Goal: Task Accomplishment & Management: Complete application form

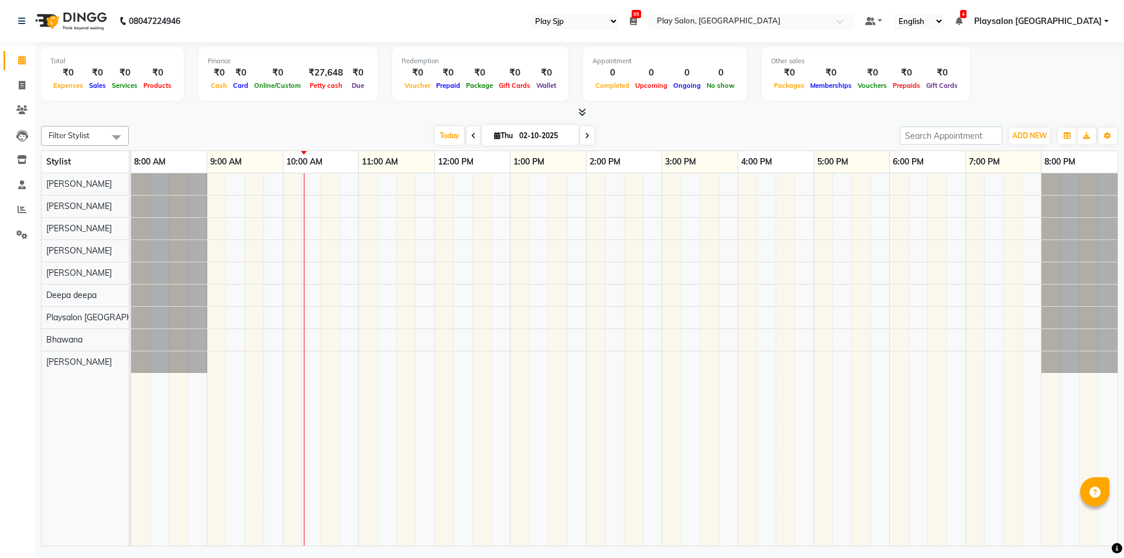
select select "94"
click at [264, 112] on div at bounding box center [579, 113] width 1077 height 12
click at [16, 18] on div "08047224946" at bounding box center [99, 21] width 180 height 33
click at [23, 23] on icon at bounding box center [21, 21] width 7 height 8
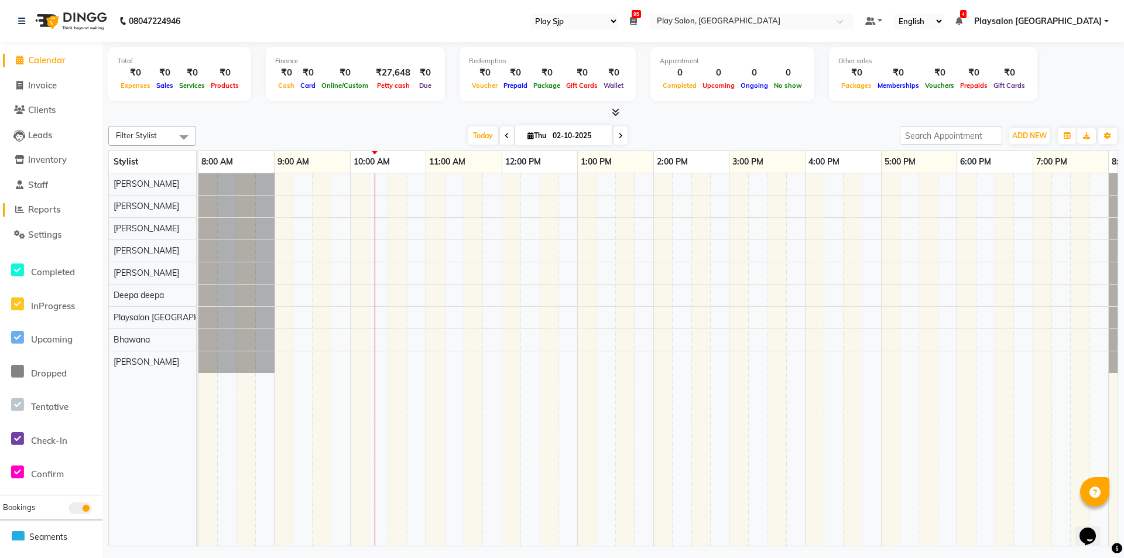
click at [24, 208] on span at bounding box center [20, 209] width 18 height 13
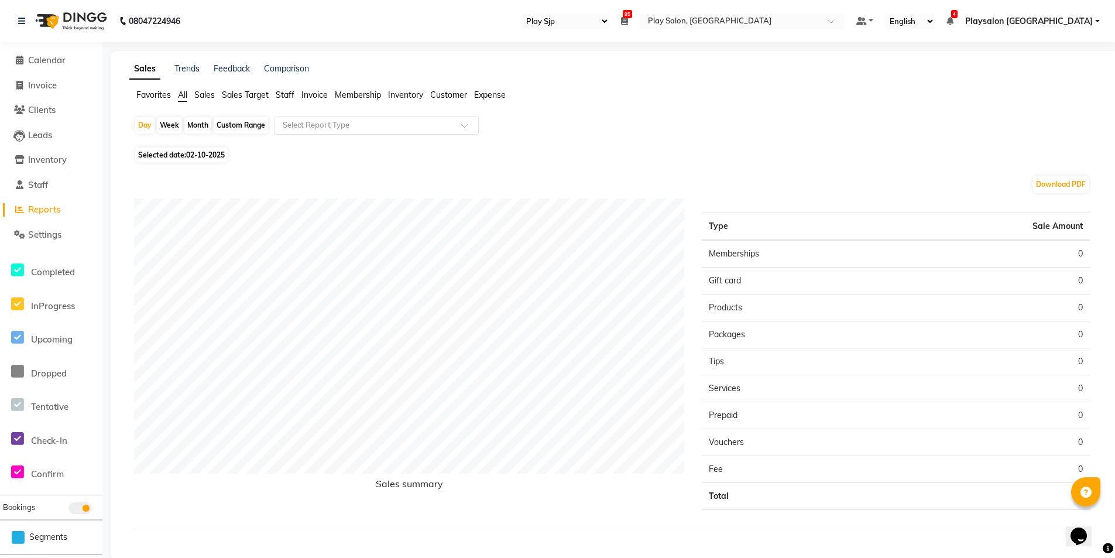
click at [301, 121] on input "text" at bounding box center [364, 125] width 169 height 12
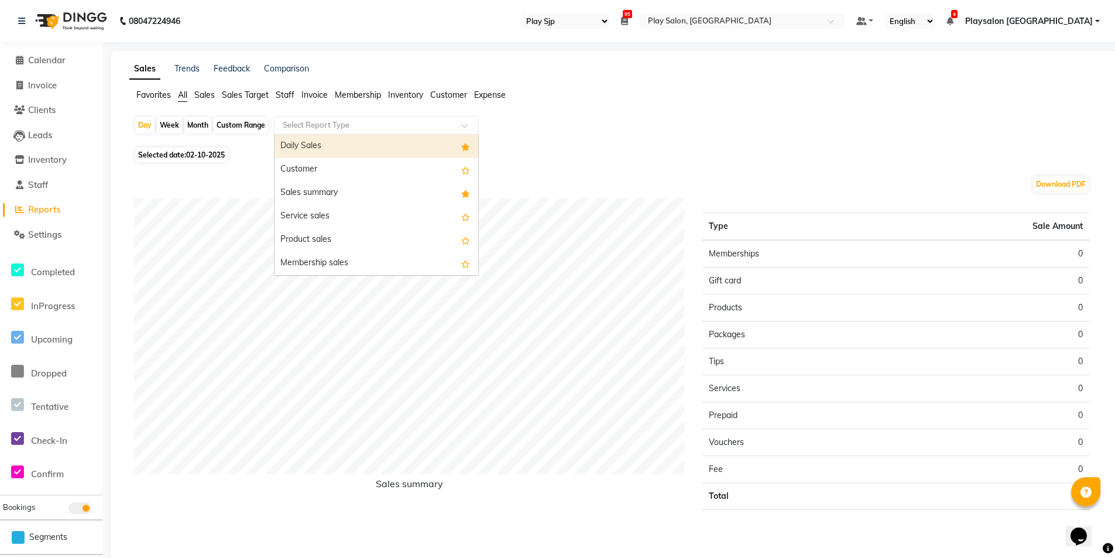
click at [306, 122] on input "text" at bounding box center [364, 125] width 169 height 12
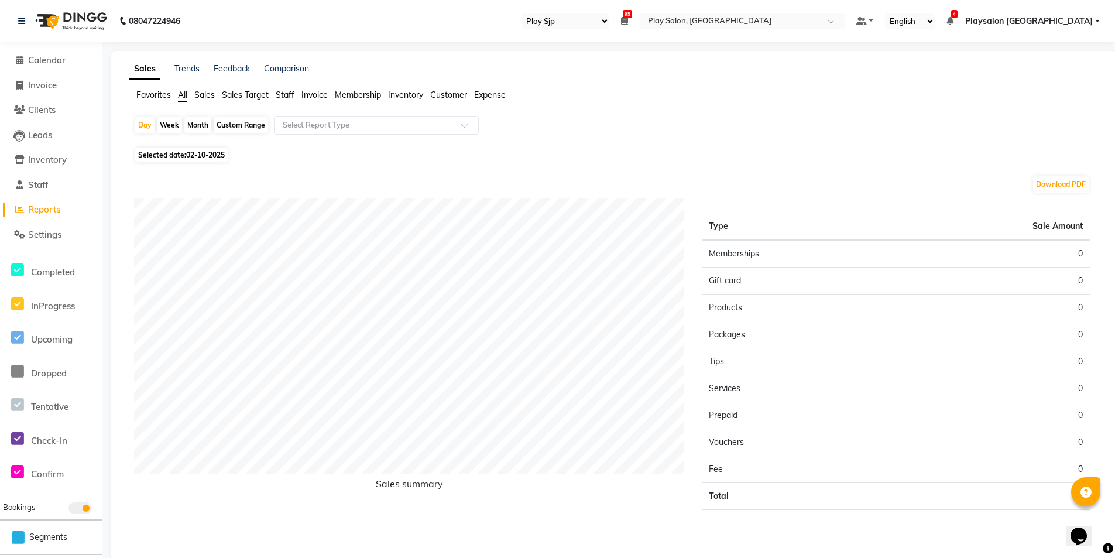
click at [489, 149] on div "Selected date: [DATE]" at bounding box center [616, 155] width 965 height 12
click at [208, 153] on span "02-10-2025" at bounding box center [205, 154] width 39 height 9
select select "10"
select select "2025"
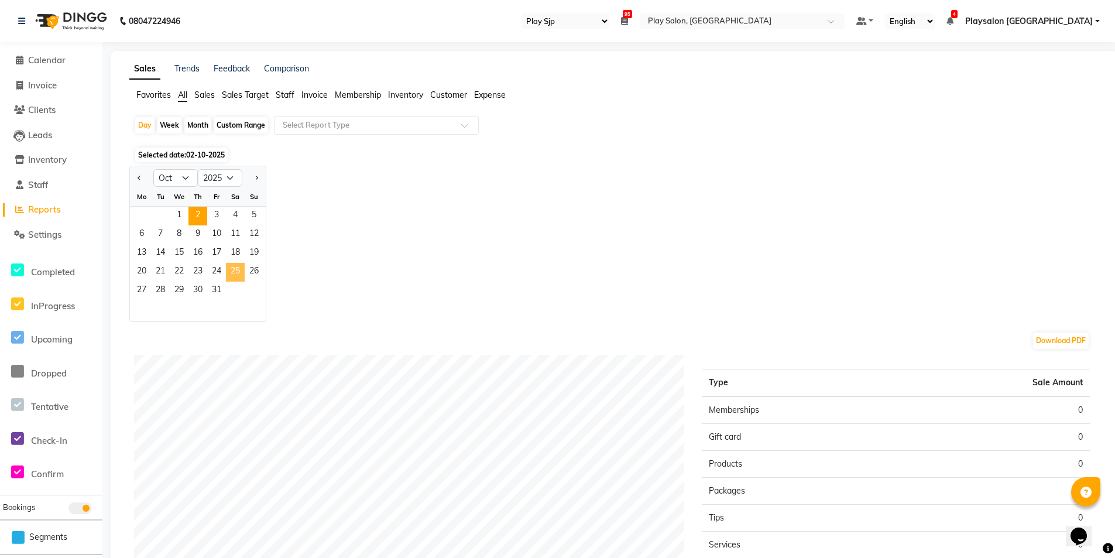
click at [234, 269] on span "25" at bounding box center [235, 272] width 19 height 19
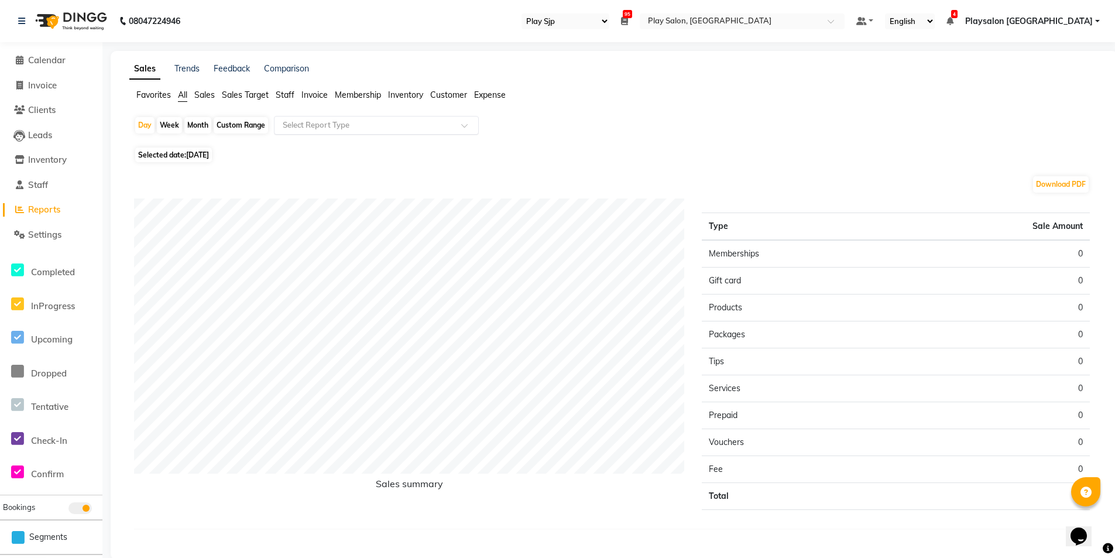
click at [395, 128] on input "text" at bounding box center [364, 125] width 169 height 12
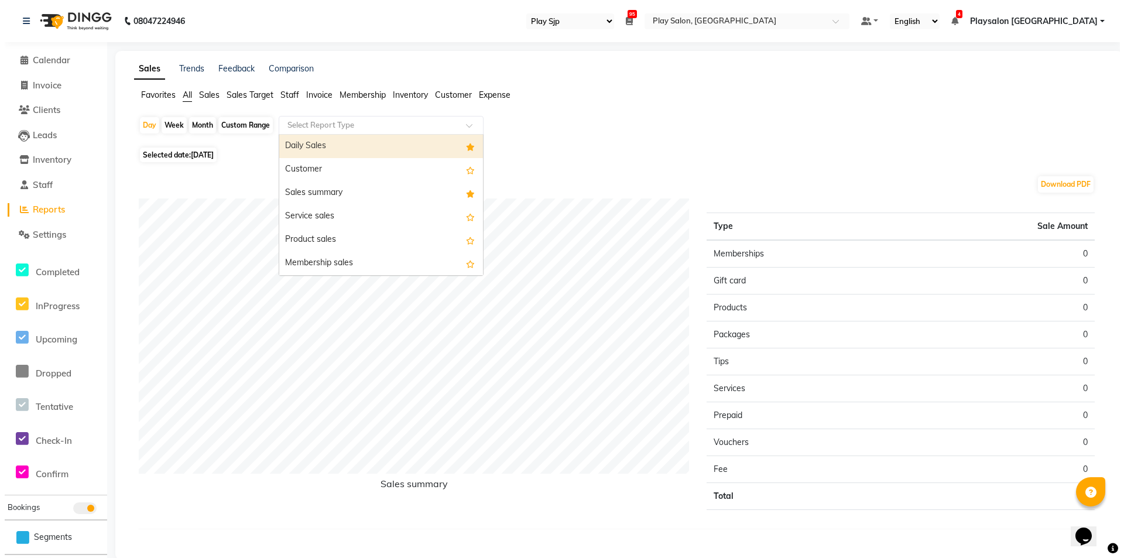
scroll to position [1194, 0]
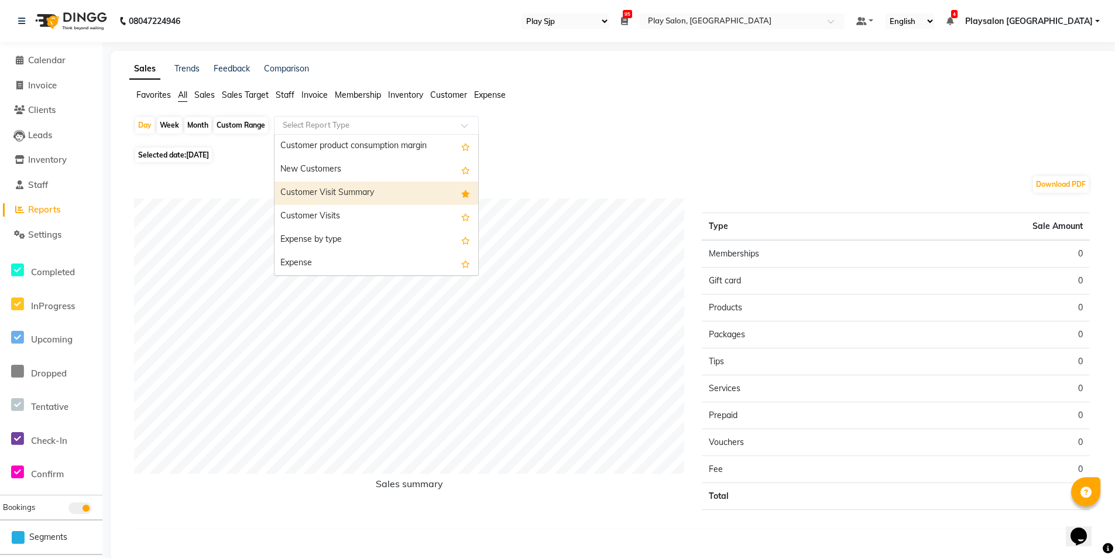
click at [396, 189] on div "Customer Visit Summary" at bounding box center [377, 192] width 204 height 23
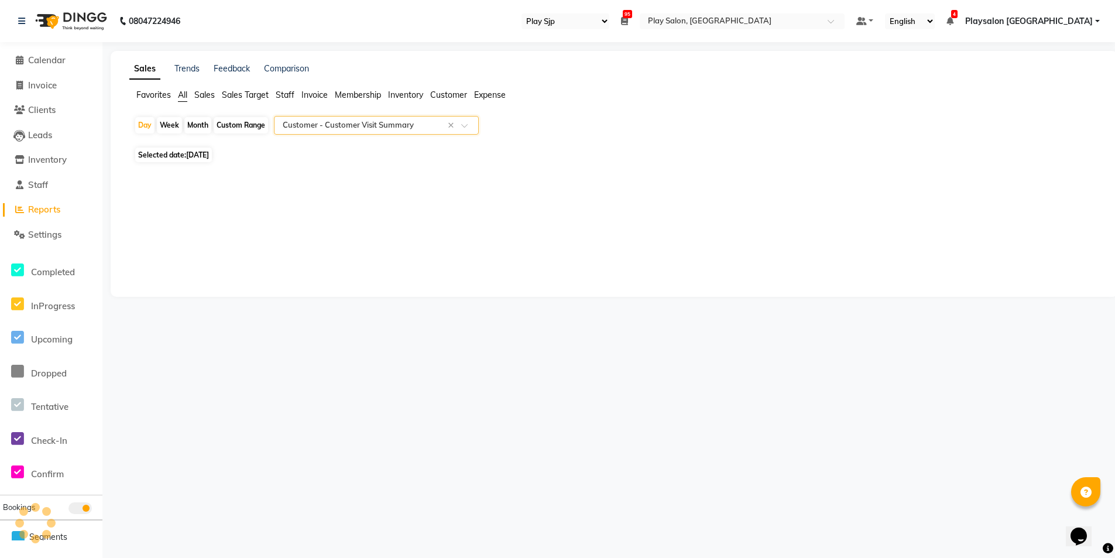
select select "full_report"
select select "csv"
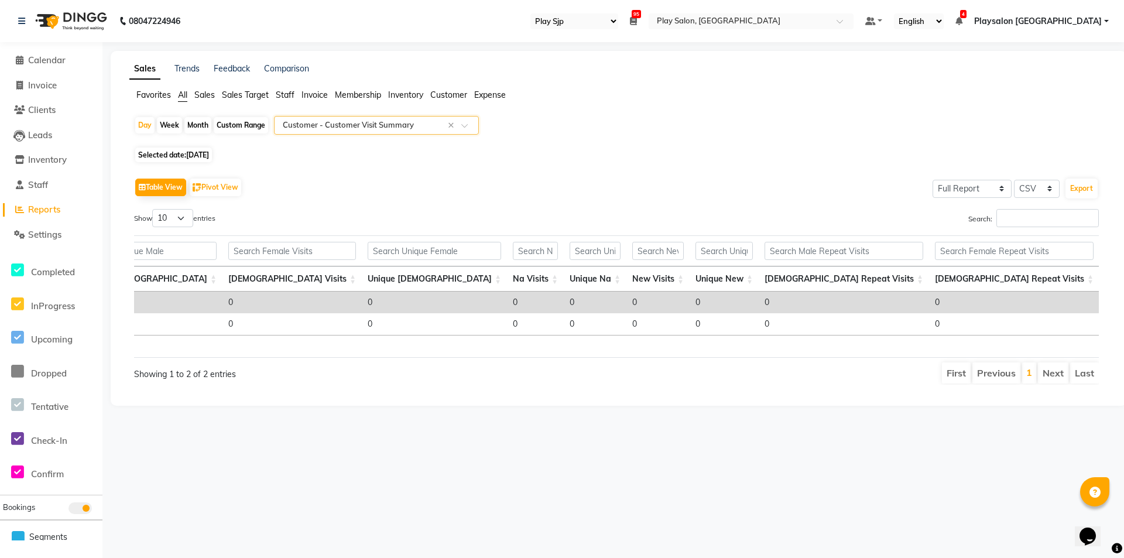
scroll to position [0, 0]
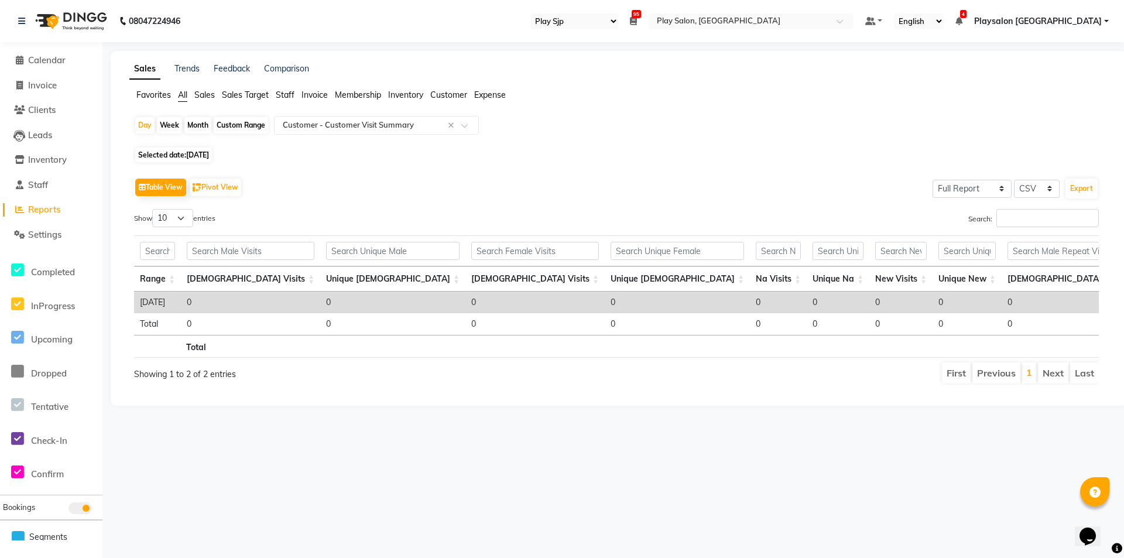
drag, startPoint x: 850, startPoint y: 490, endPoint x: 743, endPoint y: 443, distance: 116.9
click at [850, 490] on div "08047224946 Select Register Play Sjp 95 Daily Open Registers nothing to show Se…" at bounding box center [562, 279] width 1124 height 558
click at [318, 183] on div "Table View Pivot View Select Full Report Filtered Report Select CSV PDF Export" at bounding box center [616, 187] width 965 height 25
click at [412, 184] on div "Table View Pivot View Select Full Report Filtered Report Select CSV PDF Export" at bounding box center [616, 187] width 965 height 25
click at [385, 121] on input "text" at bounding box center [364, 125] width 169 height 12
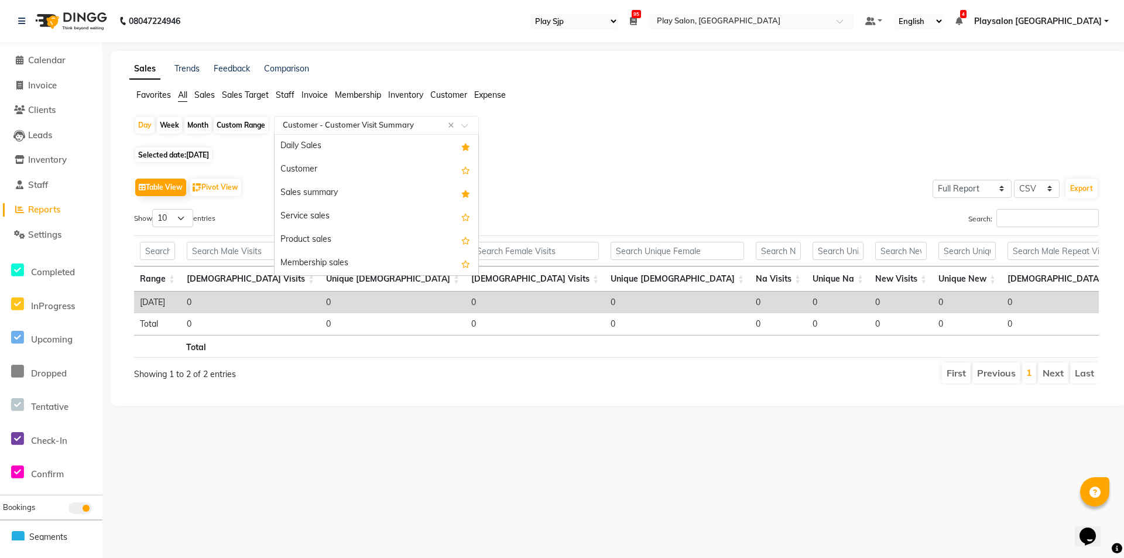
scroll to position [1194, 0]
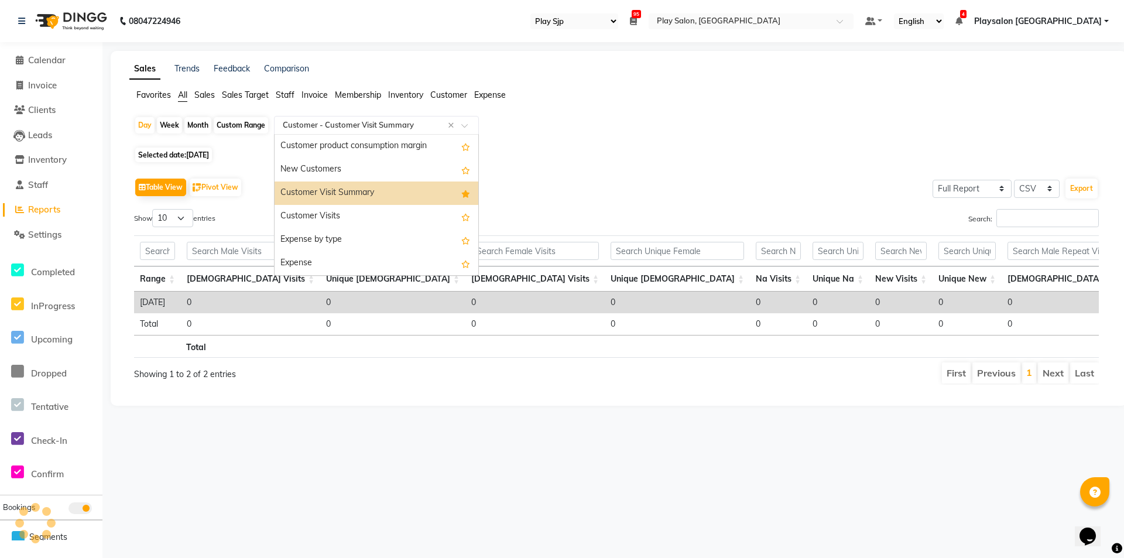
click at [331, 189] on div "Customer Visit Summary" at bounding box center [377, 192] width 204 height 23
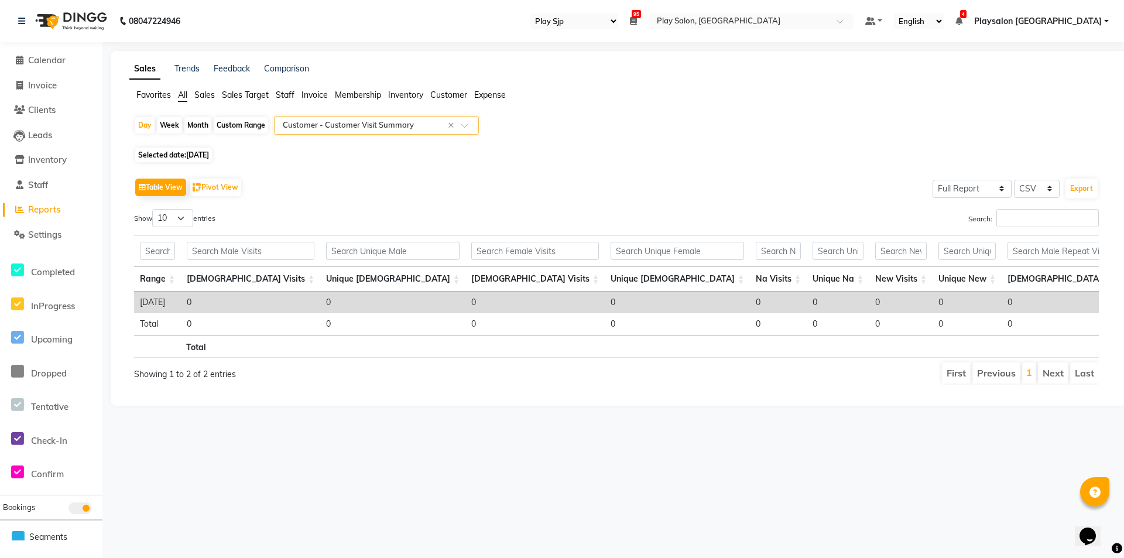
click at [198, 156] on span "[DATE]" at bounding box center [197, 154] width 23 height 9
select select "10"
select select "2025"
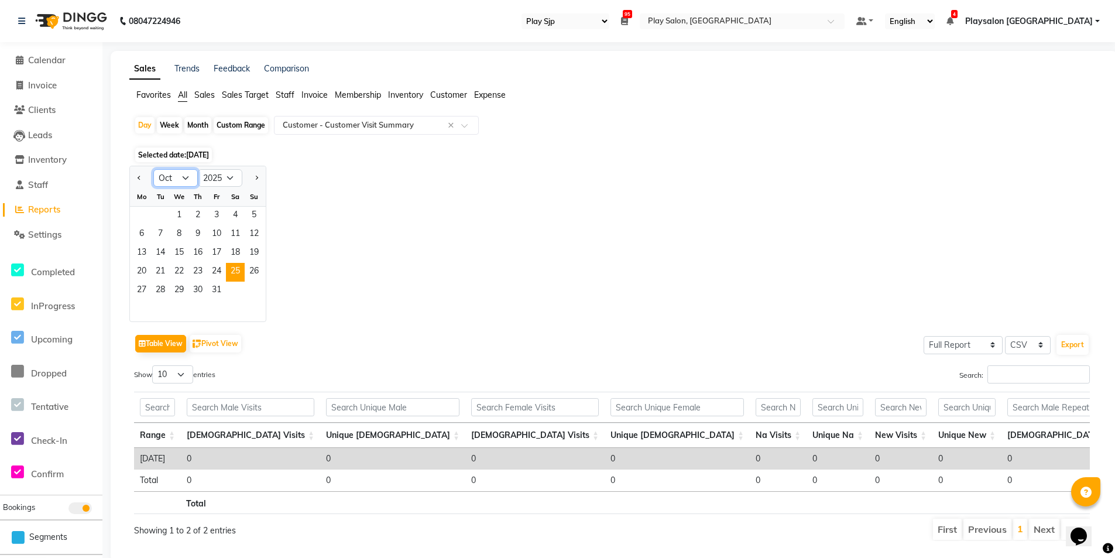
click at [172, 176] on select "Jan Feb Mar Apr May Jun [DATE] Aug Sep Oct Nov Dec" at bounding box center [175, 178] width 44 height 18
select select "9"
click at [153, 169] on select "Jan Feb Mar Apr May Jun [DATE] Aug Sep Oct Nov Dec" at bounding box center [175, 178] width 44 height 18
click at [199, 267] on span "25" at bounding box center [198, 272] width 19 height 19
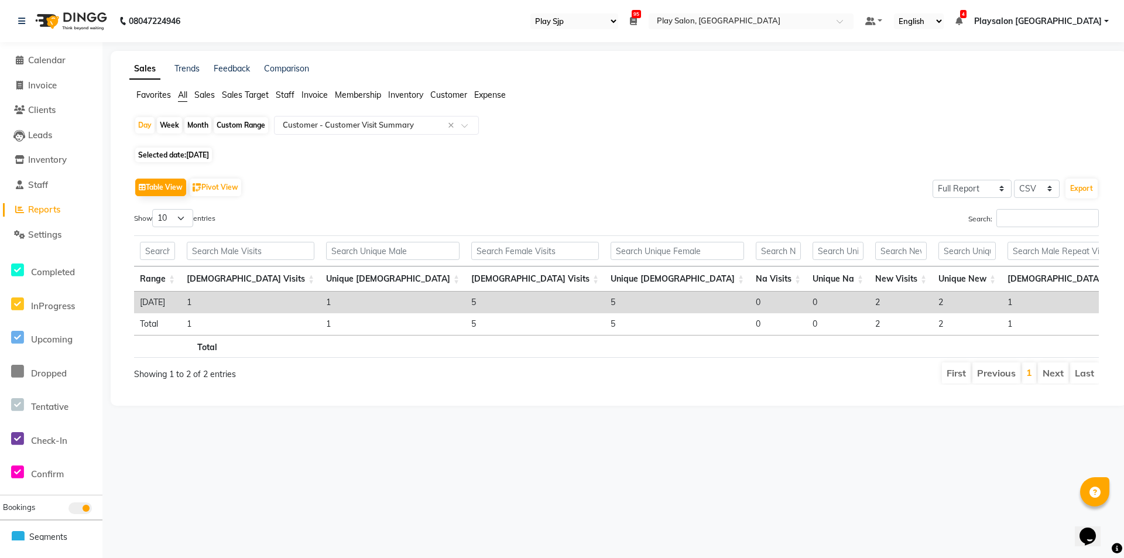
click at [310, 198] on div "Table View Pivot View Select Full Report Filtered Report Select CSV PDF Export" at bounding box center [616, 187] width 965 height 25
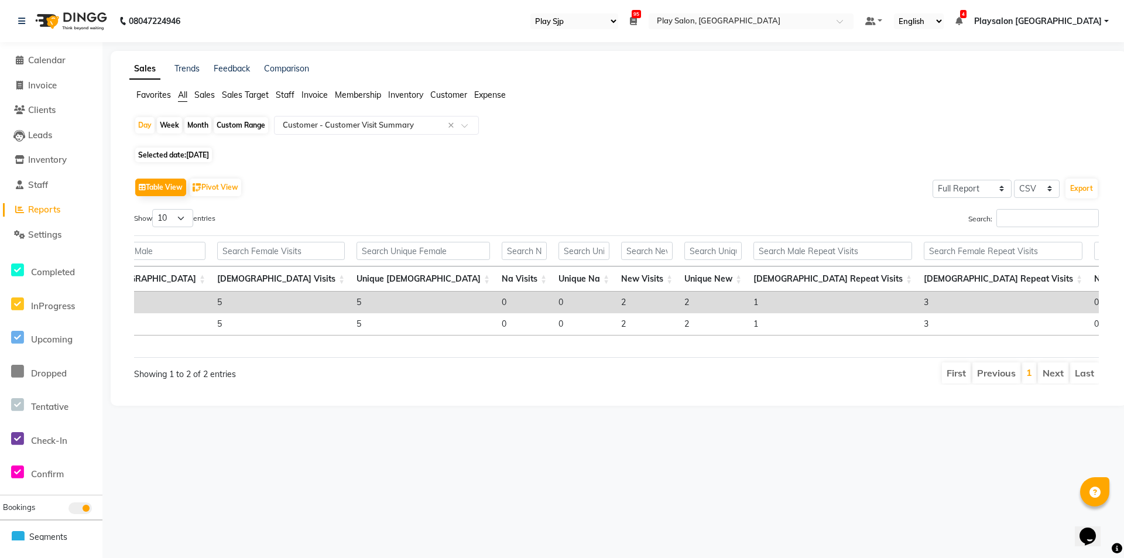
click at [536, 183] on div "Table View Pivot View Select Full Report Filtered Report Select CSV PDF Export" at bounding box center [616, 187] width 965 height 25
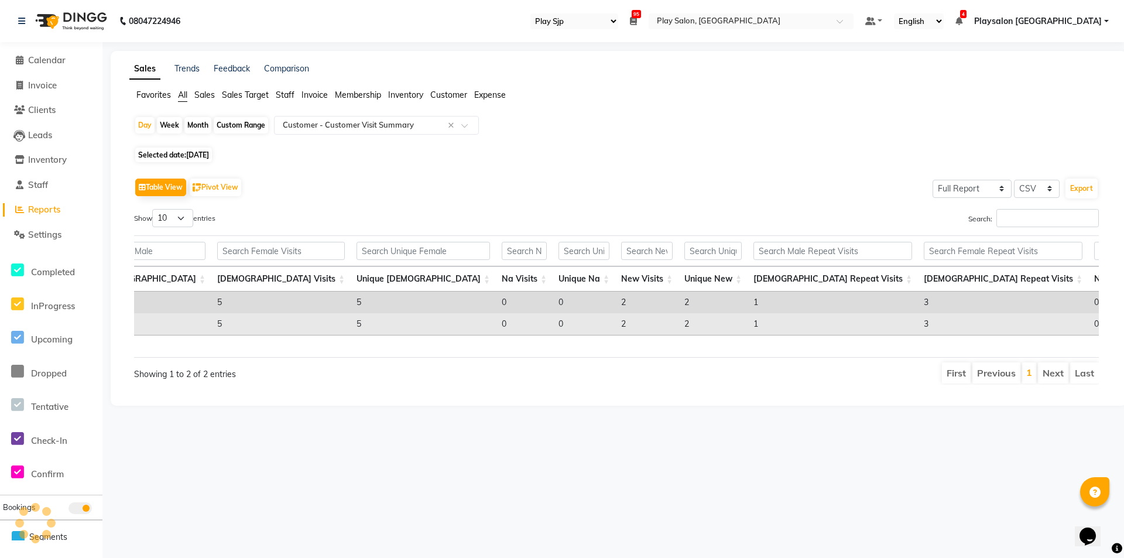
scroll to position [0, 39]
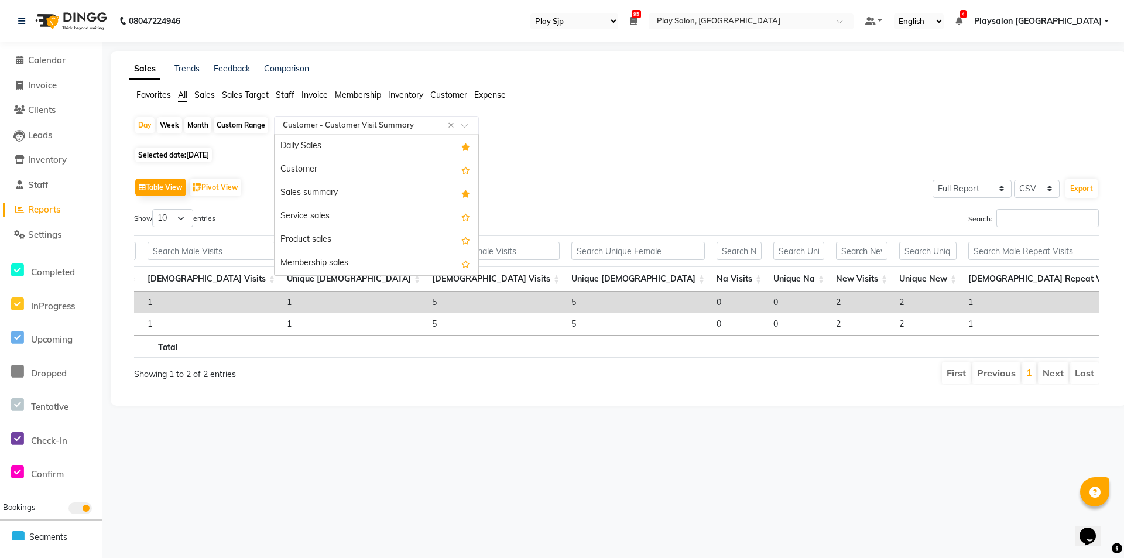
click at [365, 121] on input "text" at bounding box center [364, 125] width 169 height 12
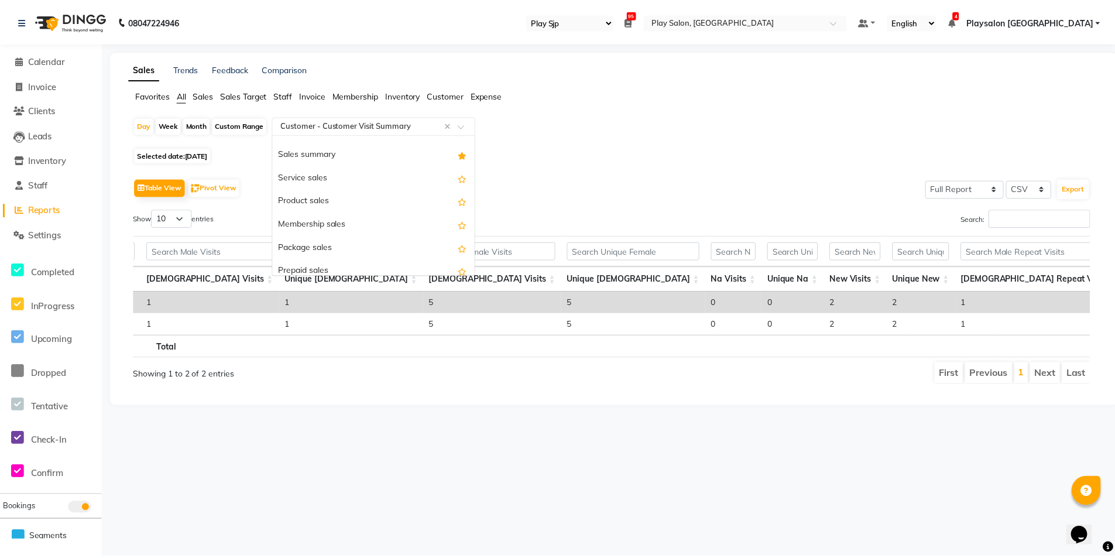
scroll to position [0, 0]
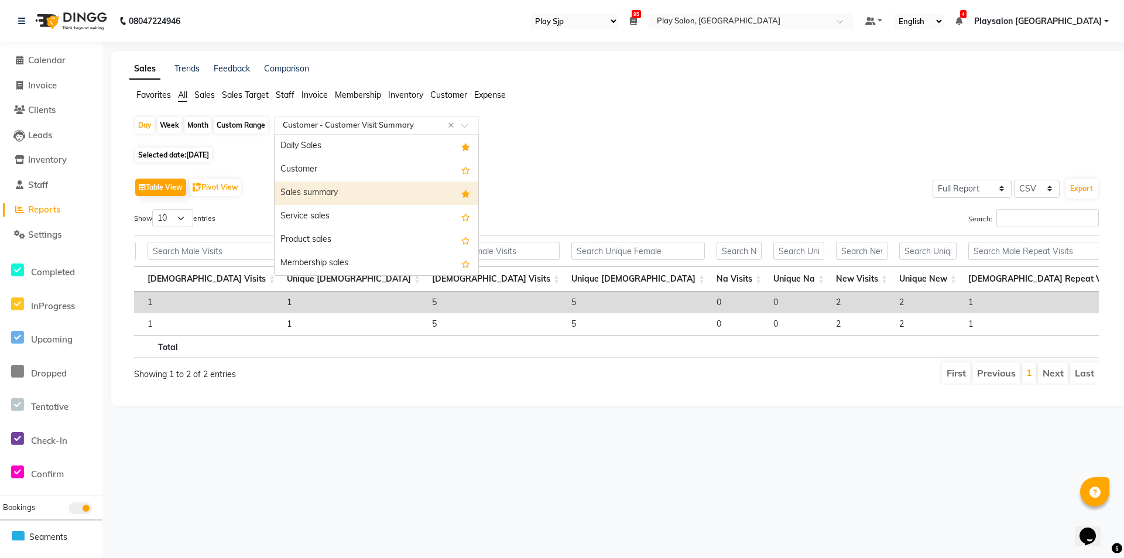
click at [344, 191] on div "Sales summary" at bounding box center [377, 192] width 204 height 23
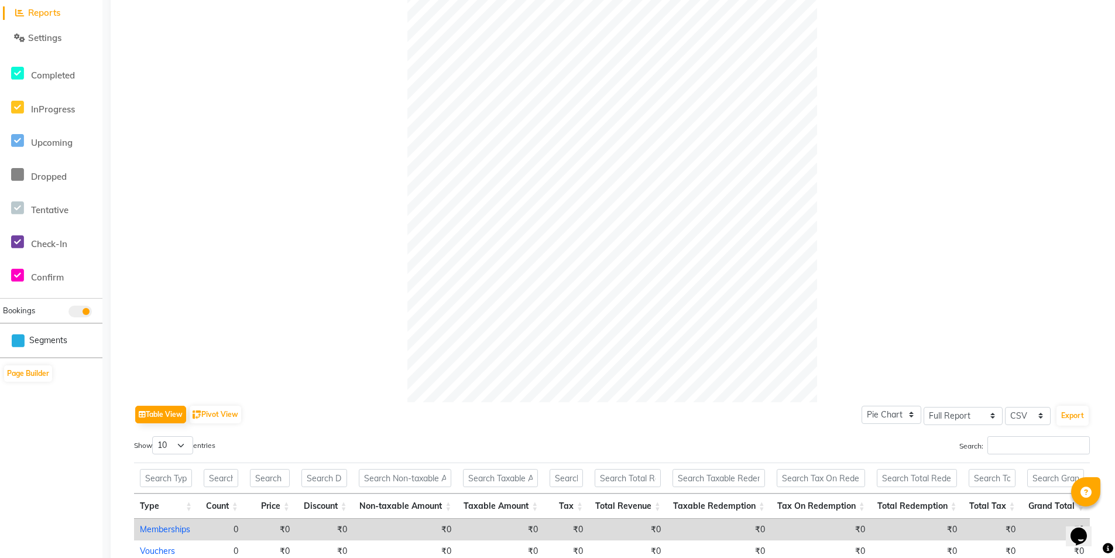
scroll to position [28, 0]
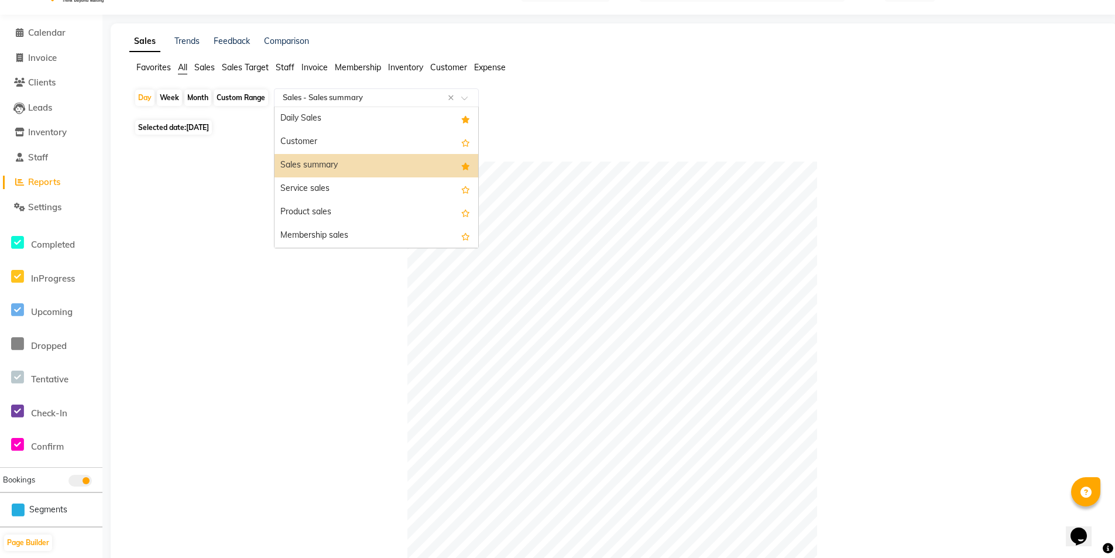
click at [375, 92] on input "text" at bounding box center [364, 98] width 169 height 12
click at [367, 123] on div "Daily Sales" at bounding box center [377, 118] width 204 height 23
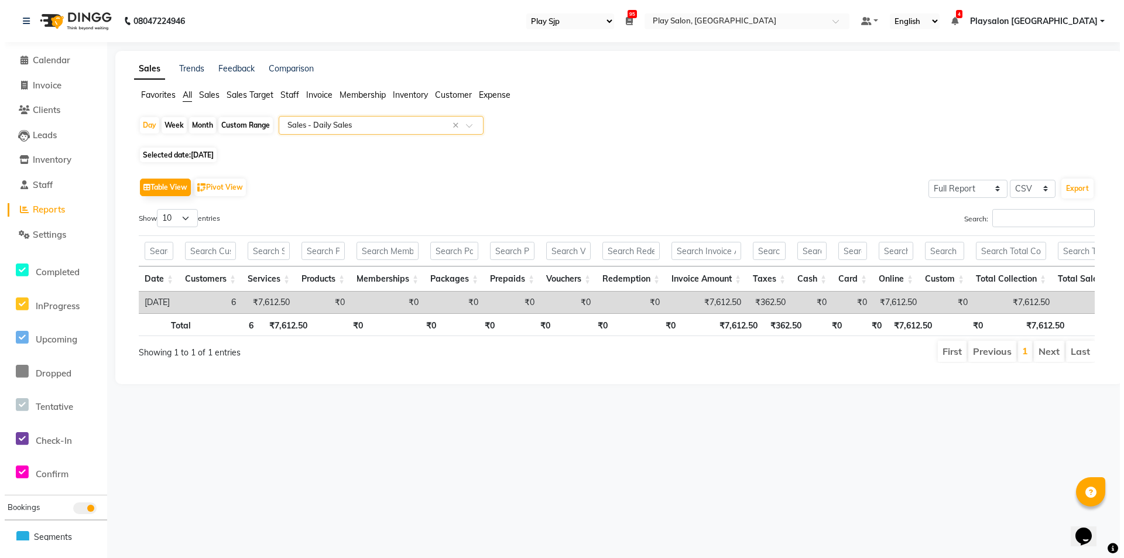
scroll to position [0, 0]
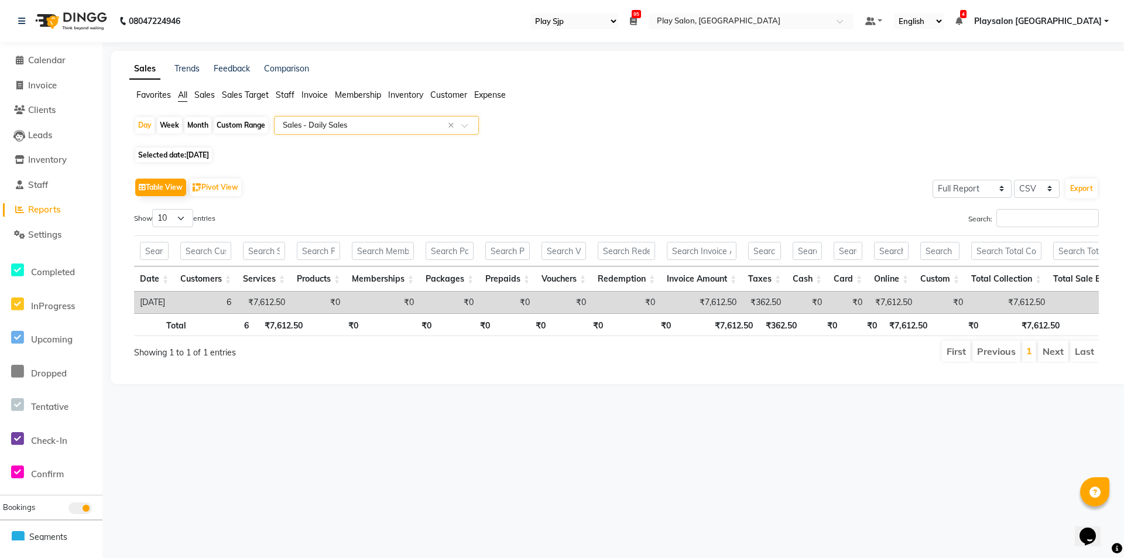
click at [212, 149] on span "Selected date: [DATE]" at bounding box center [173, 155] width 77 height 15
select select "9"
select select "2025"
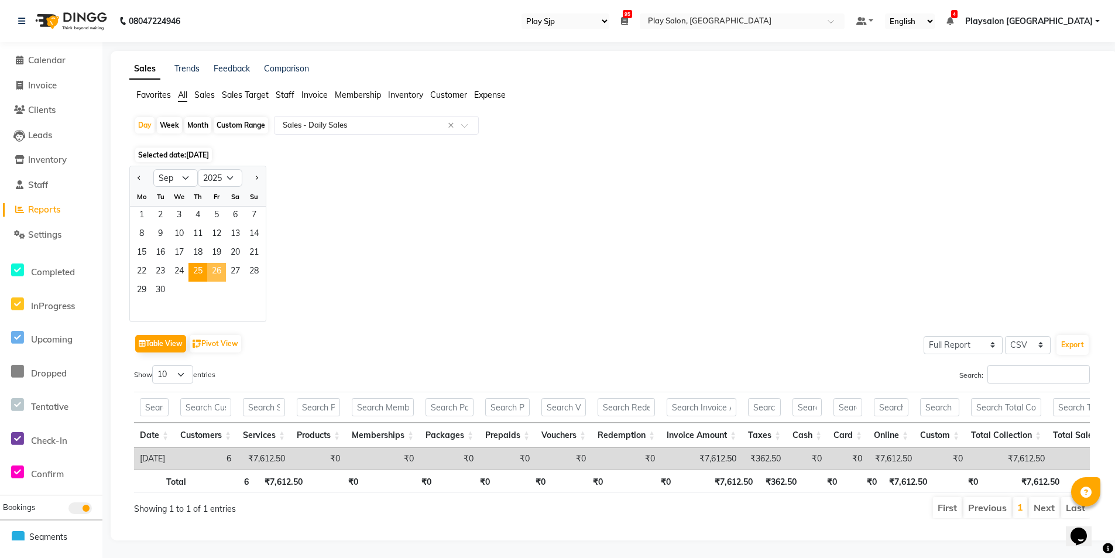
click at [220, 272] on span "26" at bounding box center [216, 272] width 19 height 19
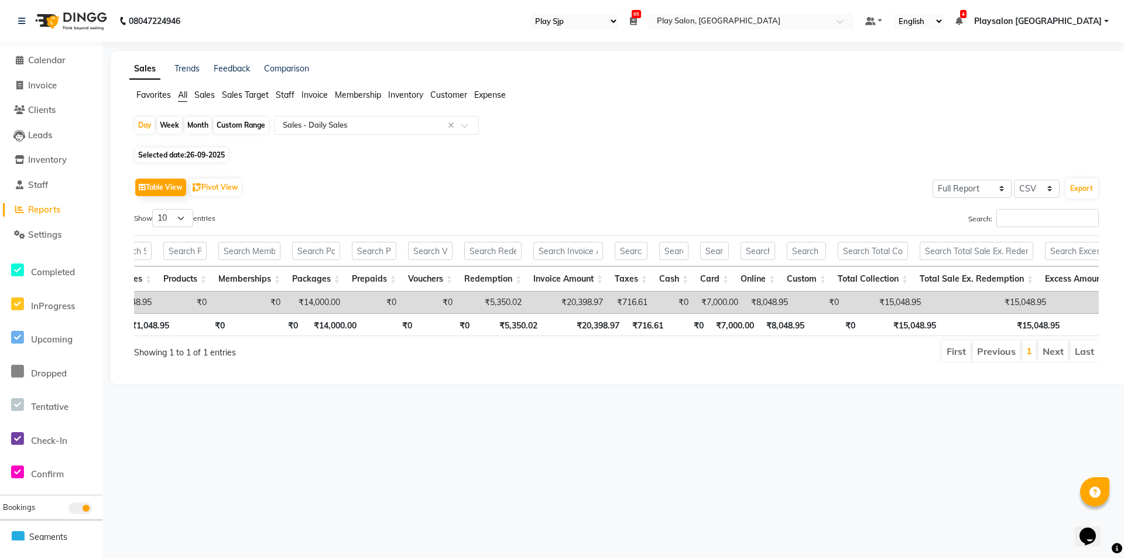
scroll to position [0, 150]
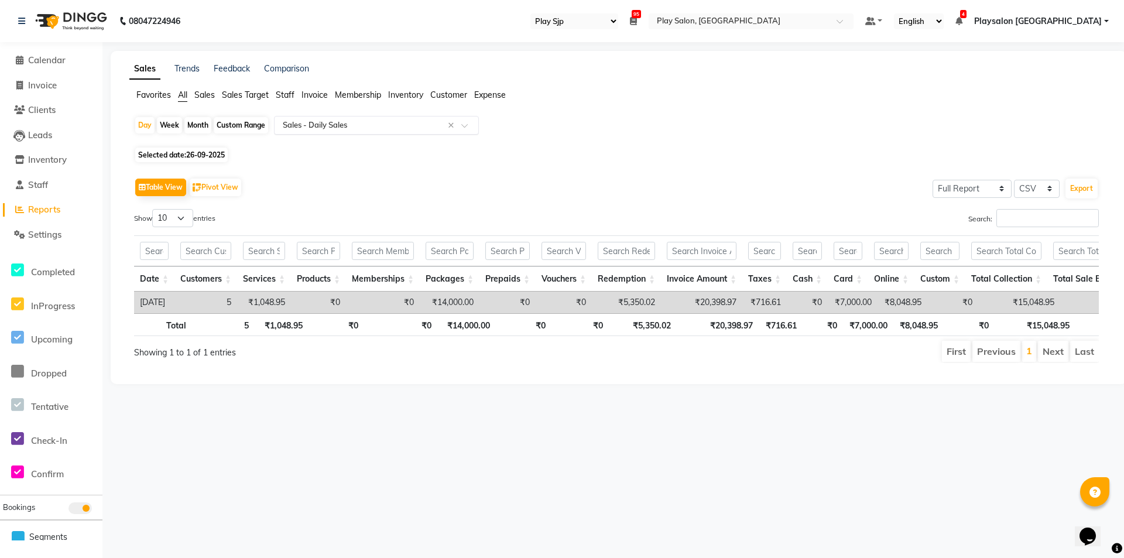
click at [339, 119] on input "text" at bounding box center [364, 125] width 169 height 12
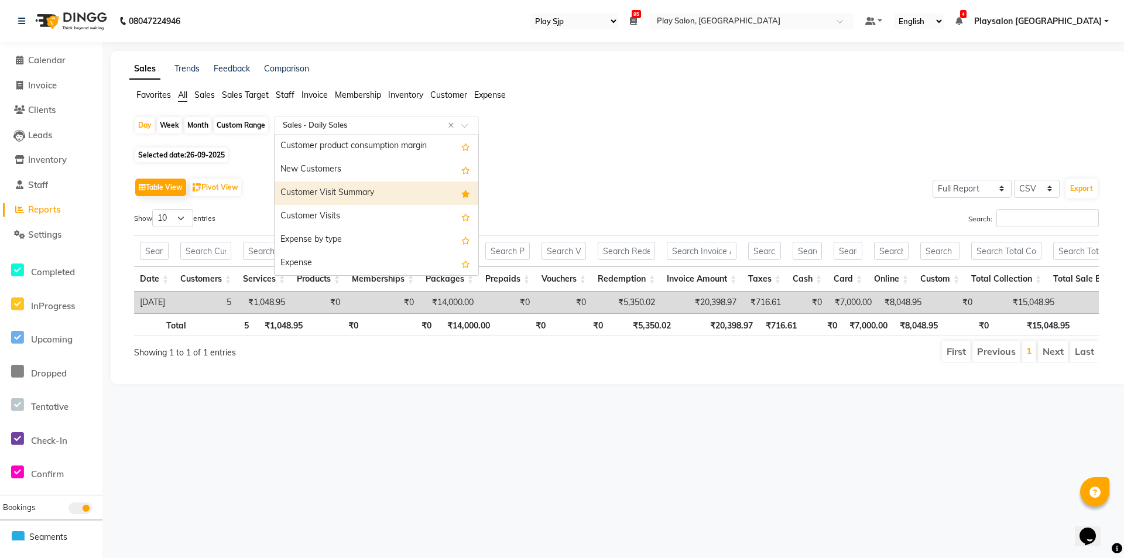
click at [362, 194] on div "Customer Visit Summary" at bounding box center [377, 192] width 204 height 23
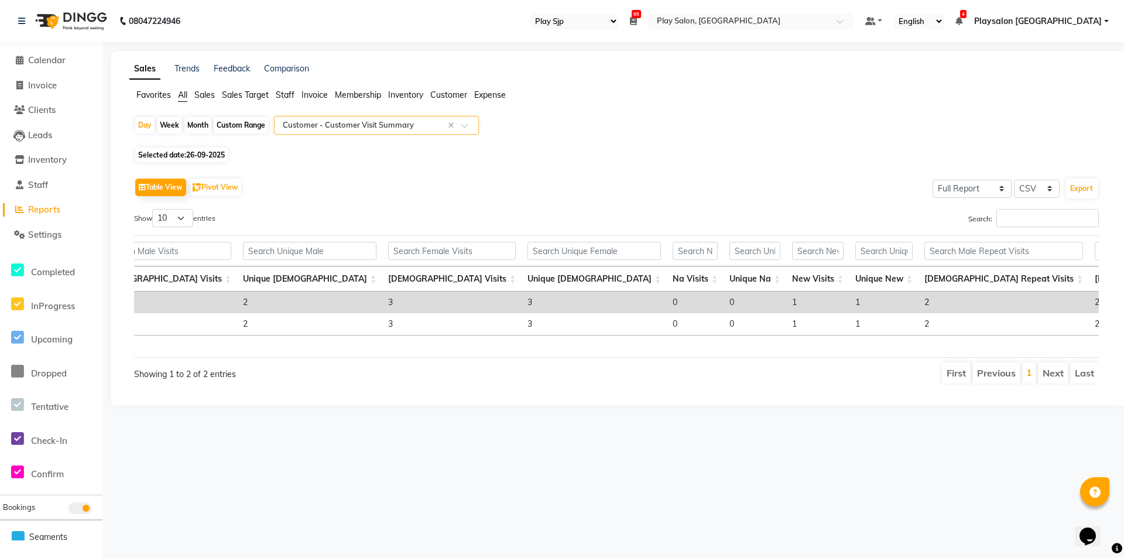
scroll to position [0, 49]
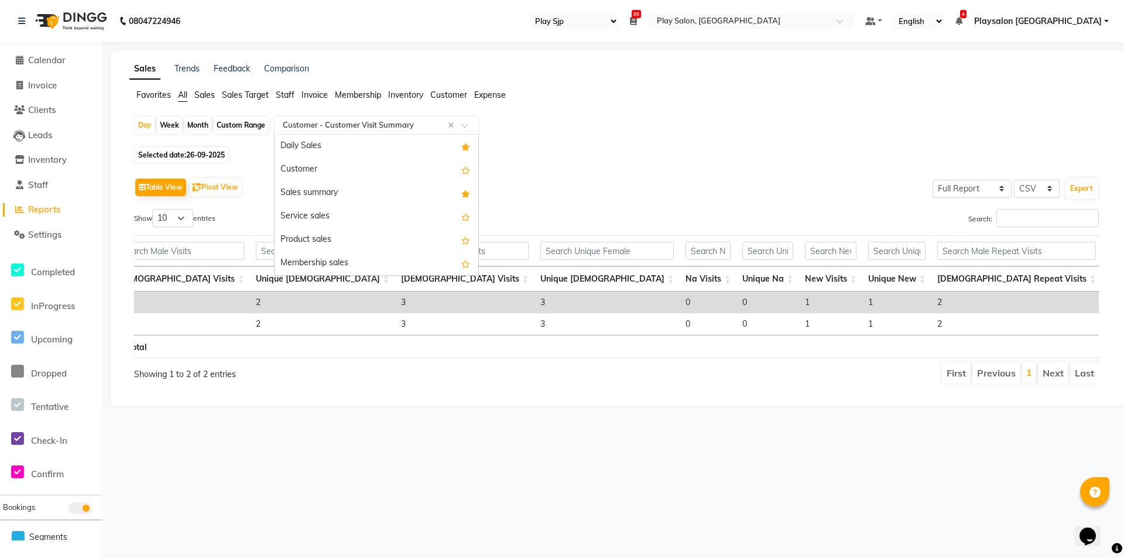
click at [358, 128] on input "text" at bounding box center [364, 125] width 169 height 12
click at [400, 187] on div "Sales summary" at bounding box center [377, 192] width 204 height 23
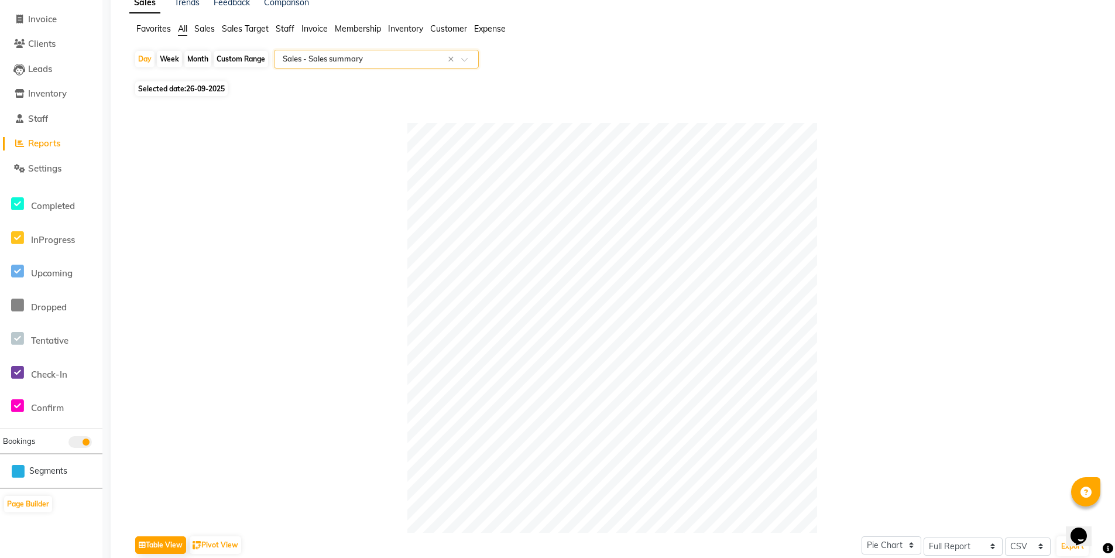
scroll to position [61, 0]
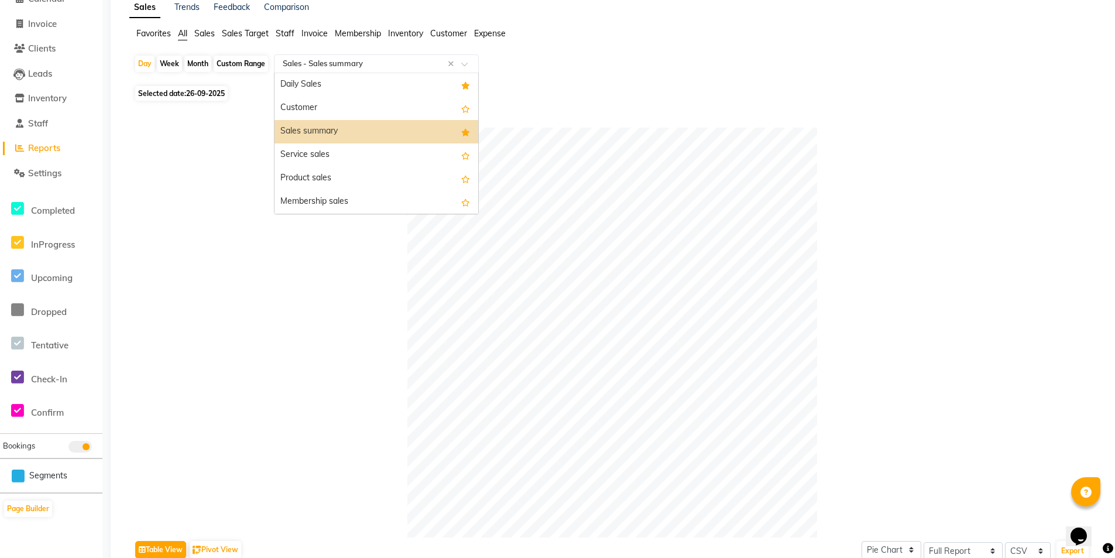
click at [286, 57] on div "Select Report Type × Sales - Sales summary ×" at bounding box center [376, 63] width 205 height 19
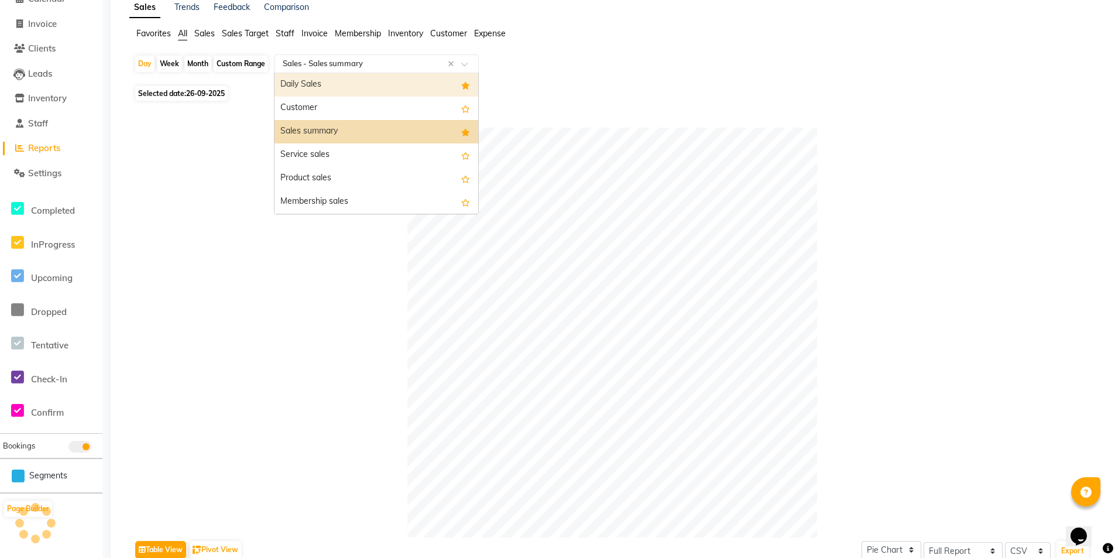
click at [303, 84] on div "Daily Sales" at bounding box center [377, 84] width 204 height 23
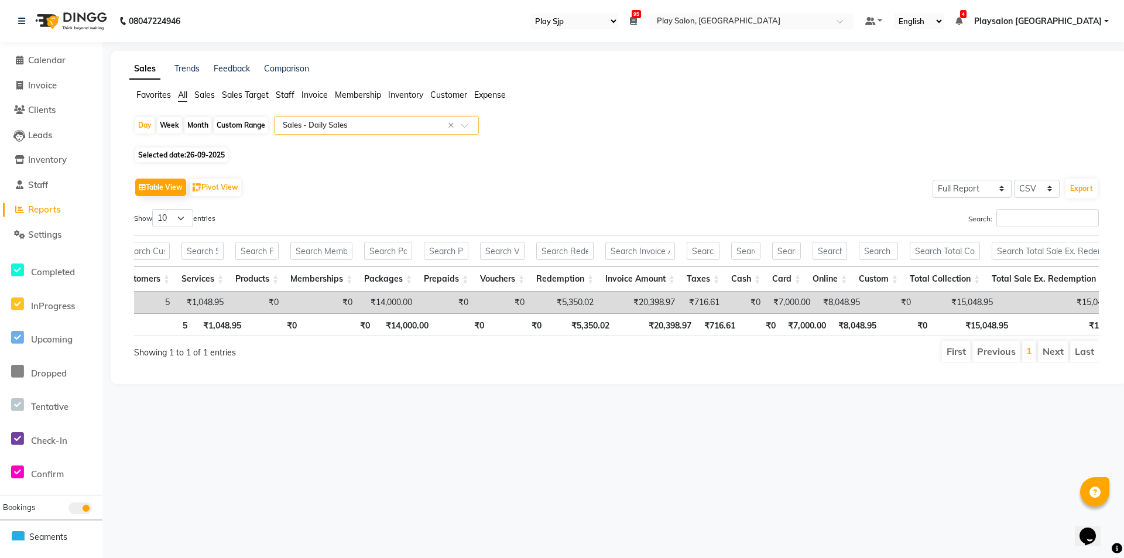
scroll to position [0, 67]
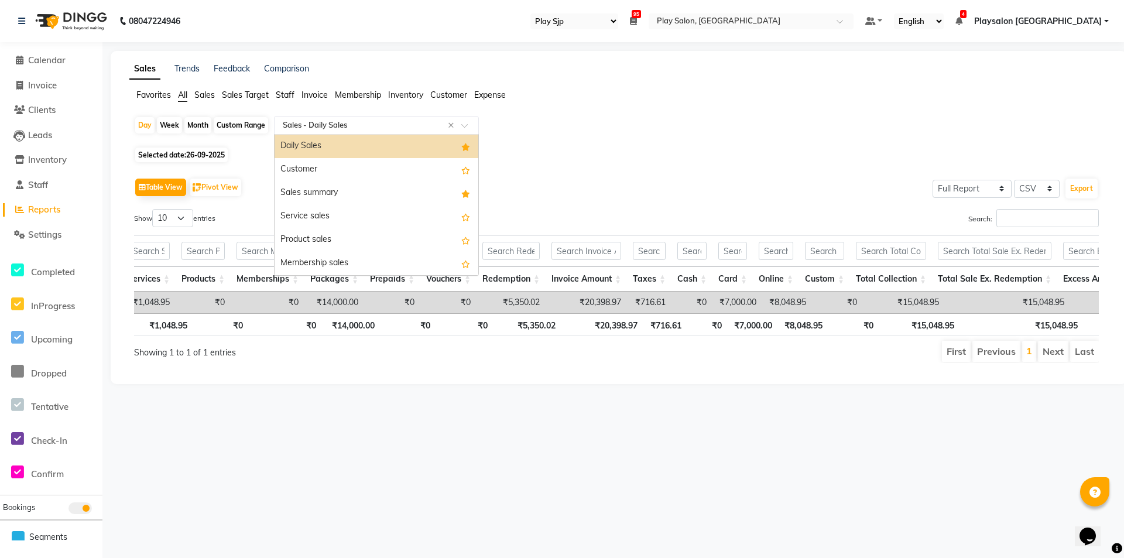
click at [333, 122] on input "text" at bounding box center [364, 125] width 169 height 12
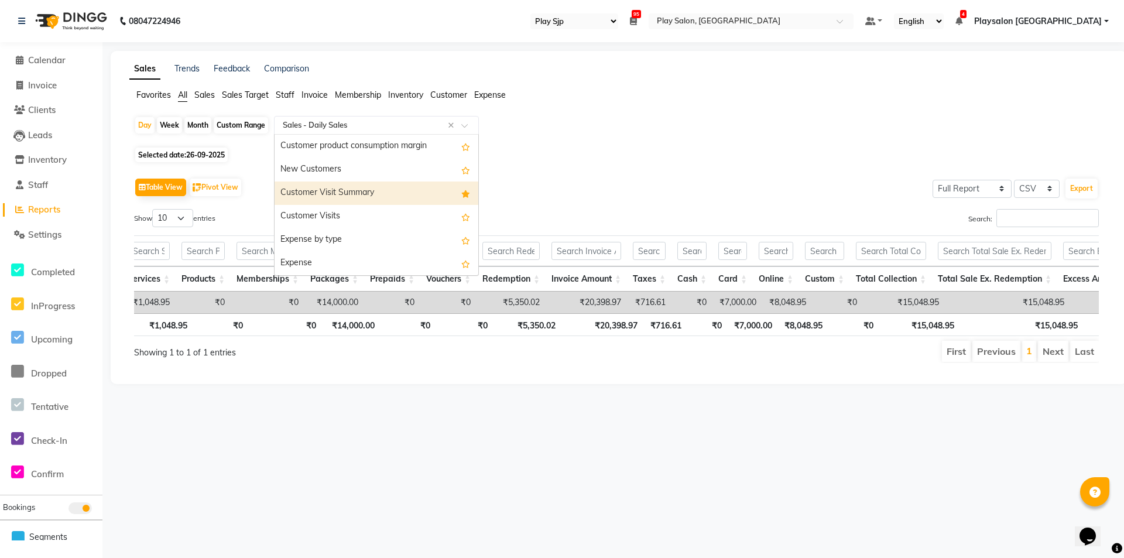
click at [395, 189] on div "Customer Visit Summary" at bounding box center [377, 192] width 204 height 23
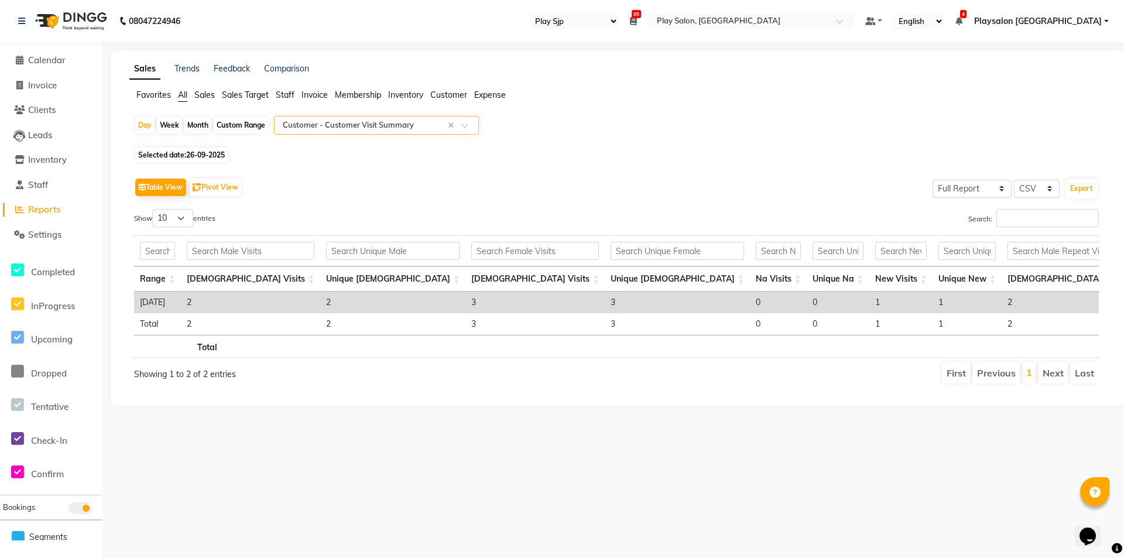
click at [214, 153] on span "26-09-2025" at bounding box center [205, 154] width 39 height 9
select select "9"
select select "2025"
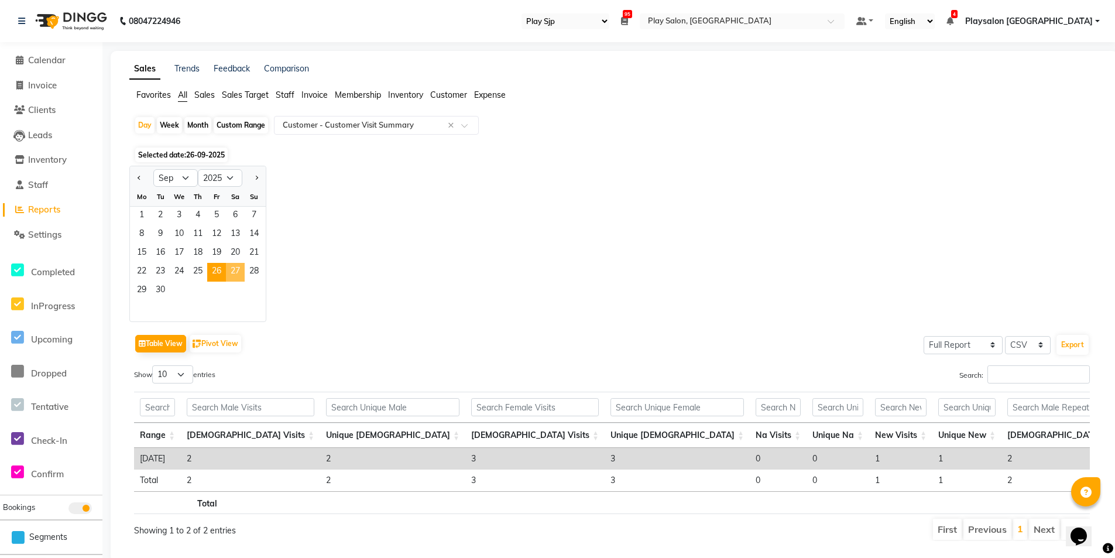
click at [235, 276] on span "27" at bounding box center [235, 272] width 19 height 19
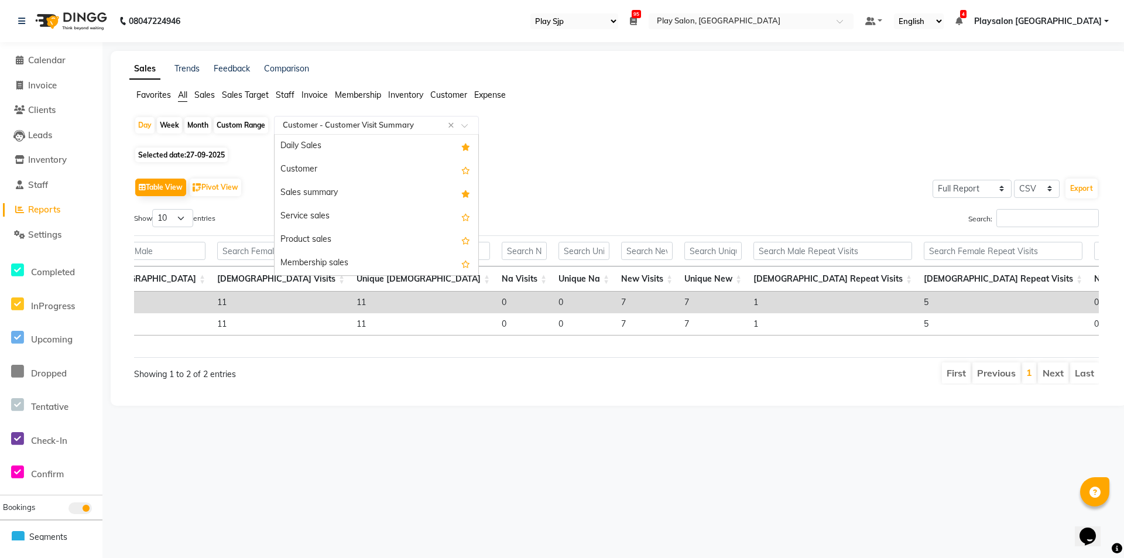
click at [404, 123] on input "text" at bounding box center [364, 125] width 169 height 12
click at [406, 197] on div "Sales summary" at bounding box center [377, 192] width 204 height 23
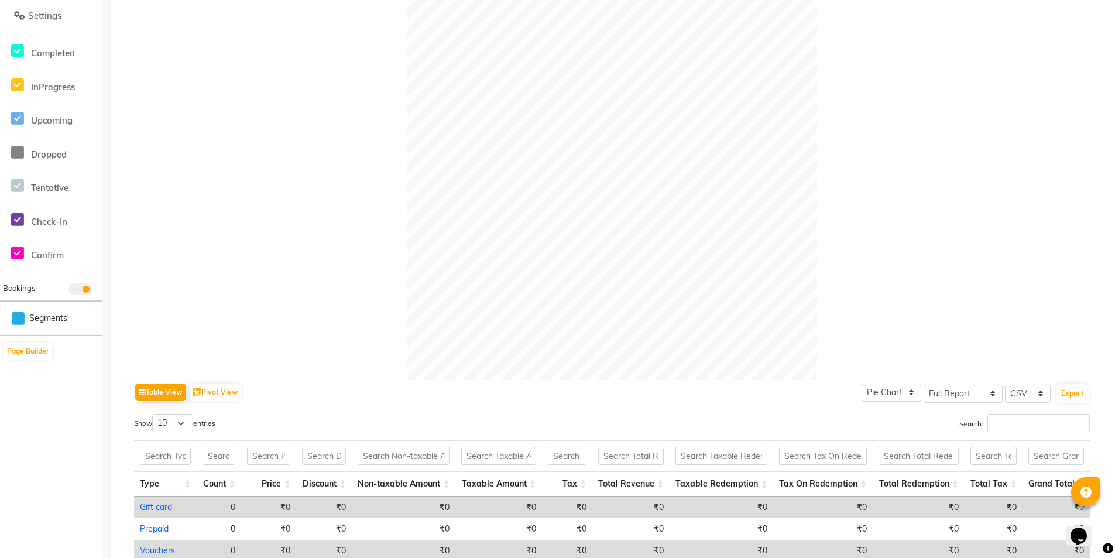
scroll to position [23, 0]
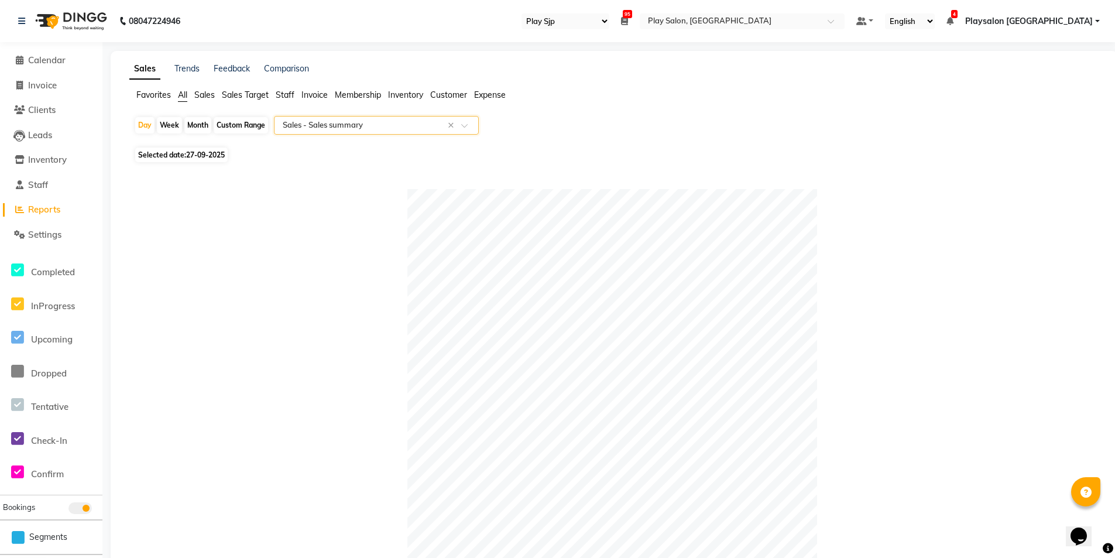
click at [305, 124] on input "text" at bounding box center [364, 125] width 169 height 12
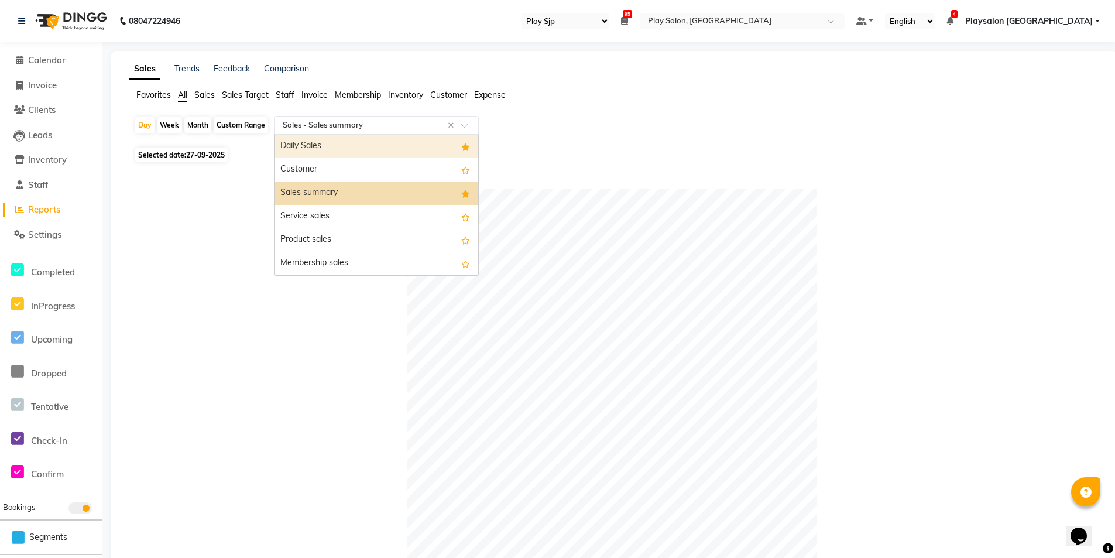
click at [391, 144] on div "Daily Sales" at bounding box center [377, 146] width 204 height 23
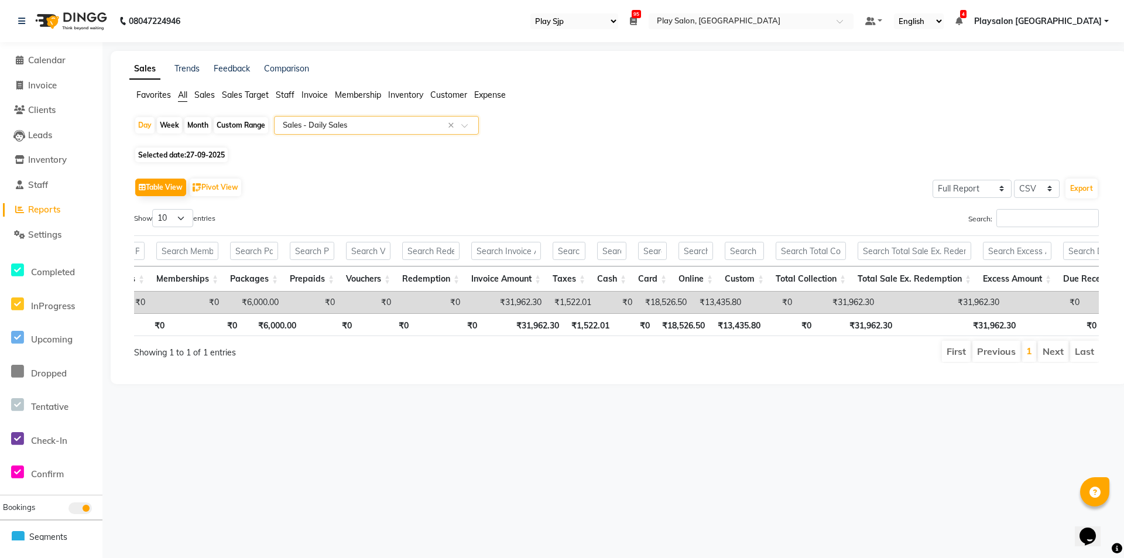
click at [327, 124] on input "text" at bounding box center [364, 125] width 169 height 12
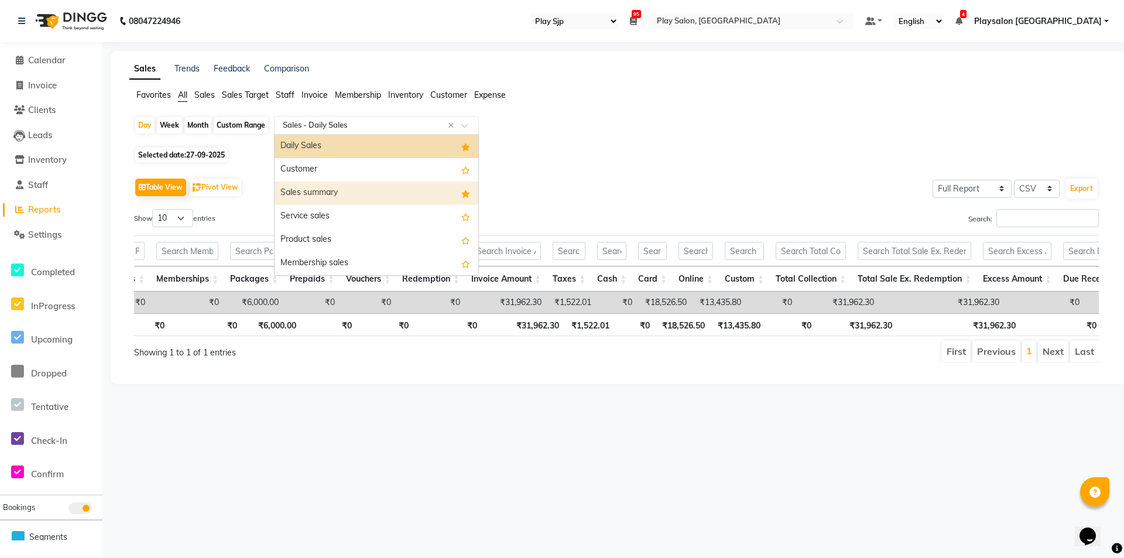
click at [364, 197] on div "Sales summary" at bounding box center [377, 192] width 204 height 23
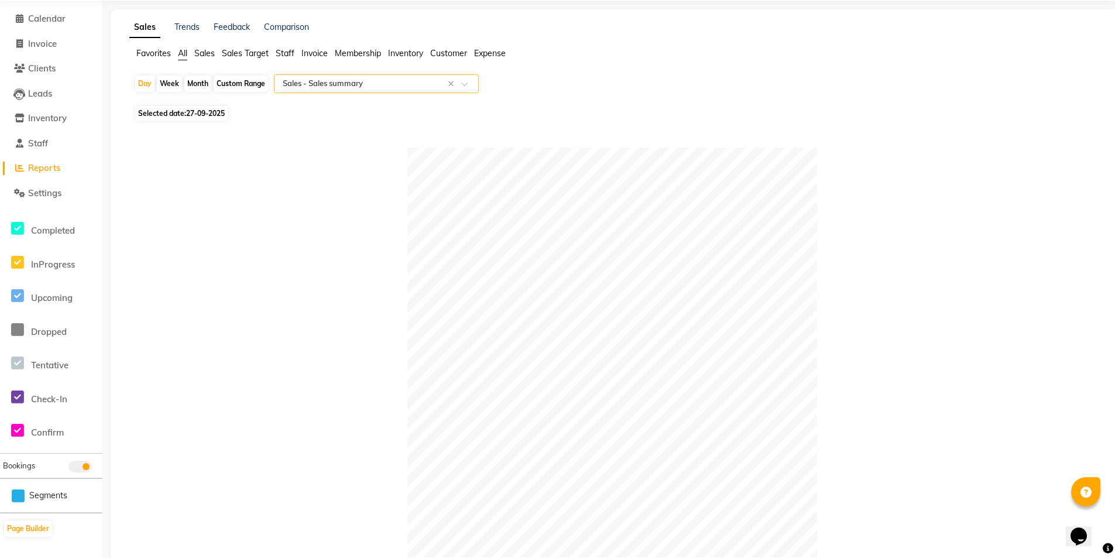
scroll to position [0, 0]
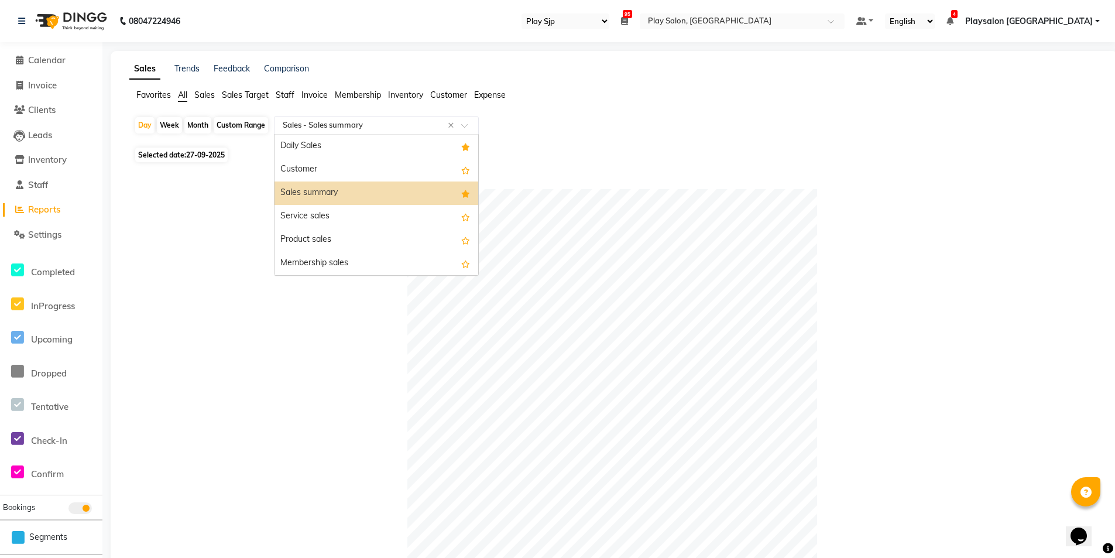
click at [369, 119] on input "text" at bounding box center [364, 125] width 169 height 12
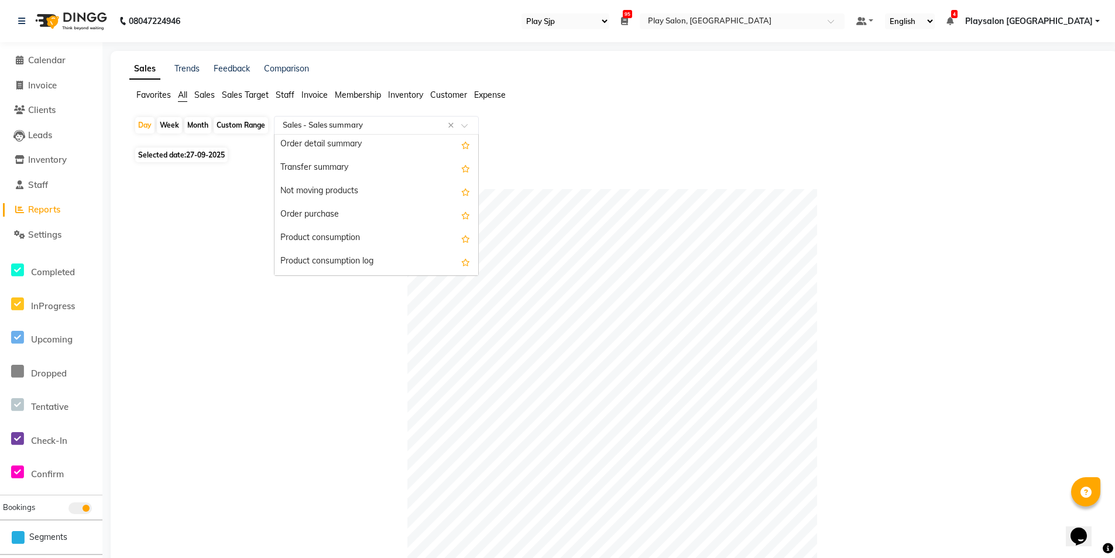
scroll to position [1037, 0]
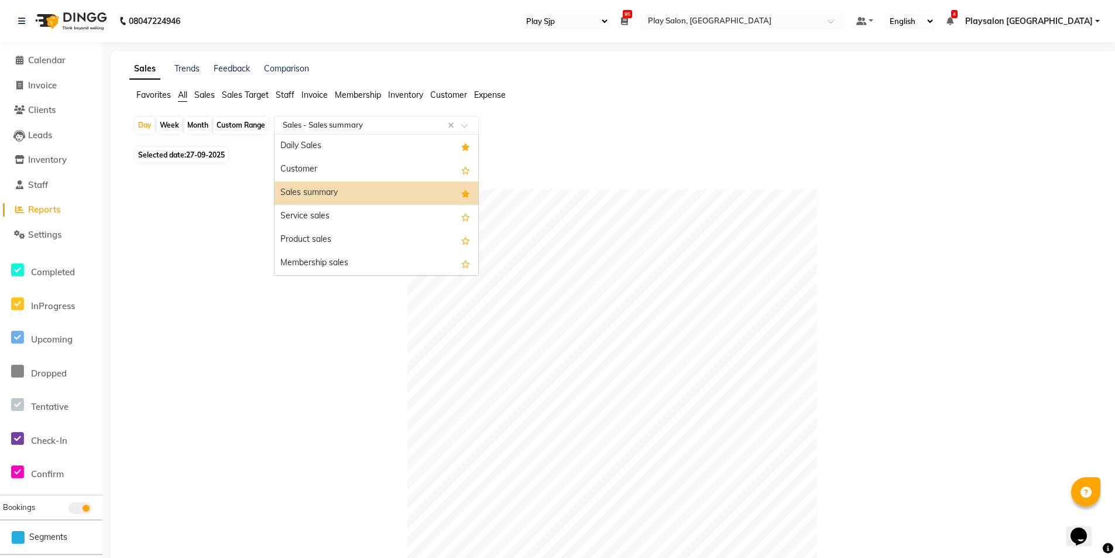
click at [405, 119] on div "Select Report Type × Sales - Sales summary ×" at bounding box center [376, 125] width 205 height 19
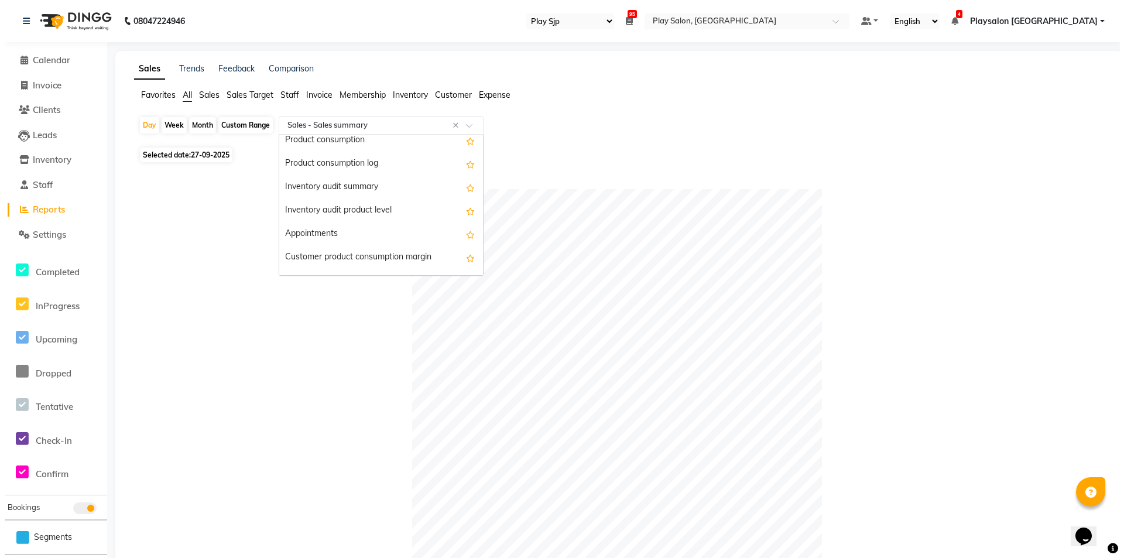
scroll to position [1194, 0]
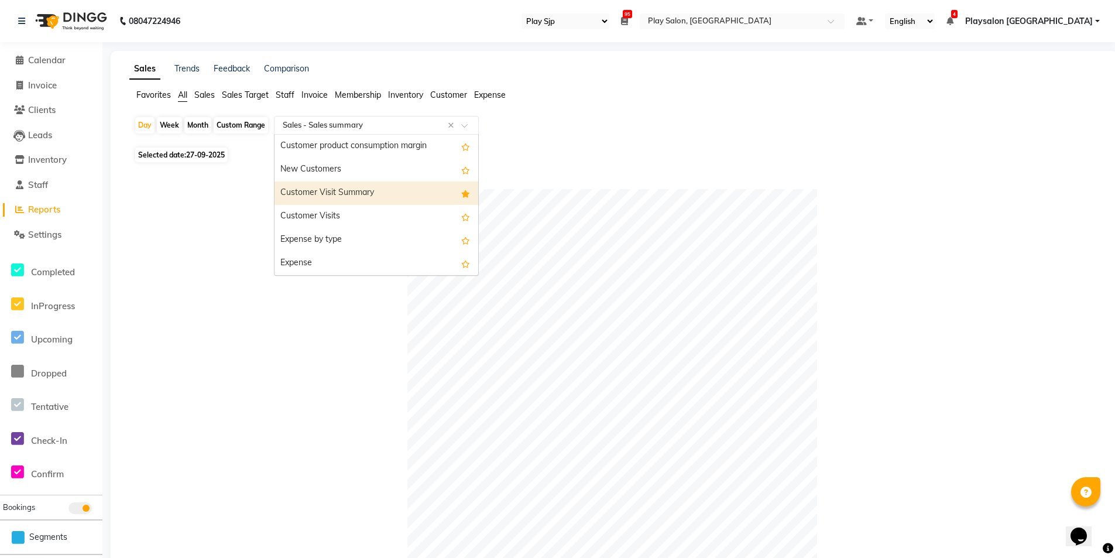
click at [388, 184] on div "Customer Visit Summary" at bounding box center [377, 192] width 204 height 23
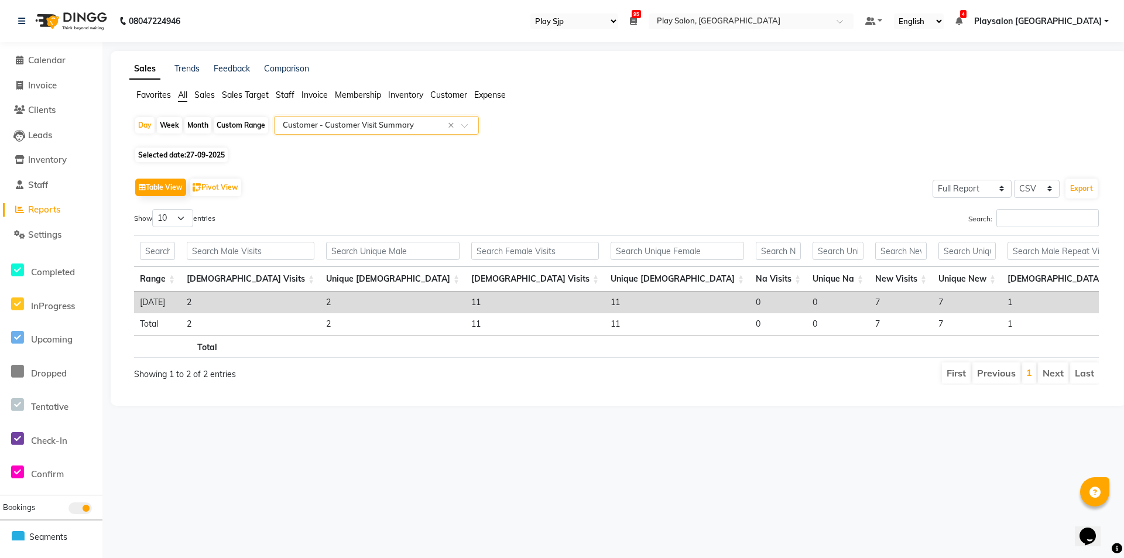
click at [198, 155] on span "27-09-2025" at bounding box center [205, 154] width 39 height 9
select select "9"
select select "2025"
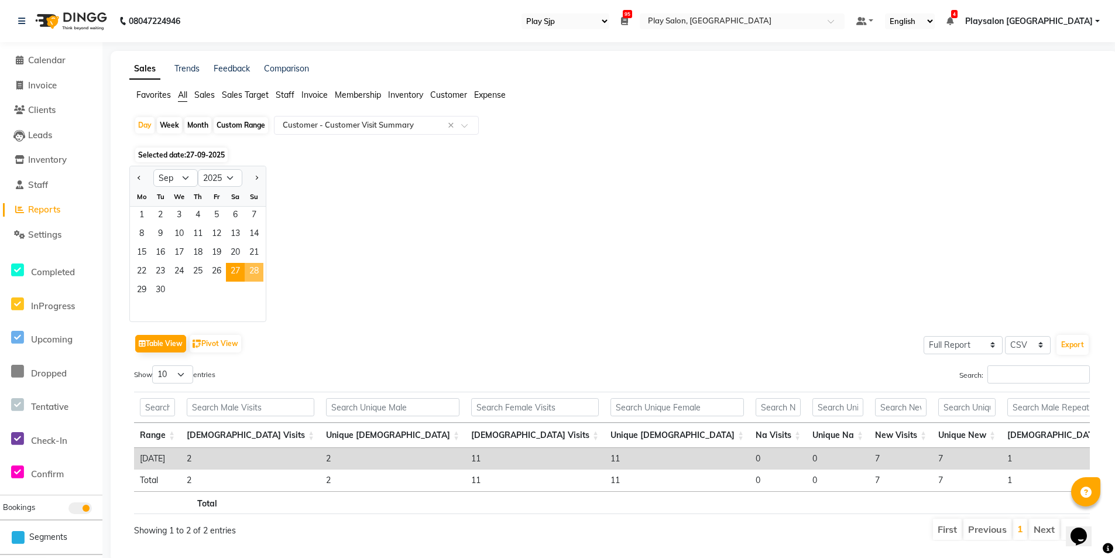
click at [261, 268] on span "28" at bounding box center [254, 272] width 19 height 19
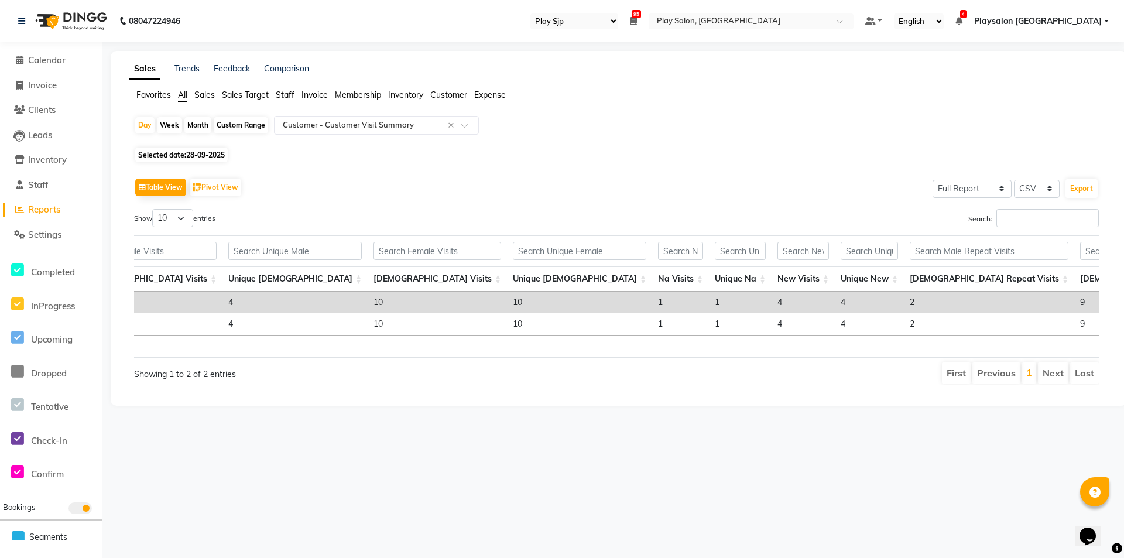
scroll to position [0, 140]
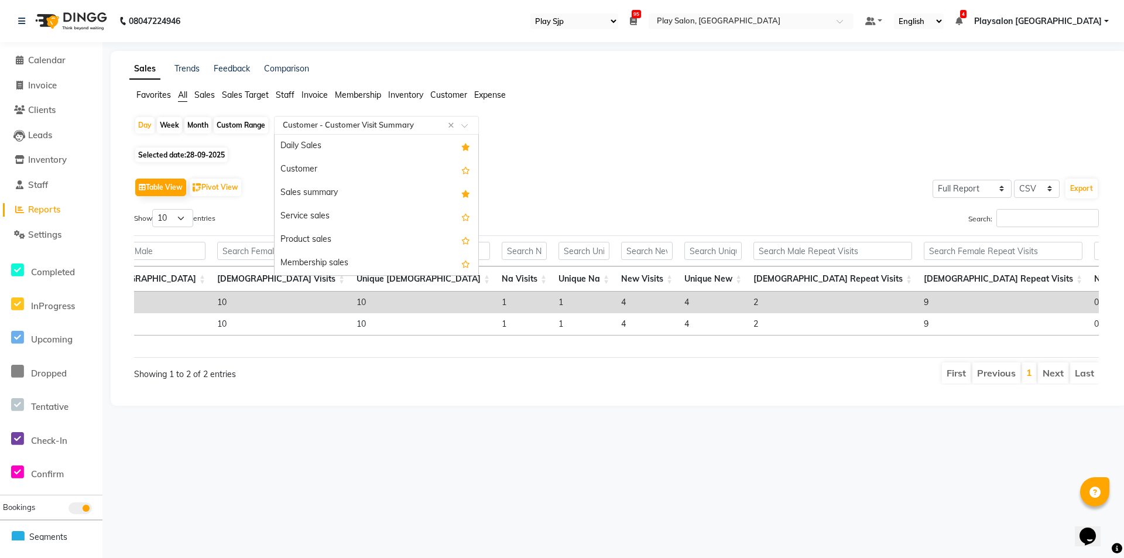
click at [355, 125] on input "text" at bounding box center [364, 125] width 169 height 12
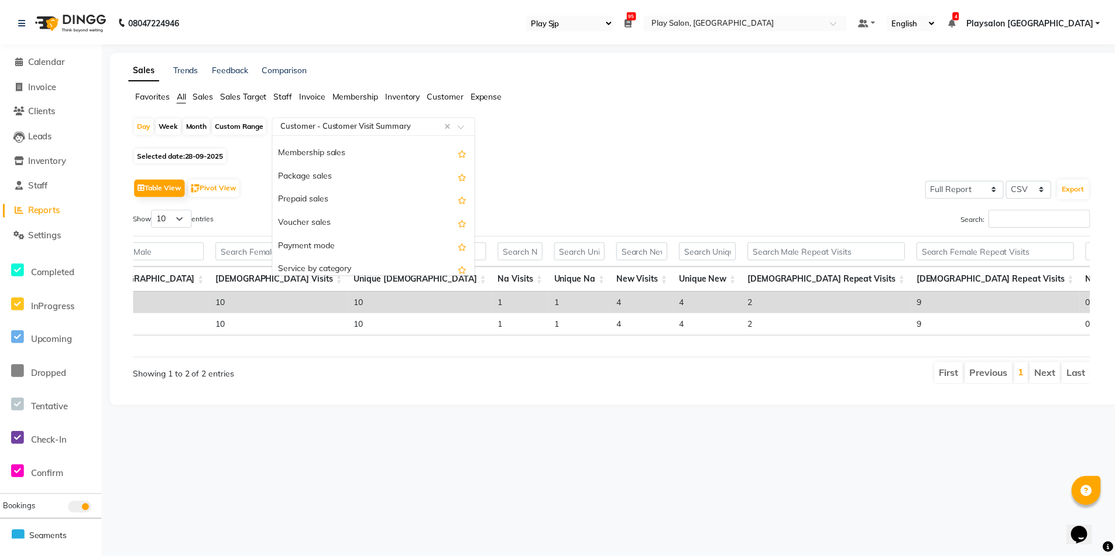
scroll to position [0, 0]
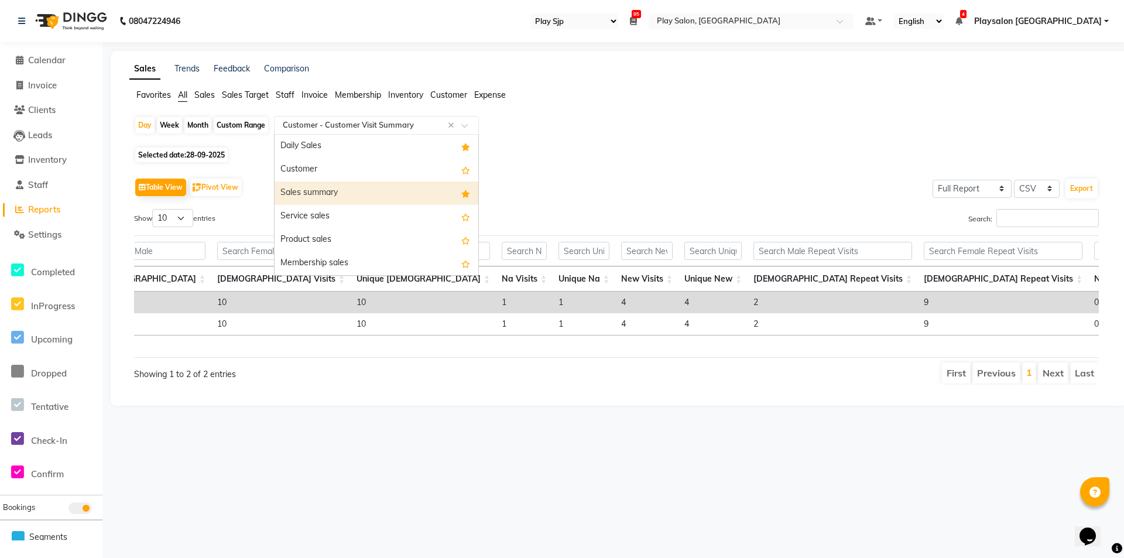
click at [388, 195] on div "Sales summary" at bounding box center [377, 192] width 204 height 23
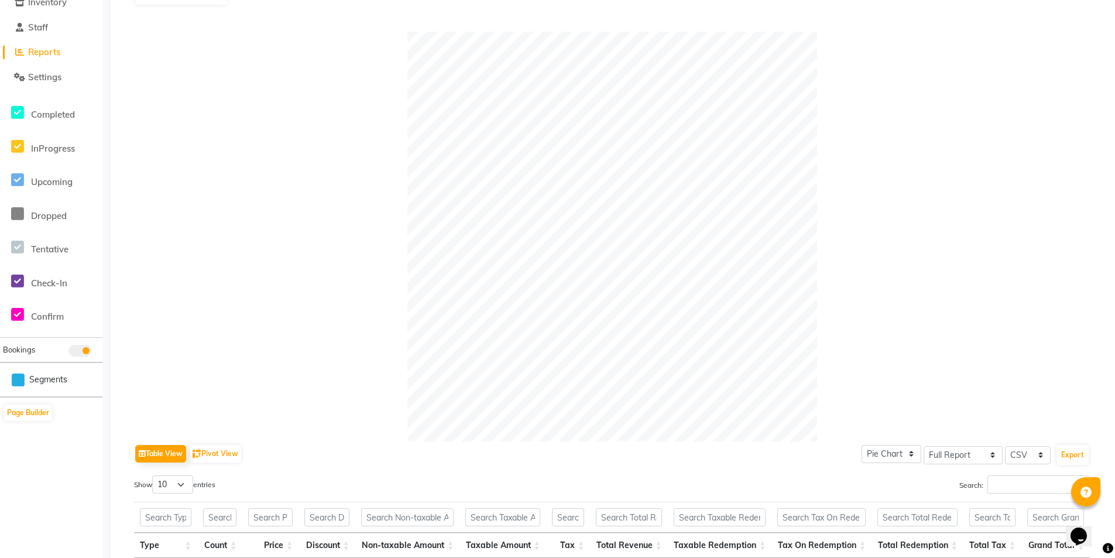
scroll to position [121, 0]
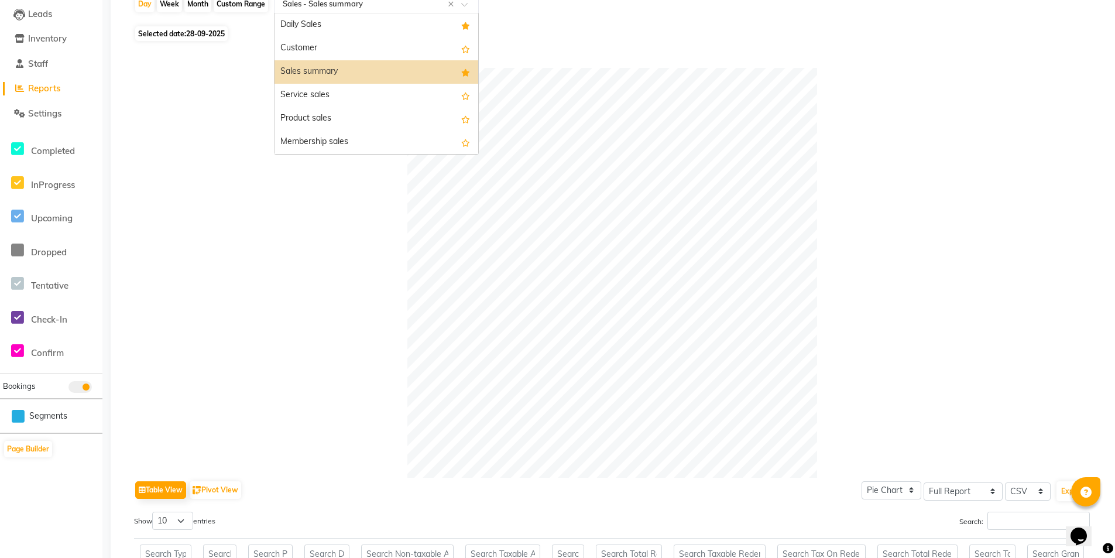
click at [303, 8] on input "text" at bounding box center [364, 4] width 169 height 12
click at [340, 23] on div "Daily Sales" at bounding box center [377, 24] width 204 height 23
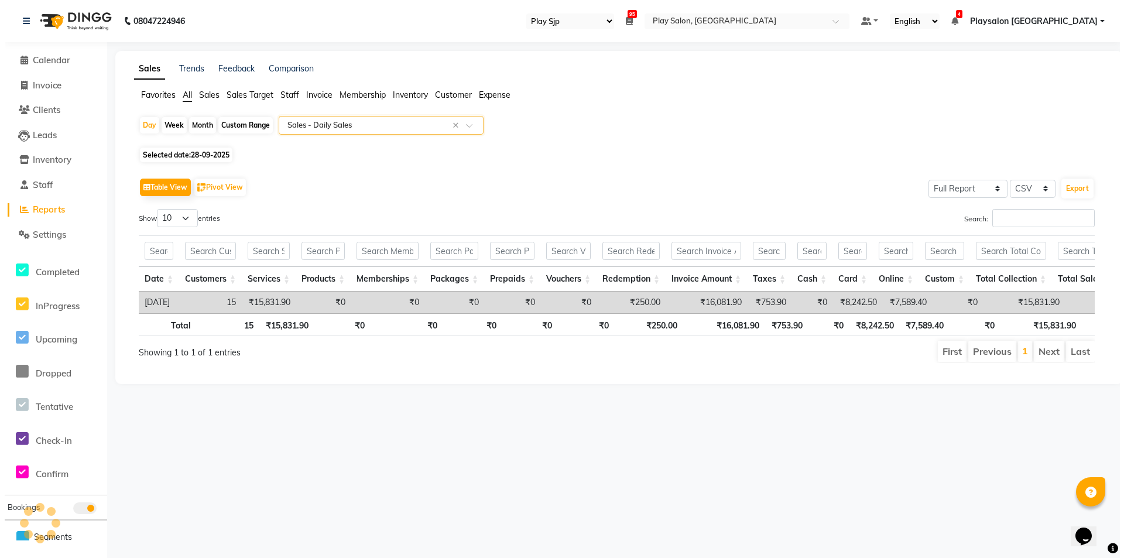
scroll to position [0, 0]
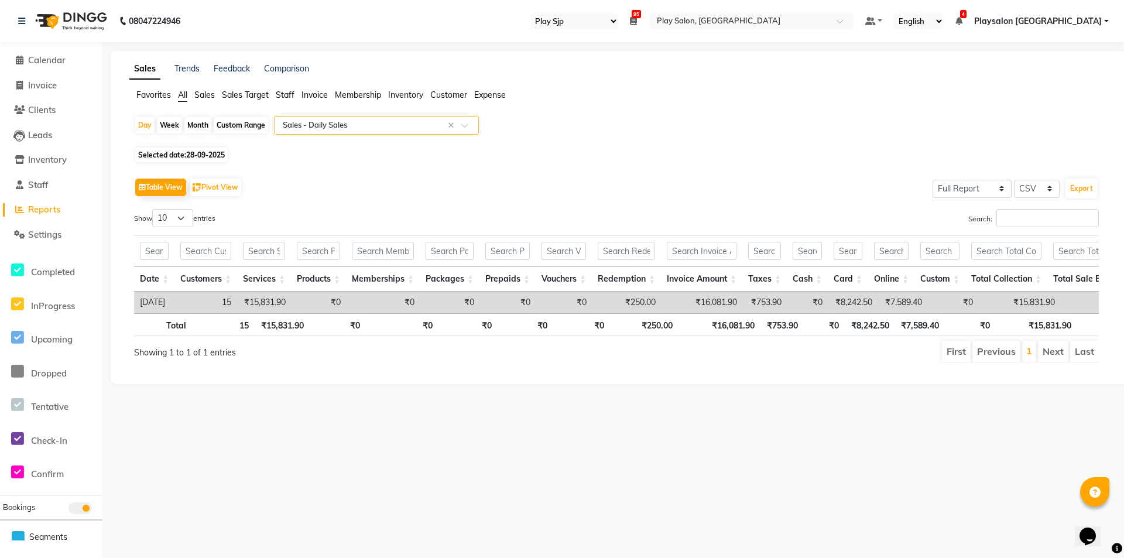
click at [210, 153] on span "28-09-2025" at bounding box center [205, 154] width 39 height 9
select select "9"
select select "2025"
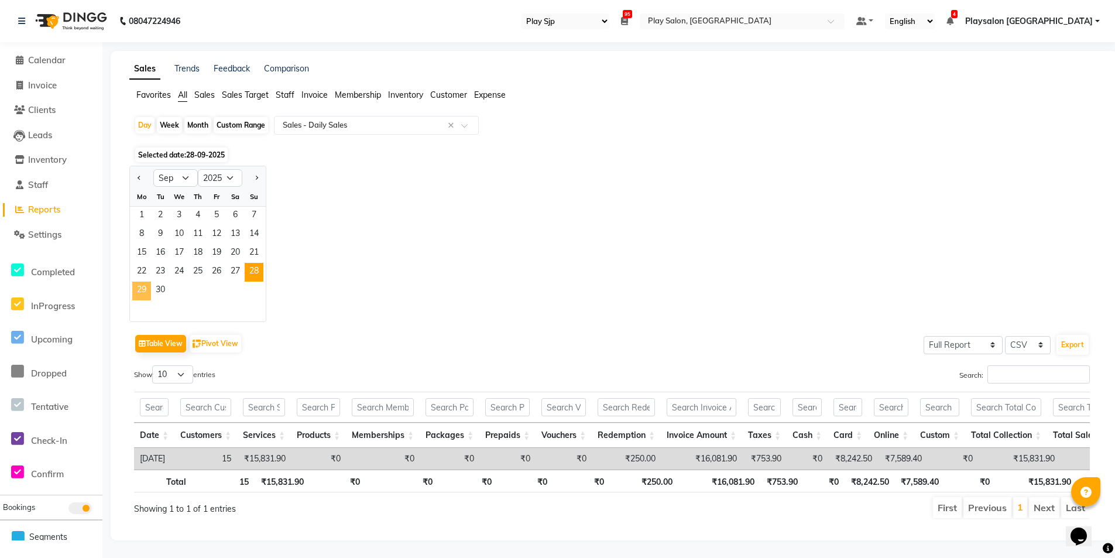
click at [140, 296] on span "29" at bounding box center [141, 291] width 19 height 19
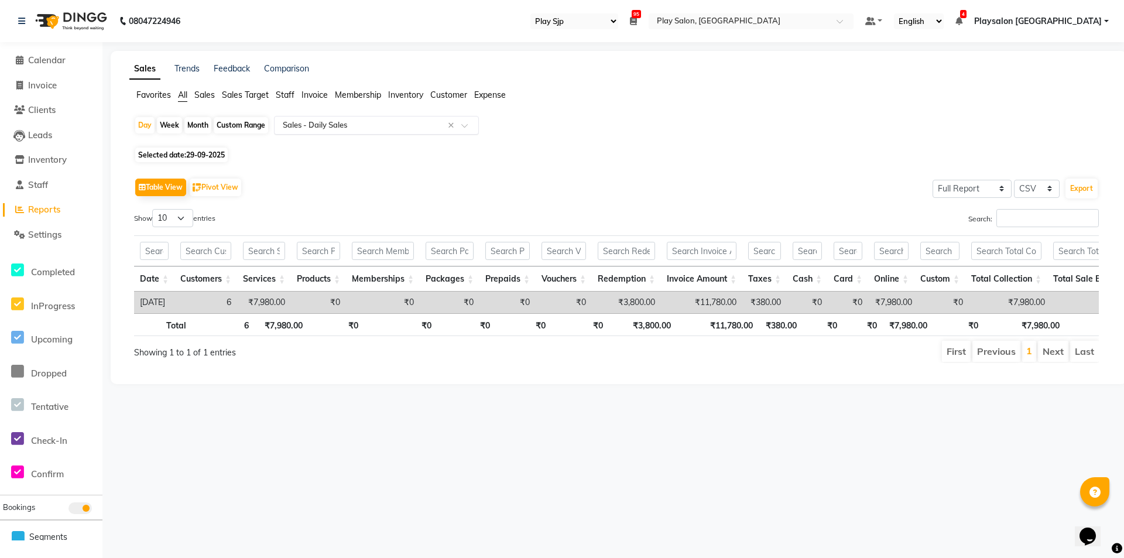
click at [295, 118] on div "Select Report Type × Sales - Daily Sales ×" at bounding box center [376, 125] width 205 height 19
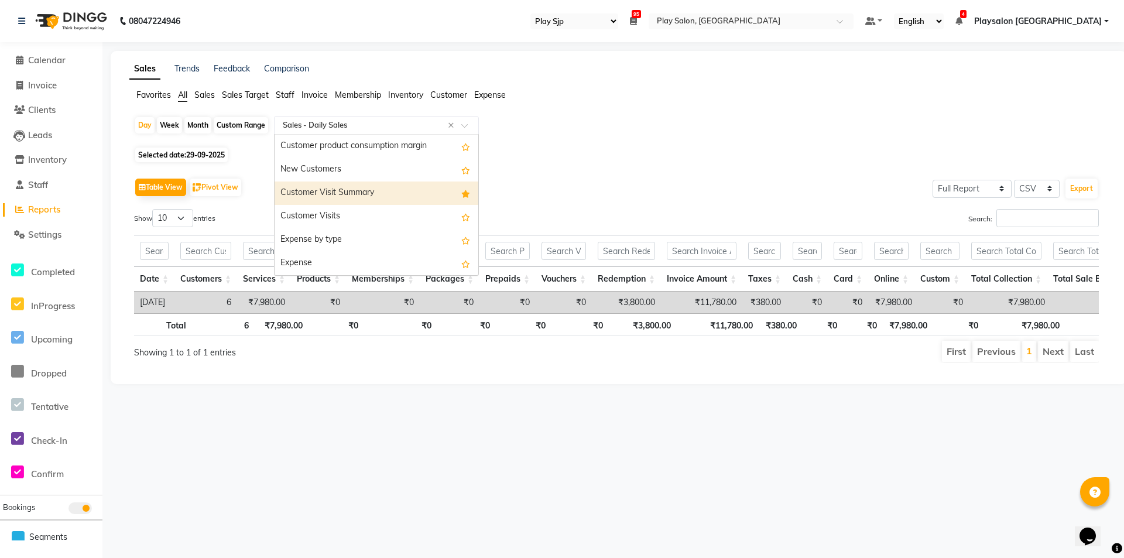
click at [382, 197] on div "Customer Visit Summary" at bounding box center [377, 192] width 204 height 23
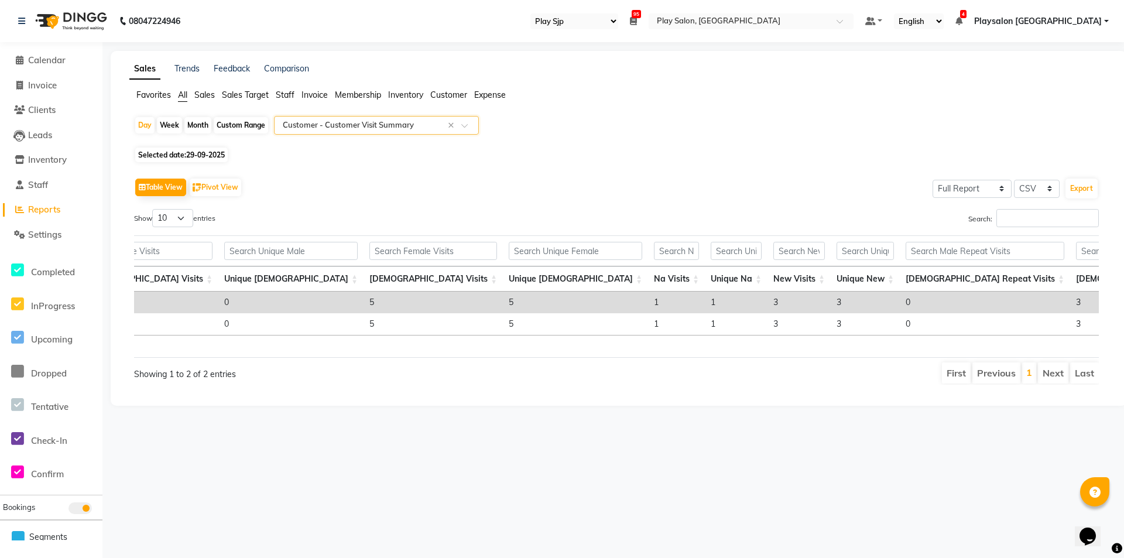
scroll to position [0, 109]
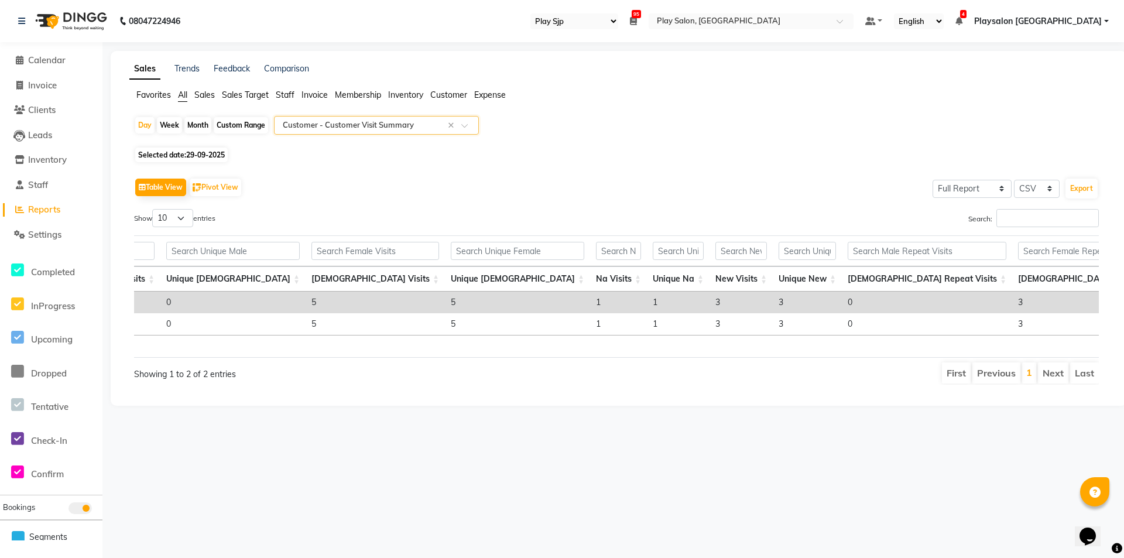
click at [373, 129] on input "text" at bounding box center [364, 125] width 169 height 12
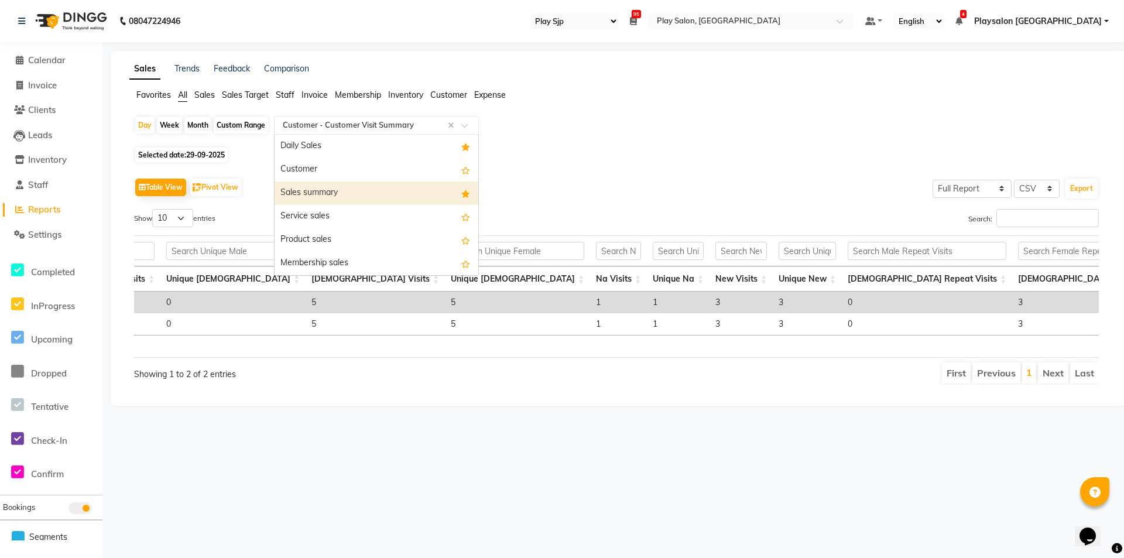
click at [414, 194] on div "Sales summary" at bounding box center [377, 192] width 204 height 23
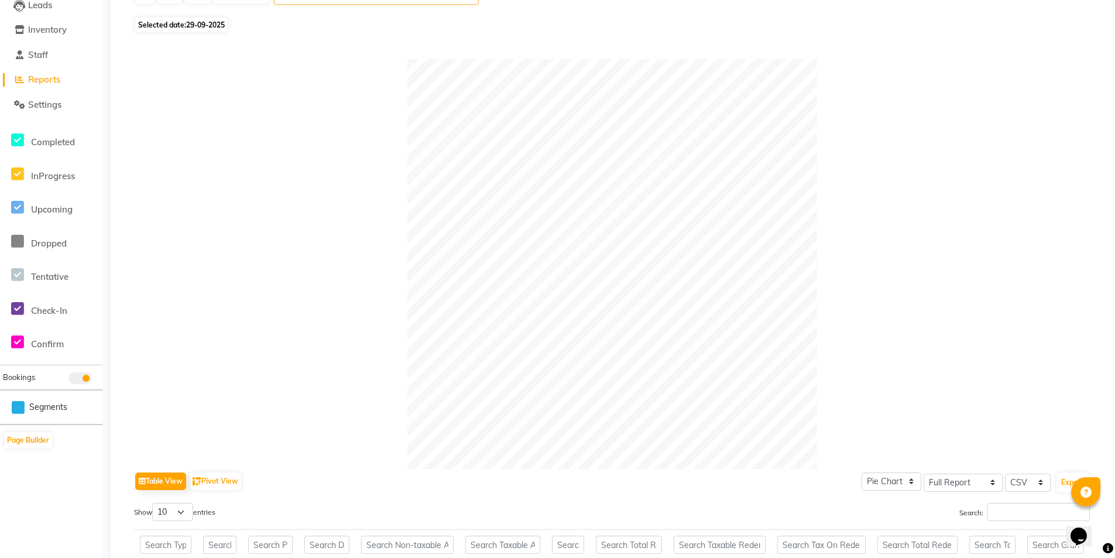
scroll to position [87, 0]
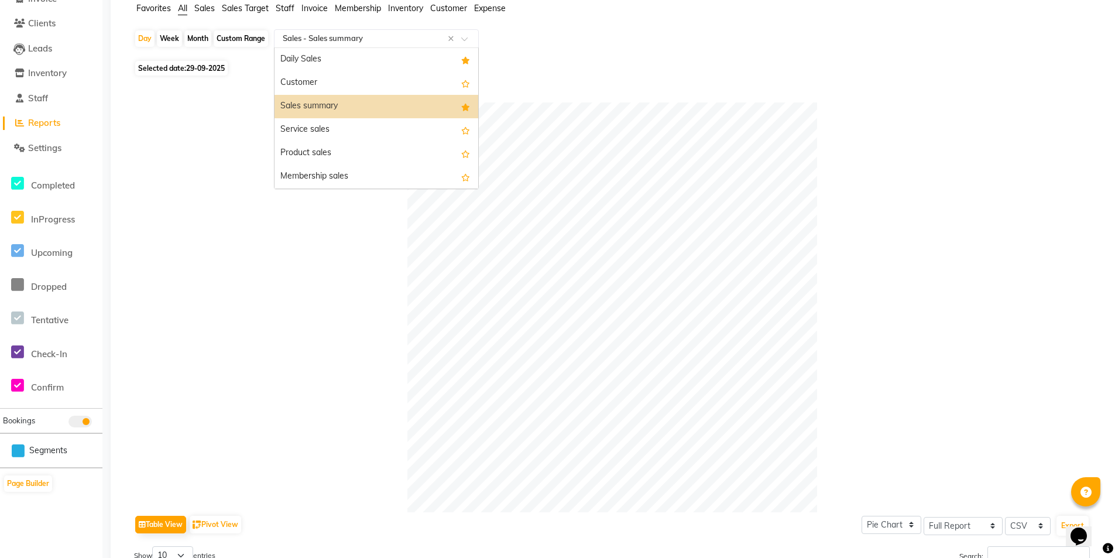
click at [368, 38] on input "text" at bounding box center [364, 39] width 169 height 12
click at [365, 61] on div "Daily Sales" at bounding box center [377, 59] width 204 height 23
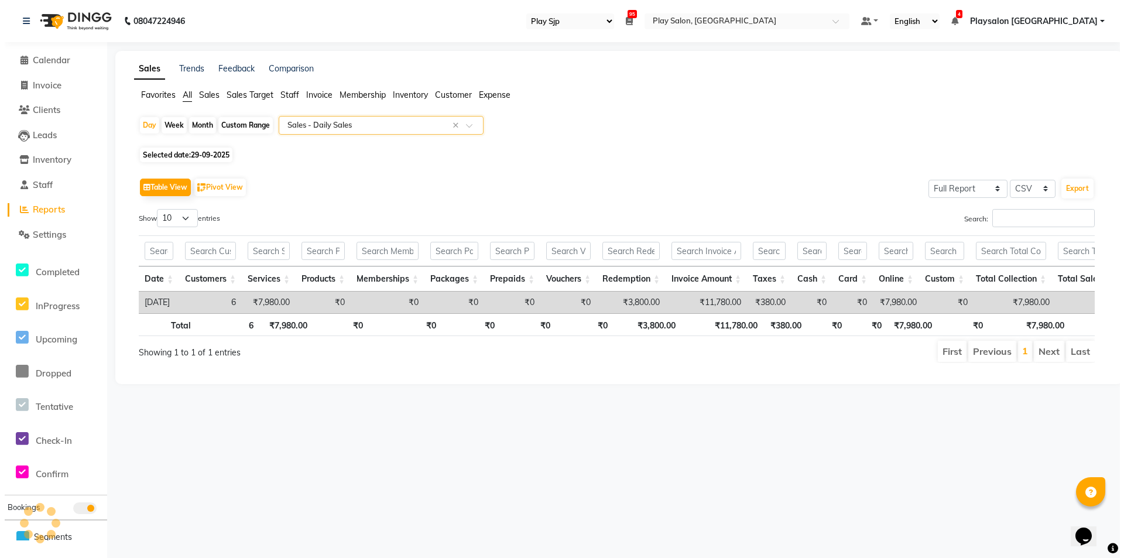
scroll to position [0, 0]
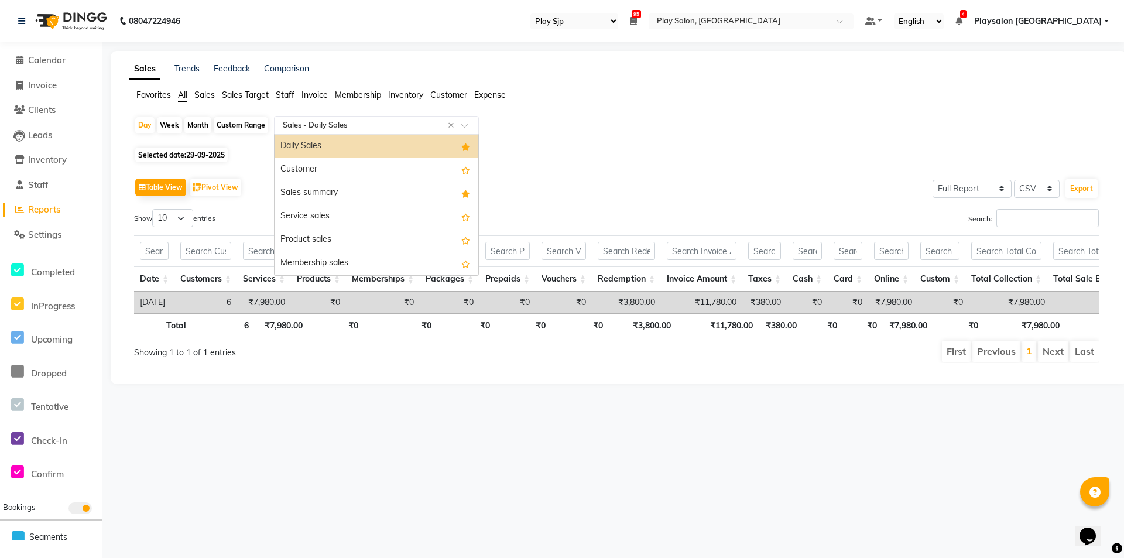
click at [336, 127] on input "text" at bounding box center [364, 125] width 169 height 12
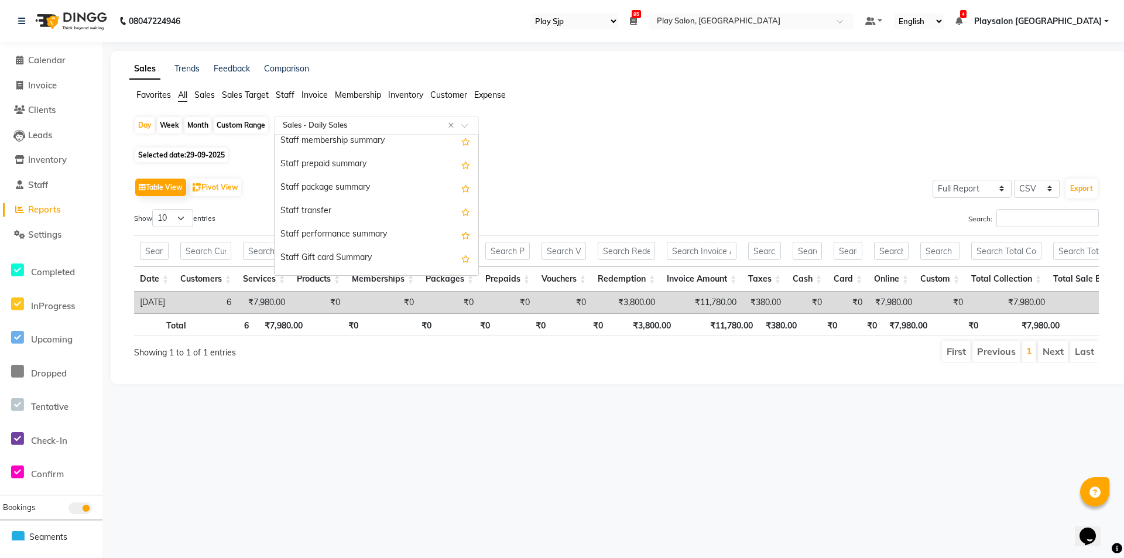
scroll to position [1194, 0]
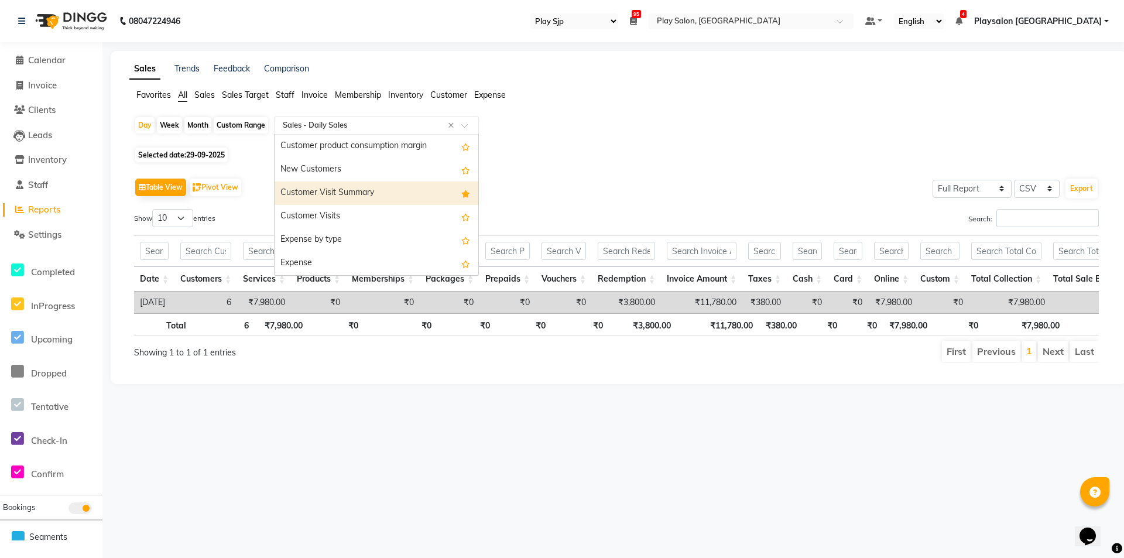
click at [368, 196] on div "Customer Visit Summary" at bounding box center [377, 192] width 204 height 23
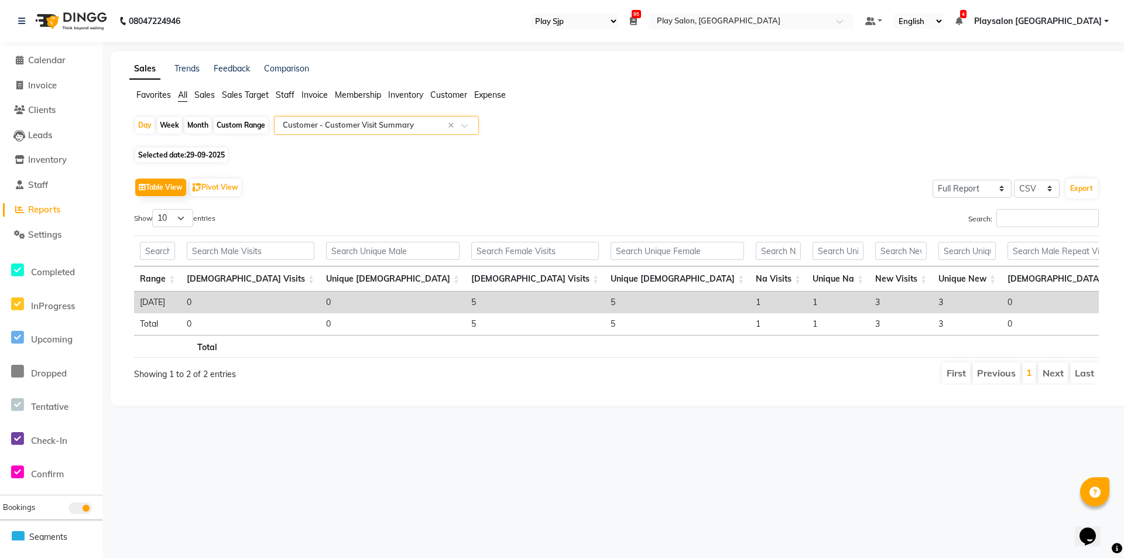
click at [153, 152] on span "Selected date: [DATE]" at bounding box center [181, 155] width 92 height 15
select select "9"
select select "2025"
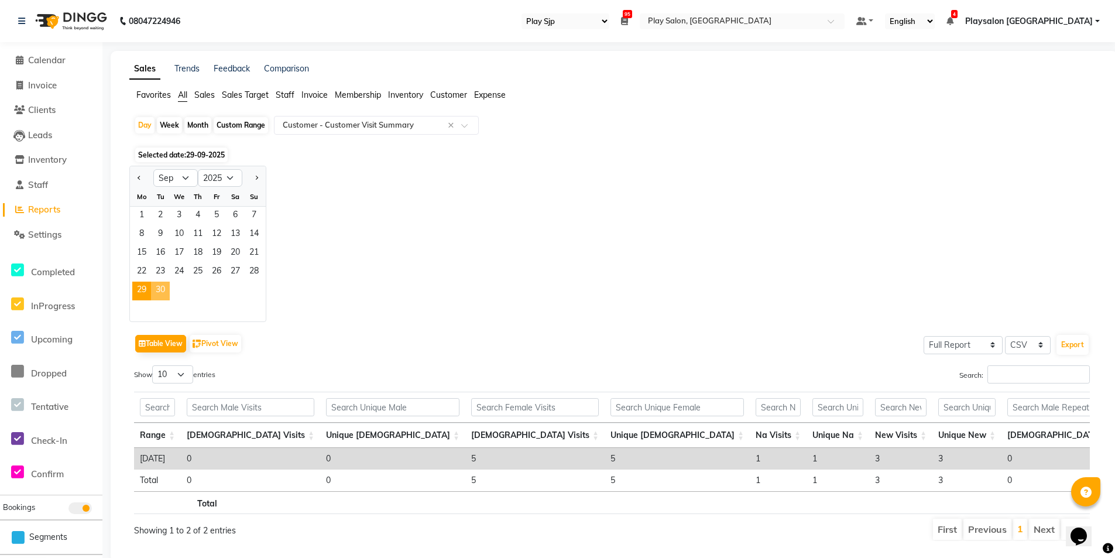
click at [159, 288] on span "30" at bounding box center [160, 291] width 19 height 19
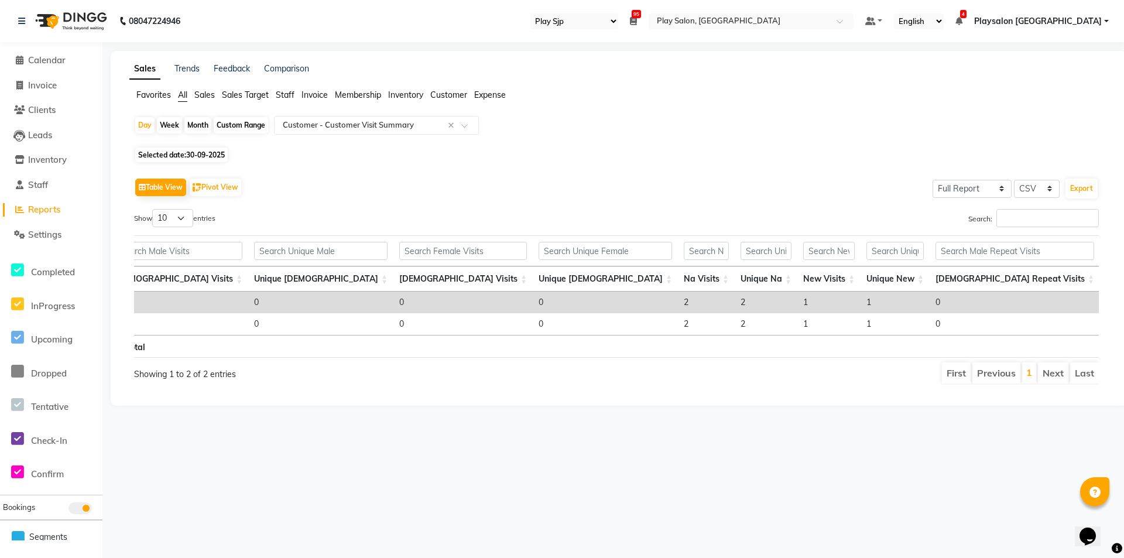
scroll to position [0, 98]
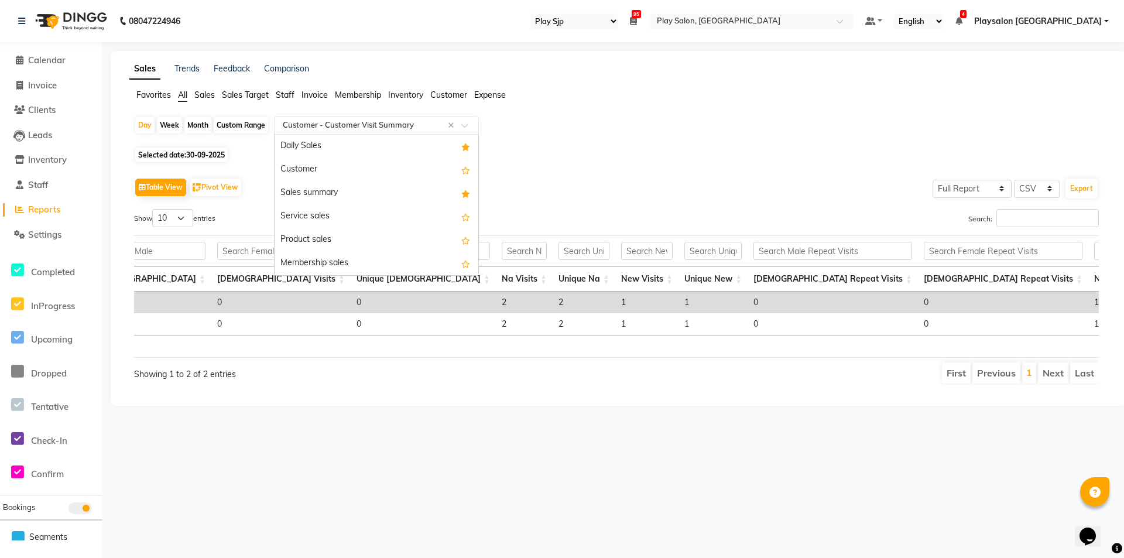
click at [362, 121] on input "text" at bounding box center [364, 125] width 169 height 12
click at [368, 194] on div "Sales summary" at bounding box center [377, 192] width 204 height 23
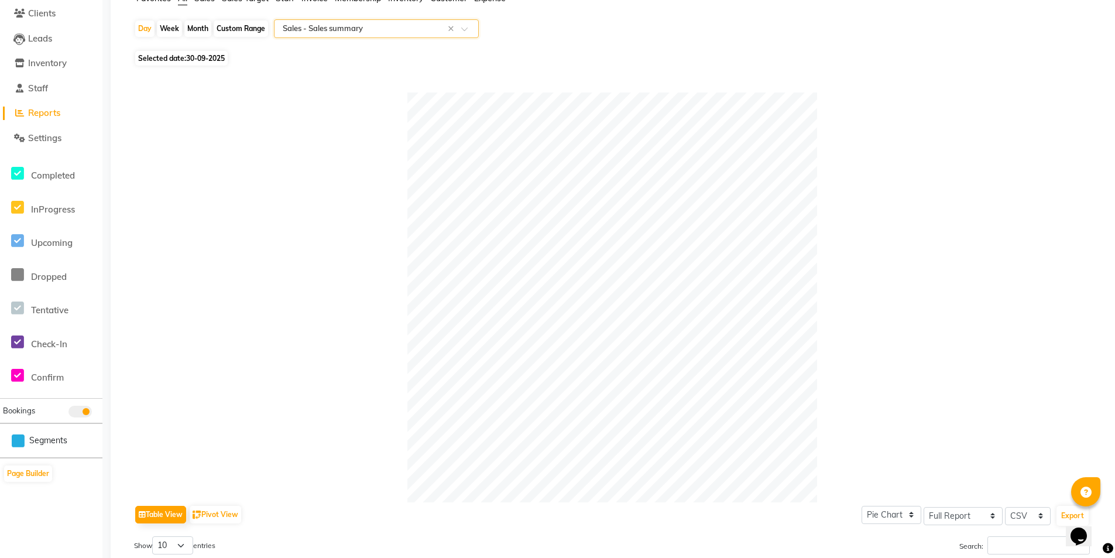
click at [388, 25] on input "text" at bounding box center [364, 29] width 169 height 12
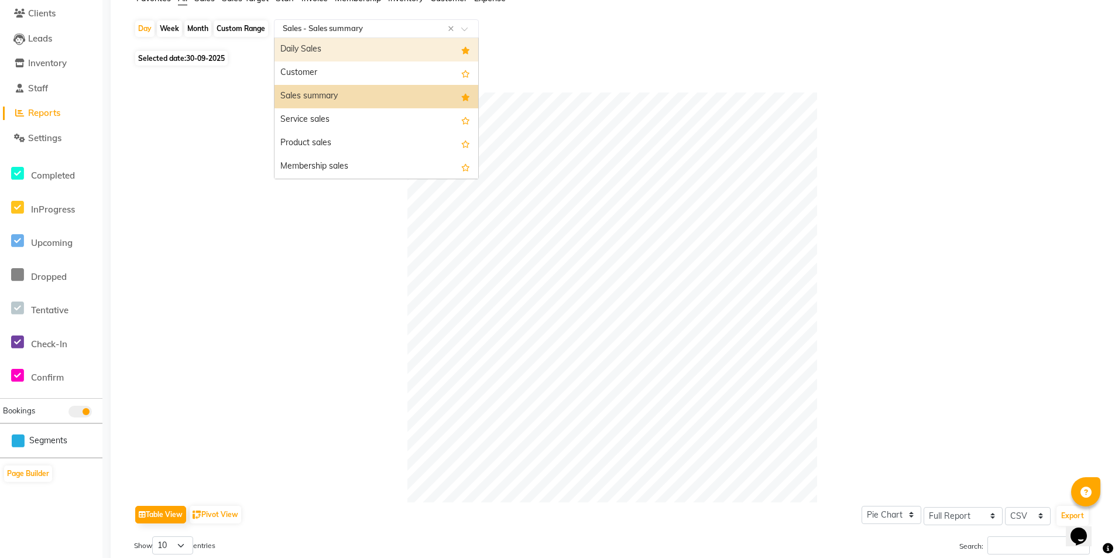
click at [375, 51] on div "Daily Sales" at bounding box center [377, 49] width 204 height 23
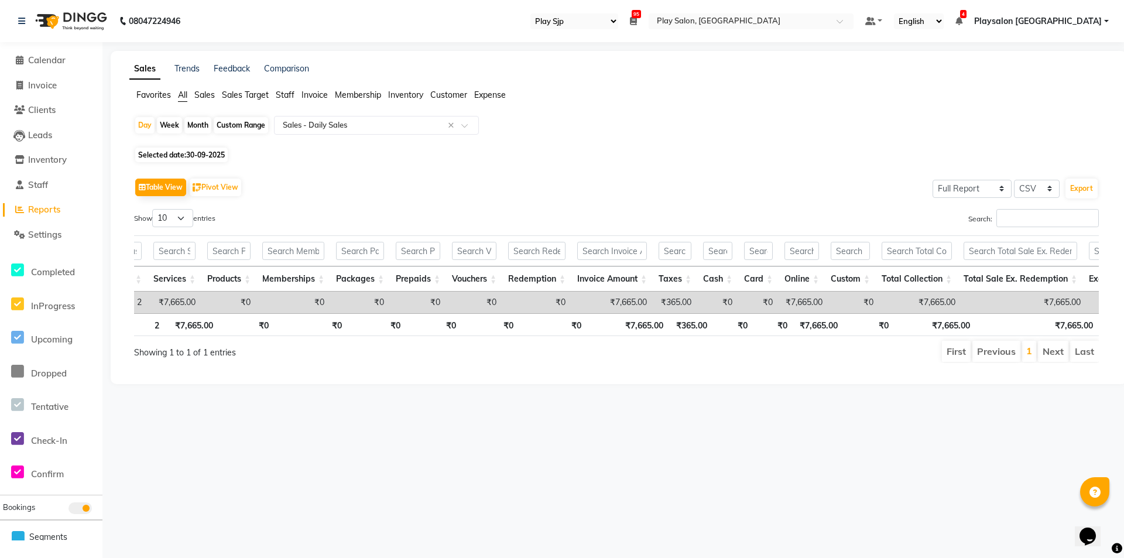
click at [183, 155] on span "Selected date: [DATE]" at bounding box center [181, 155] width 92 height 15
select select "9"
select select "2025"
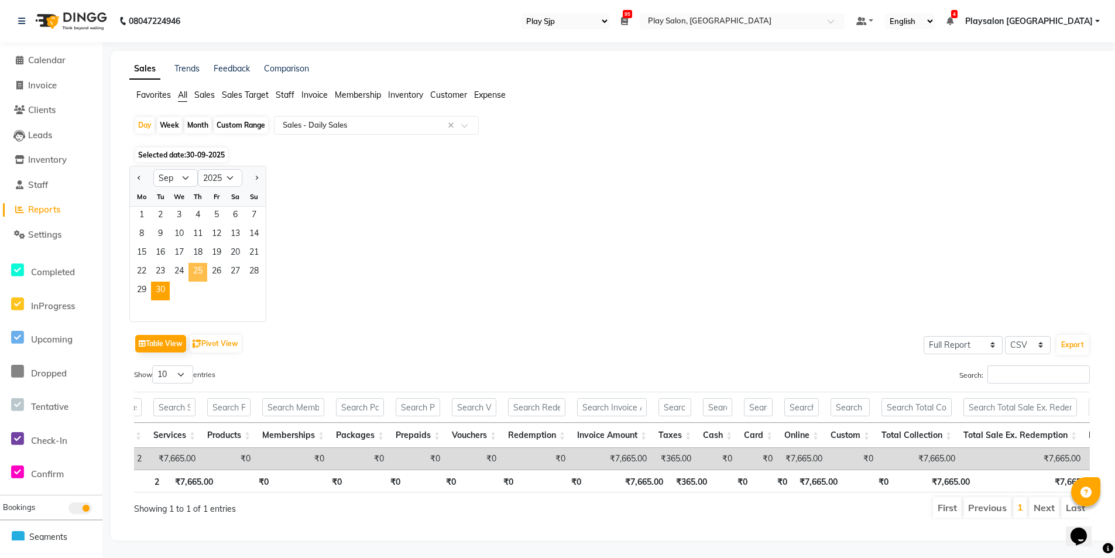
click at [190, 268] on span "25" at bounding box center [198, 272] width 19 height 19
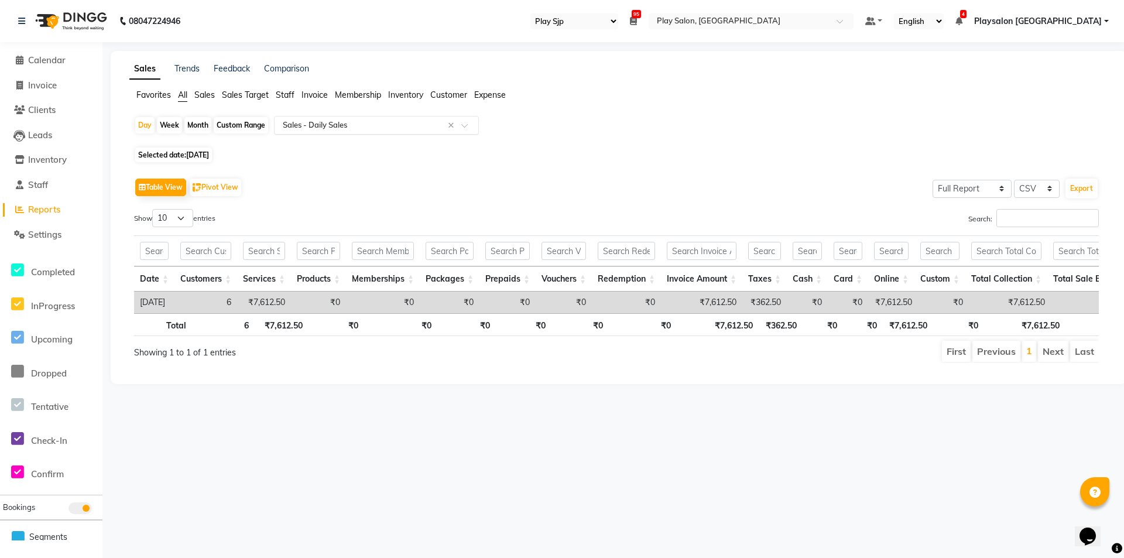
click at [321, 125] on input "text" at bounding box center [364, 125] width 169 height 12
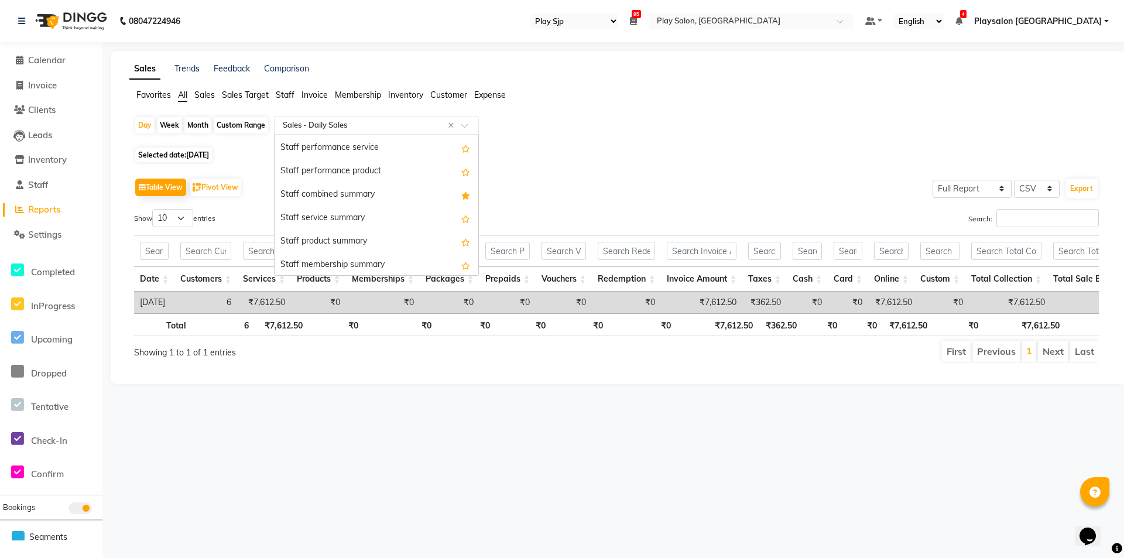
scroll to position [614, 0]
click at [379, 189] on div "Staff combined summary" at bounding box center [377, 188] width 204 height 23
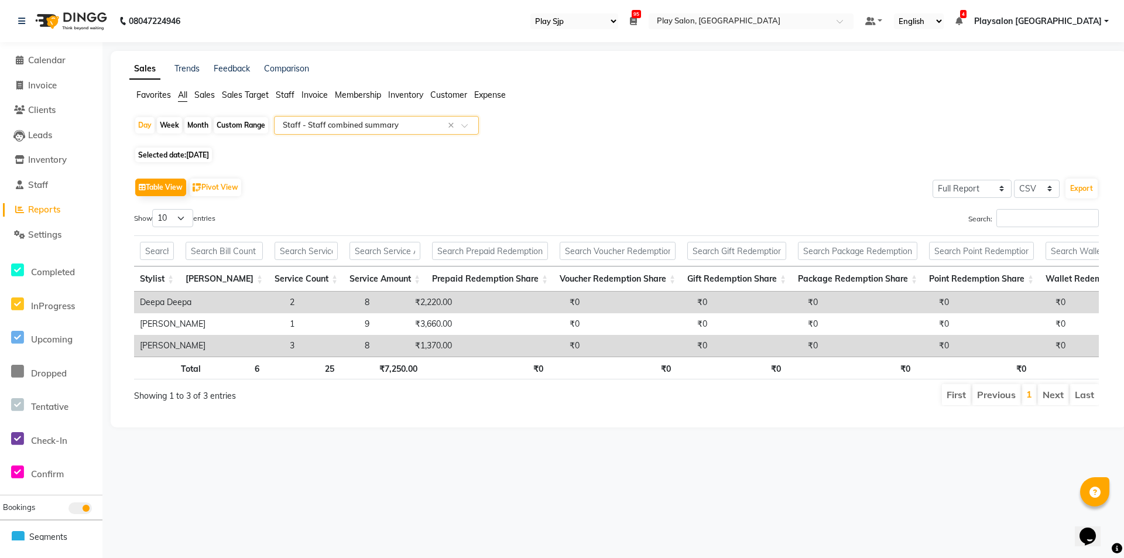
click at [208, 156] on span "[DATE]" at bounding box center [197, 154] width 23 height 9
select select "9"
select select "2025"
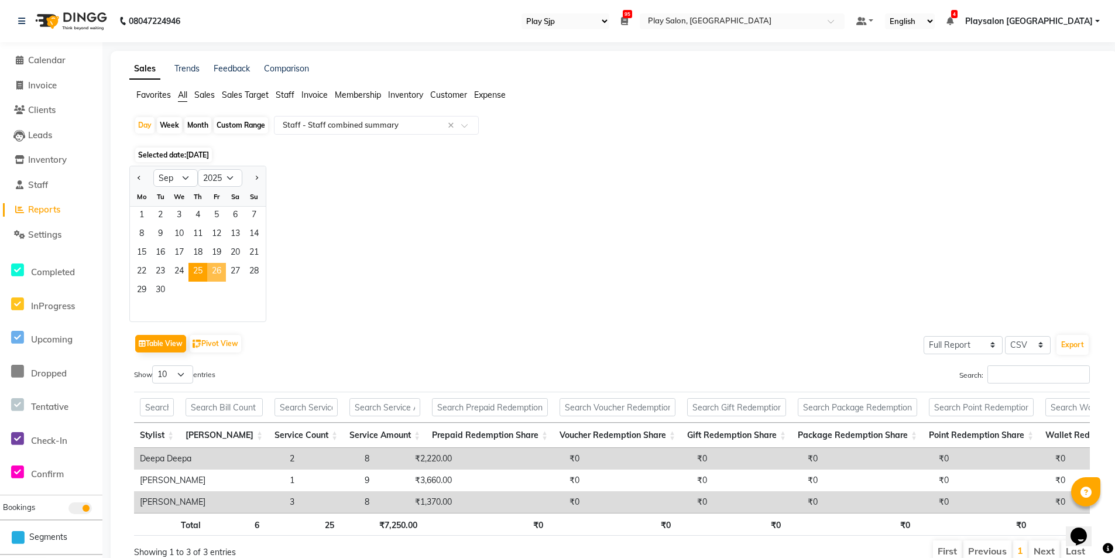
click at [214, 268] on span "26" at bounding box center [216, 272] width 19 height 19
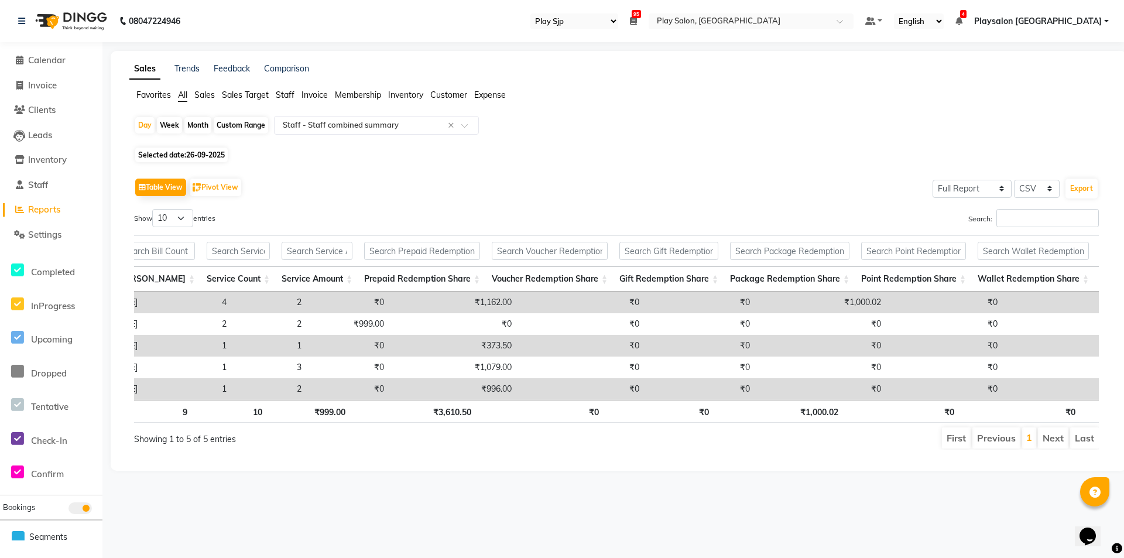
scroll to position [0, 92]
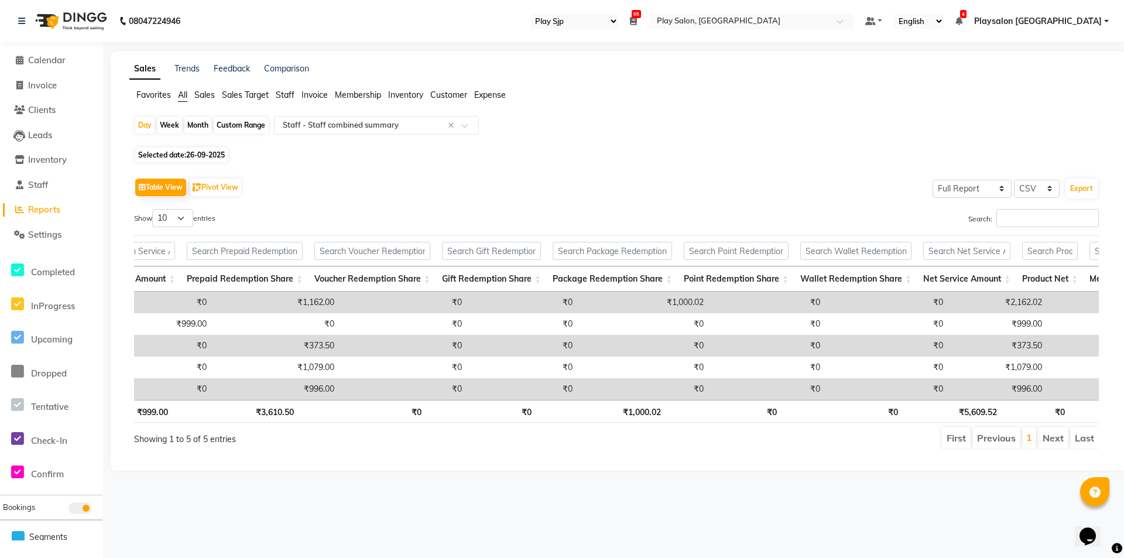
click at [192, 150] on span "Selected date: [DATE]" at bounding box center [181, 155] width 92 height 15
select select "9"
select select "2025"
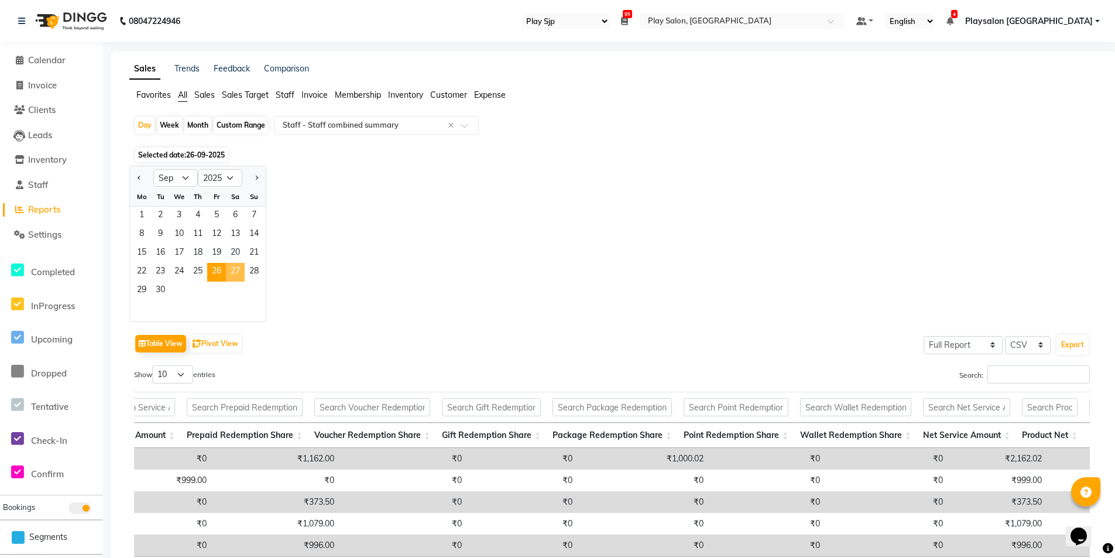
click at [232, 275] on span "27" at bounding box center [235, 272] width 19 height 19
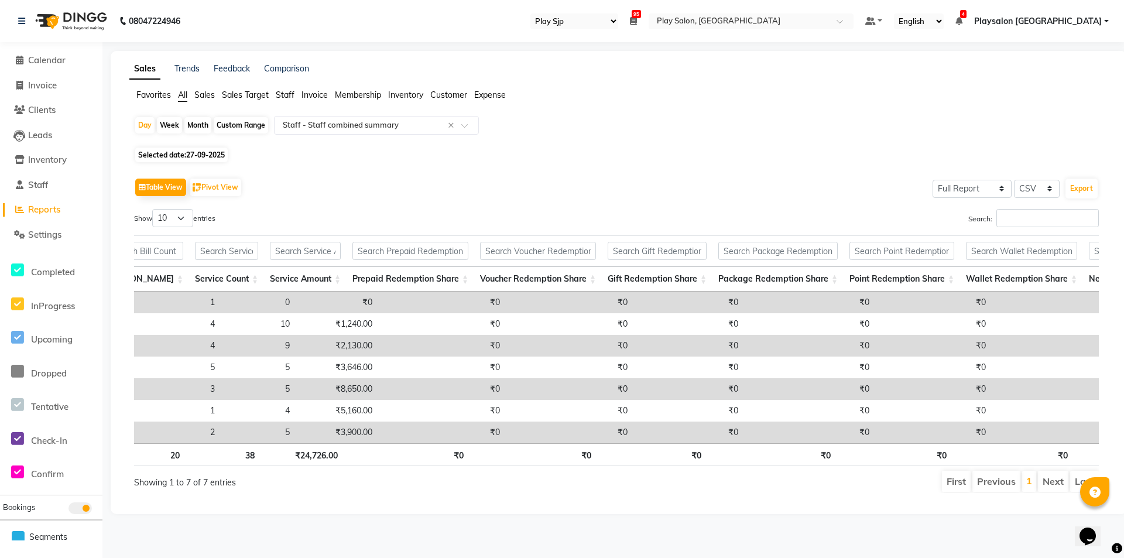
scroll to position [0, 0]
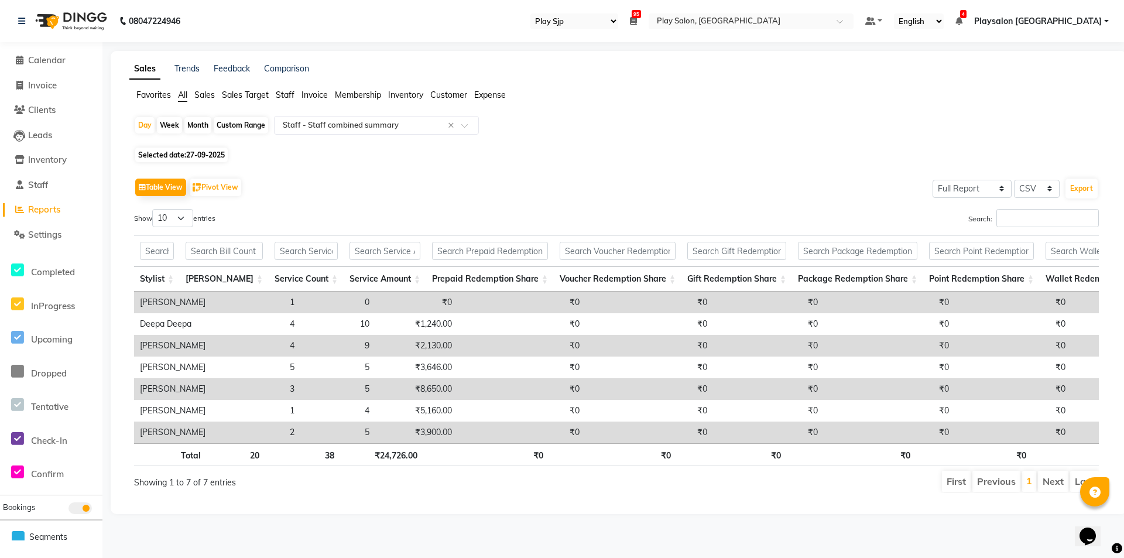
click at [196, 152] on span "27-09-2025" at bounding box center [205, 154] width 39 height 9
select select "9"
select select "2025"
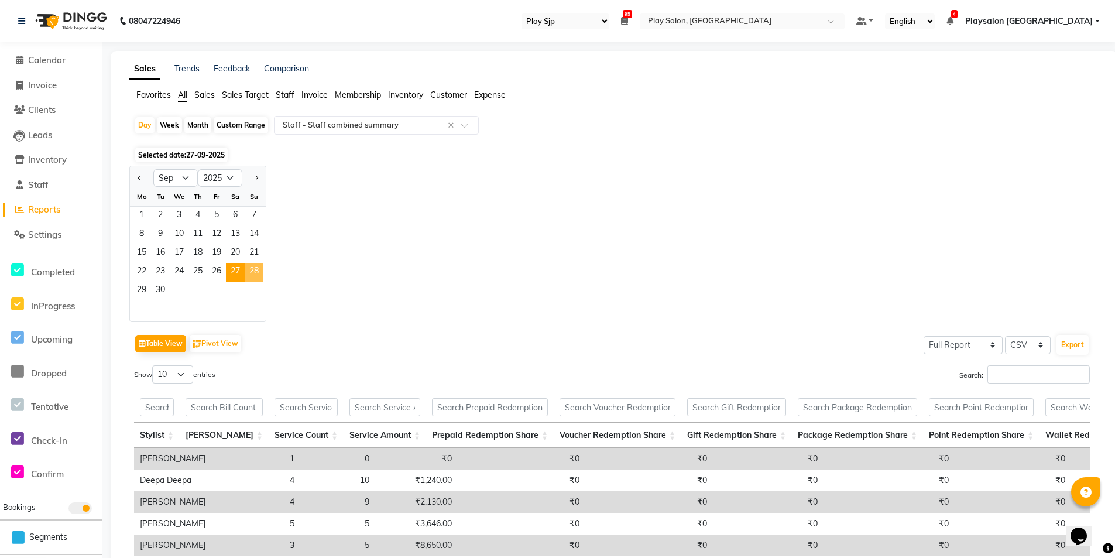
click at [254, 277] on span "28" at bounding box center [254, 272] width 19 height 19
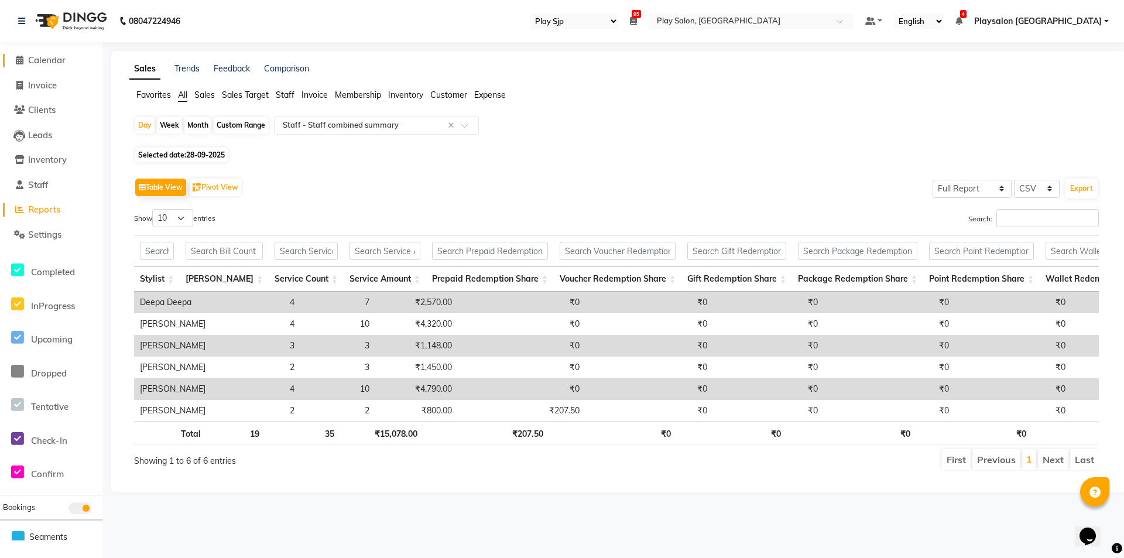
click at [53, 63] on span "Calendar" at bounding box center [46, 59] width 37 height 11
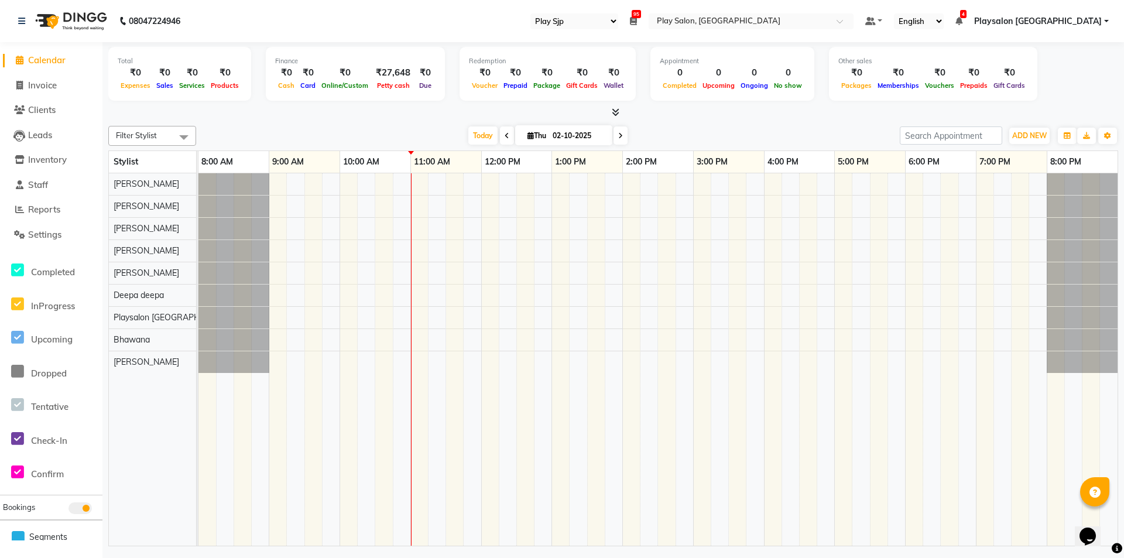
click at [437, 272] on div at bounding box center [657, 359] width 919 height 372
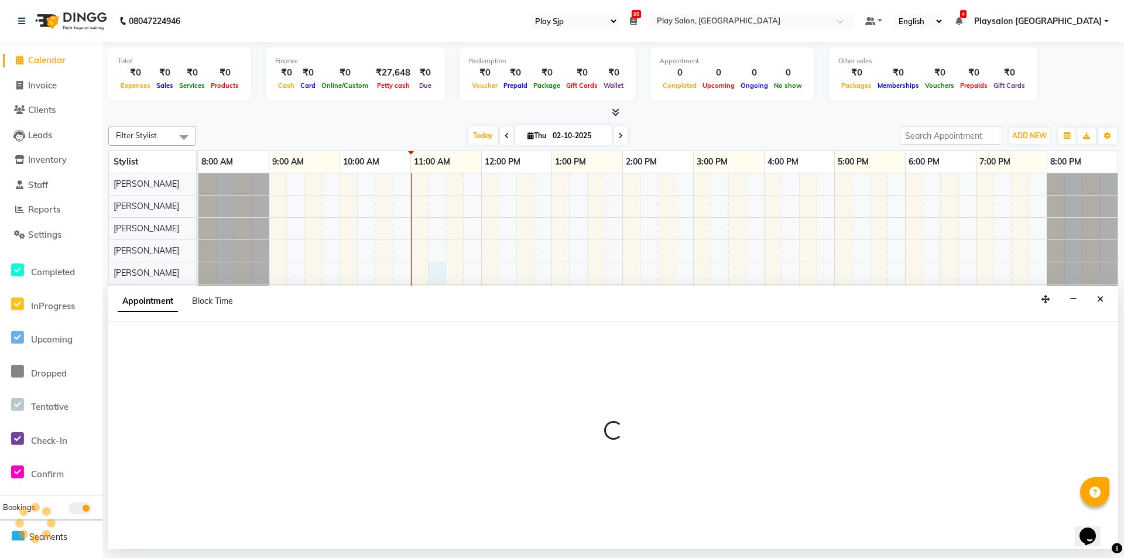
select select "80380"
select select "tentative"
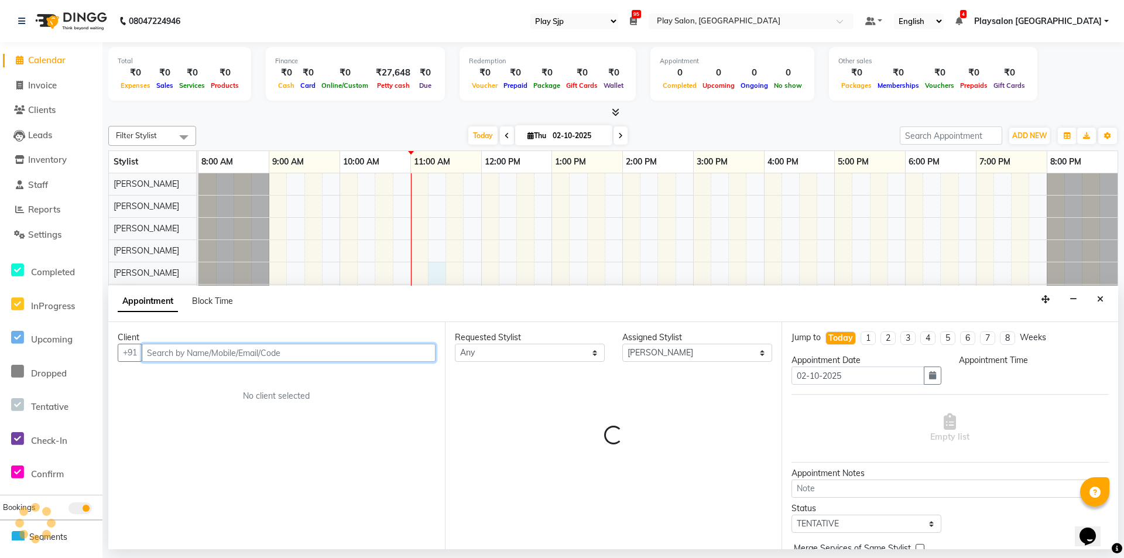
select select "675"
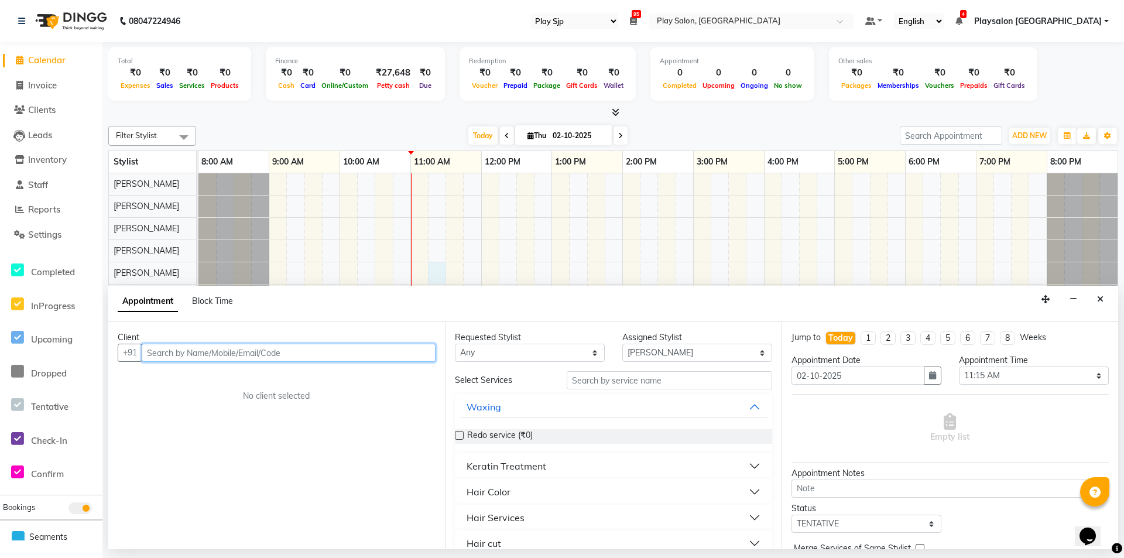
click at [385, 354] on input "text" at bounding box center [289, 353] width 294 height 18
type input "9900092305"
click at [410, 352] on span "Add Client" at bounding box center [411, 352] width 39 height 11
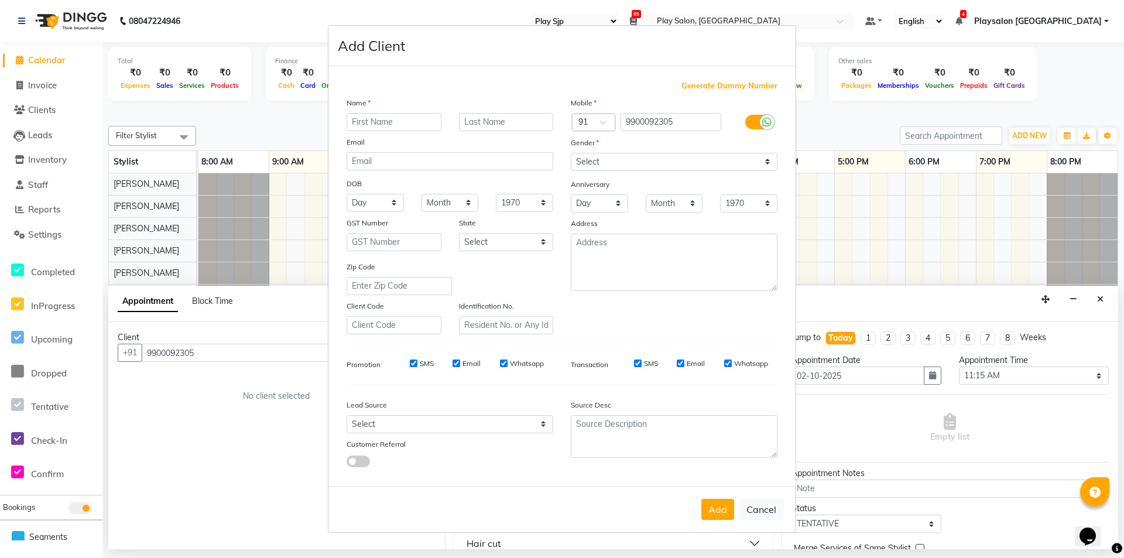
click at [417, 119] on input "text" at bounding box center [394, 122] width 95 height 18
type input "s"
click at [395, 122] on input "Somaya" at bounding box center [394, 122] width 95 height 18
click at [361, 124] on input "Somaya" at bounding box center [394, 122] width 95 height 18
click at [404, 124] on input "Somaya" at bounding box center [394, 122] width 95 height 18
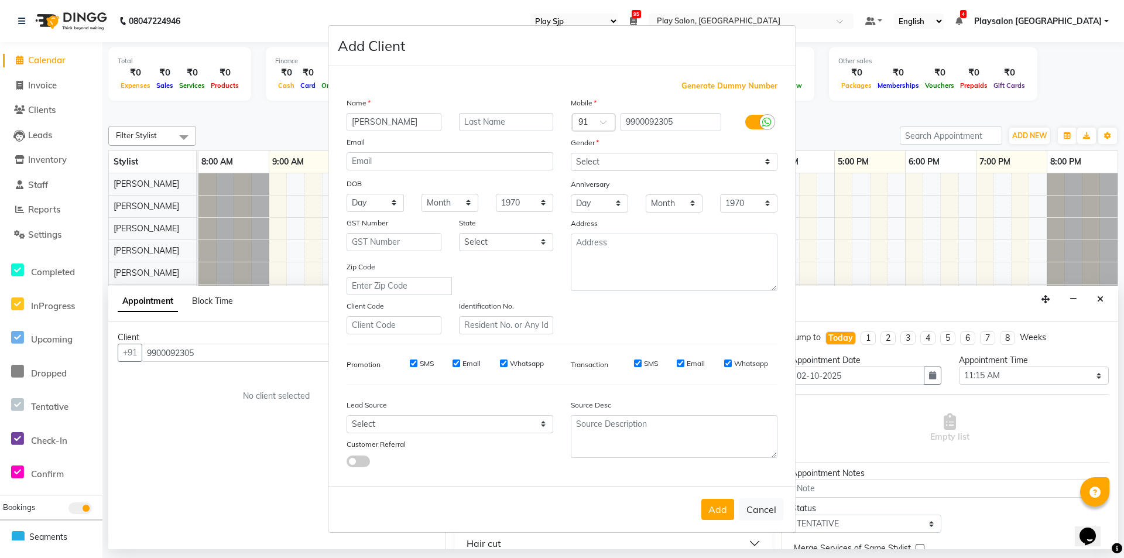
type input "[PERSON_NAME]"
click at [527, 128] on input "text" at bounding box center [506, 122] width 95 height 18
click at [525, 118] on input "text" at bounding box center [506, 122] width 95 height 18
type input "s"
click at [393, 204] on select "Day 01 02 03 04 05 06 07 08 09 10 11 12 13 14 15 16 17 18 19 20 21 22 23 24 25 …" at bounding box center [375, 203] width 57 height 18
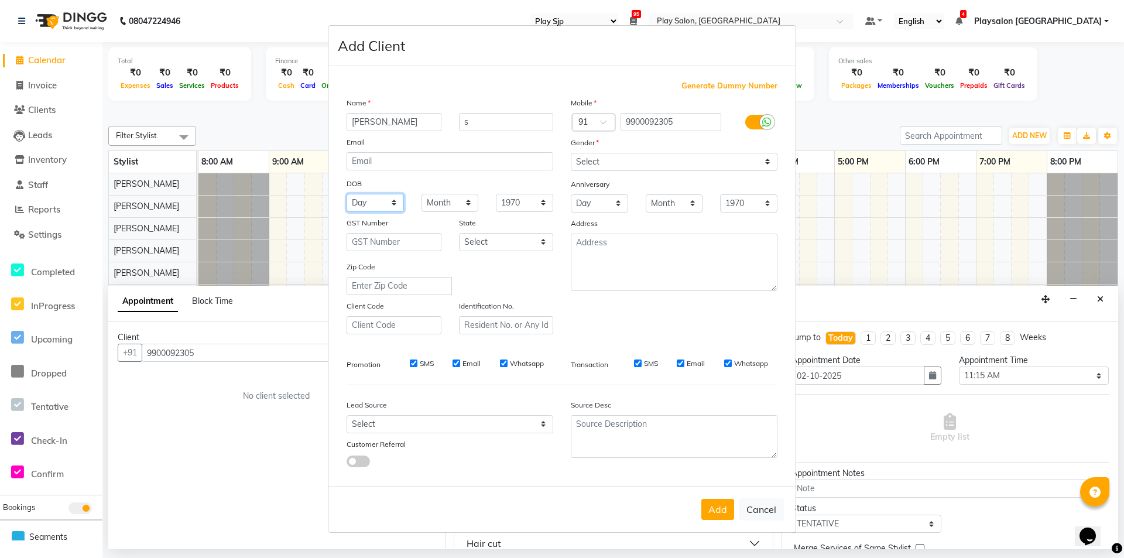
select select "01"
click at [347, 194] on select "Day 01 02 03 04 05 06 07 08 09 10 11 12 13 14 15 16 17 18 19 20 21 22 23 24 25 …" at bounding box center [375, 203] width 57 height 18
click at [470, 205] on select "Month January February March April May June July August September October Novem…" at bounding box center [449, 203] width 57 height 18
select select "01"
click at [421, 194] on select "Month January February March April May June July August September October Novem…" at bounding box center [449, 203] width 57 height 18
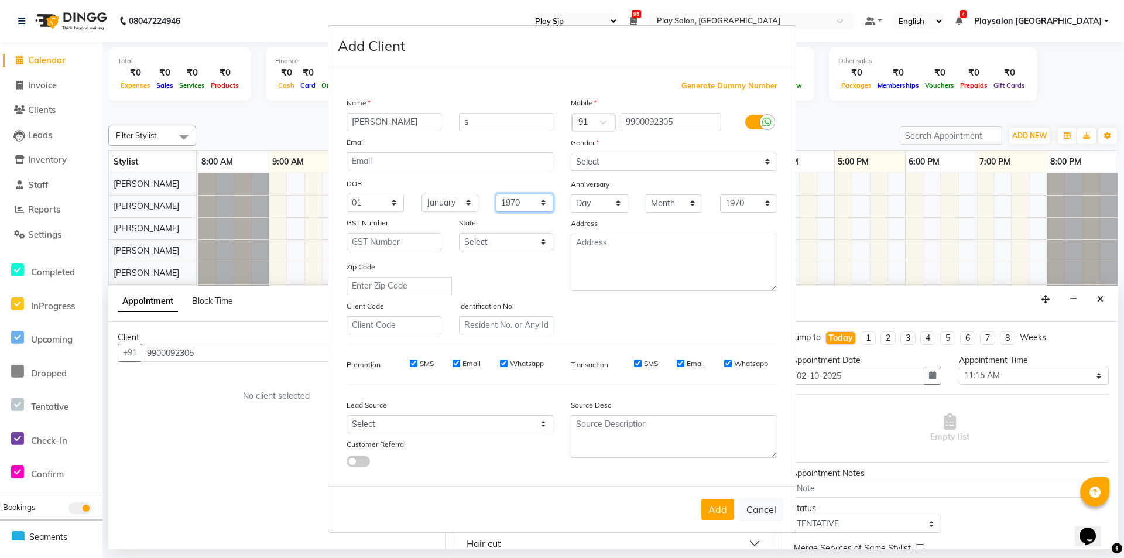
click at [542, 205] on select "1940 1941 1942 1943 1944 1945 1946 1947 1948 1949 1950 1951 1952 1953 1954 1955…" at bounding box center [524, 203] width 57 height 18
select select "2007"
click at [496, 194] on select "1940 1941 1942 1943 1944 1945 1946 1947 1948 1949 1950 1951 1952 1953 1954 1955…" at bounding box center [524, 203] width 57 height 18
click at [766, 161] on select "Select [DEMOGRAPHIC_DATA] [DEMOGRAPHIC_DATA] Other Prefer Not To Say" at bounding box center [674, 162] width 207 height 18
select select "[DEMOGRAPHIC_DATA]"
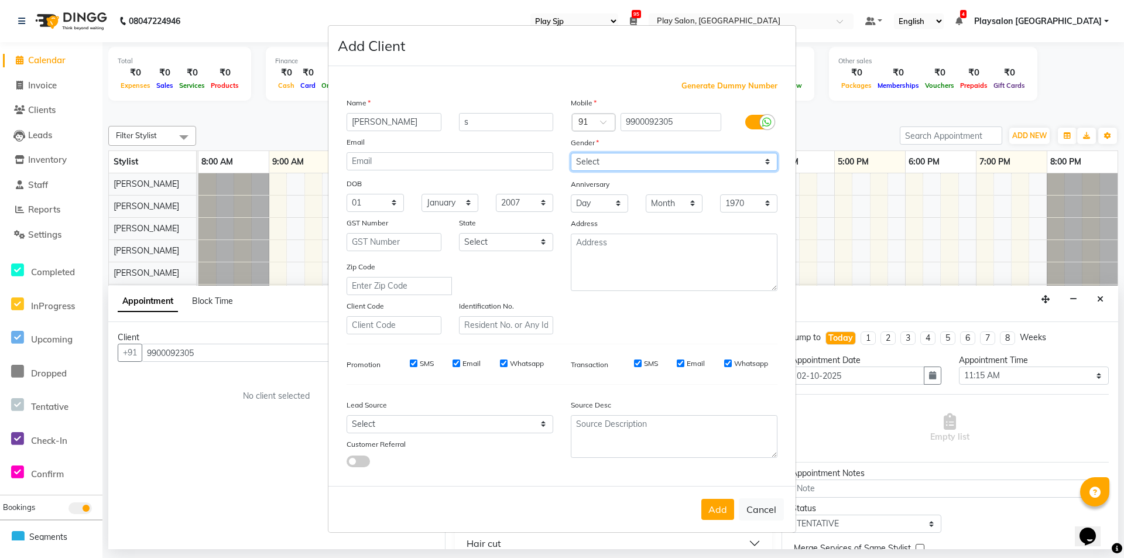
click at [571, 153] on select "Select [DEMOGRAPHIC_DATA] [DEMOGRAPHIC_DATA] Other Prefer Not To Say" at bounding box center [674, 162] width 207 height 18
click at [710, 511] on button "Add" at bounding box center [717, 509] width 33 height 21
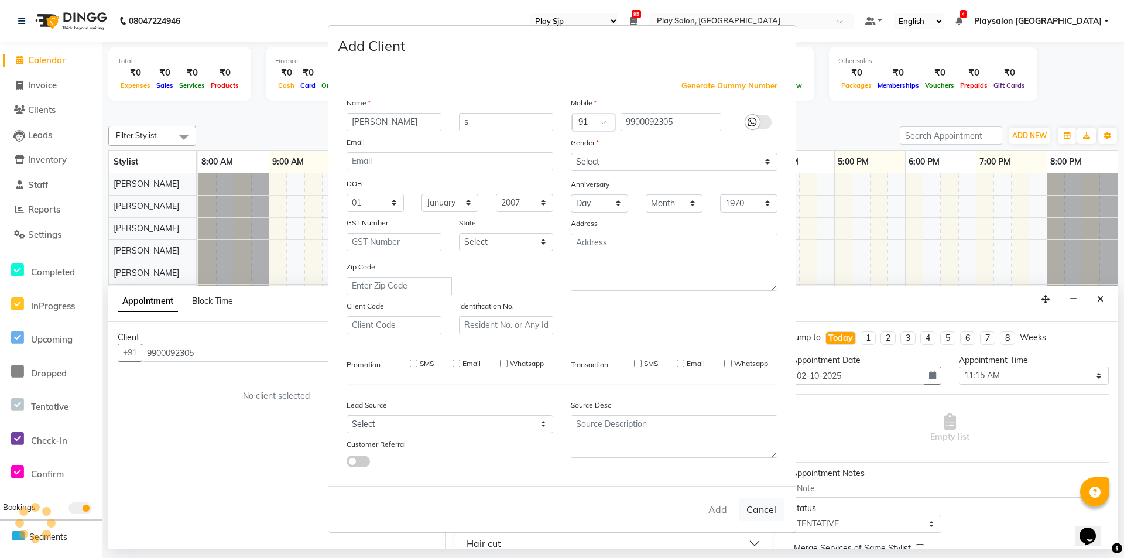
select select
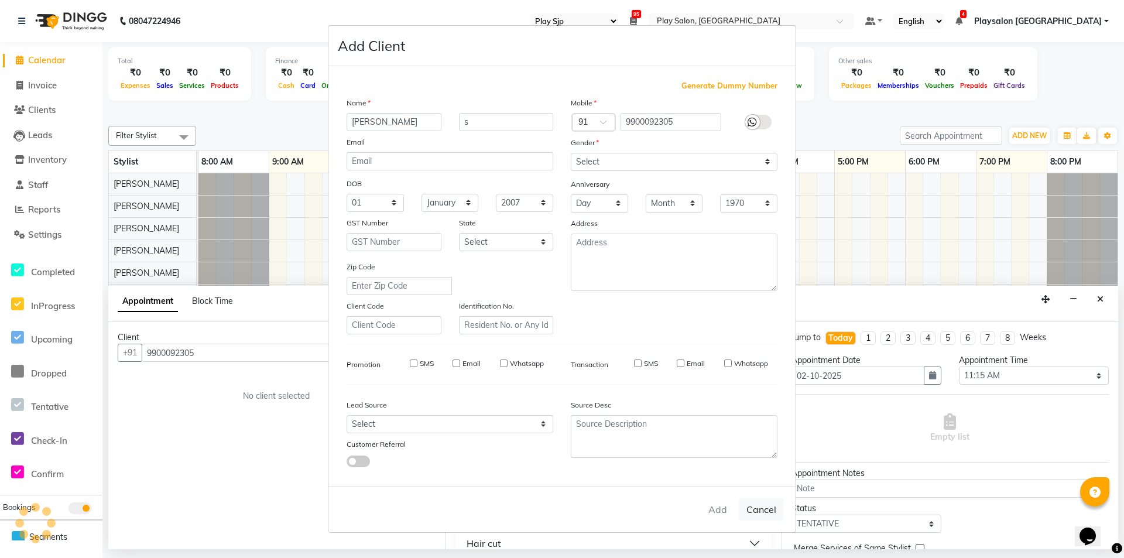
select select
checkbox input "false"
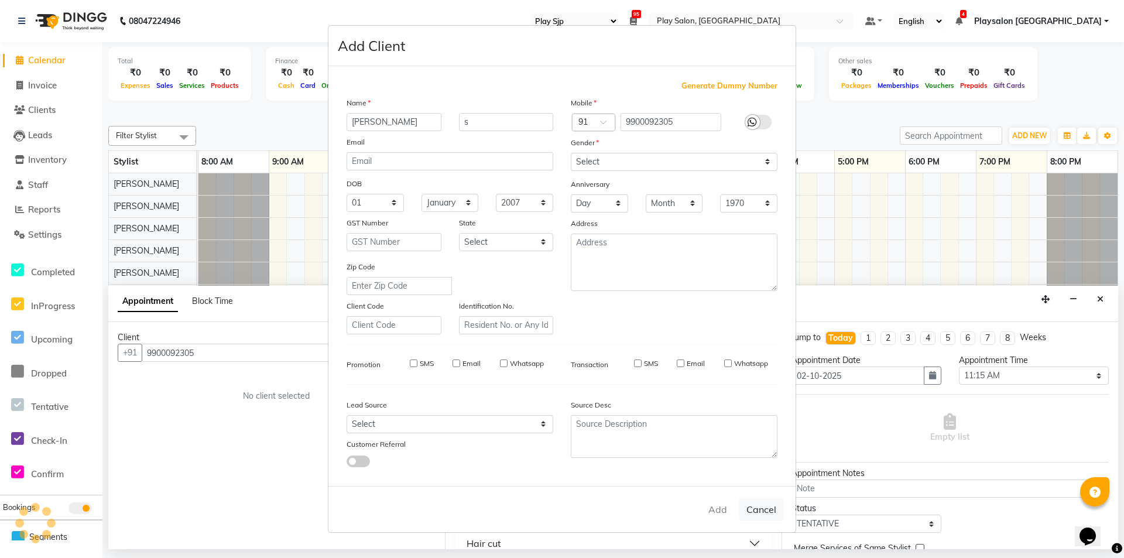
checkbox input "false"
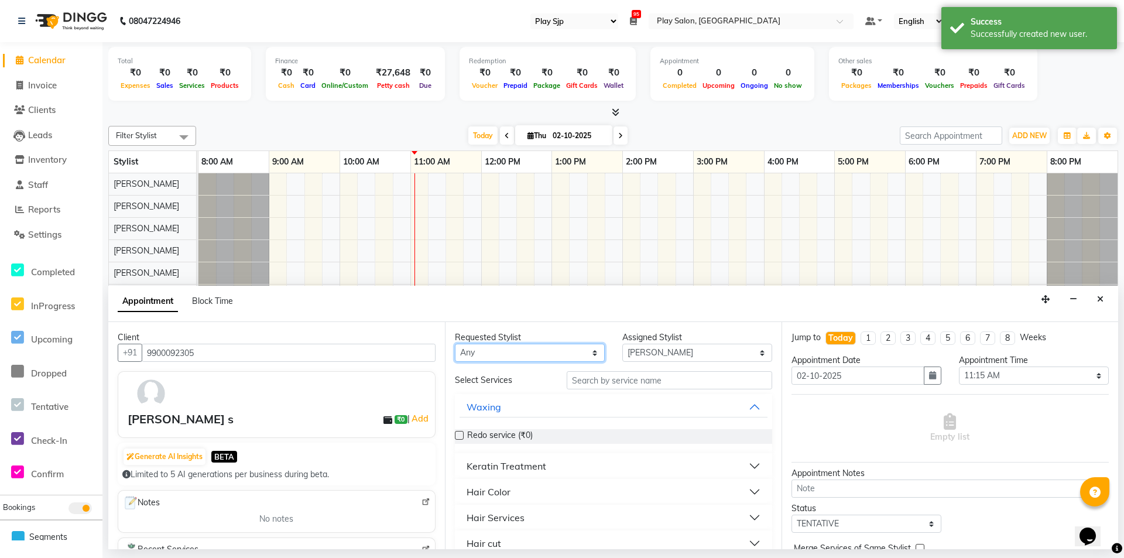
click at [590, 351] on select "Any [PERSON_NAME] Lun Deepa [PERSON_NAME] Yimkhiung Mojesh [PERSON_NAME] Playsa…" at bounding box center [530, 353] width 150 height 18
select select "80380"
click at [455, 344] on select "Any [PERSON_NAME] Lun Deepa [PERSON_NAME] Yimkhiung Mojesh [PERSON_NAME] Playsa…" at bounding box center [530, 353] width 150 height 18
click at [537, 399] on div "Requested Stylist Any [PERSON_NAME] Lun Deepa [PERSON_NAME] Yimkhiung Mojesh [P…" at bounding box center [613, 435] width 337 height 227
click at [673, 382] on input "text" at bounding box center [669, 380] width 205 height 18
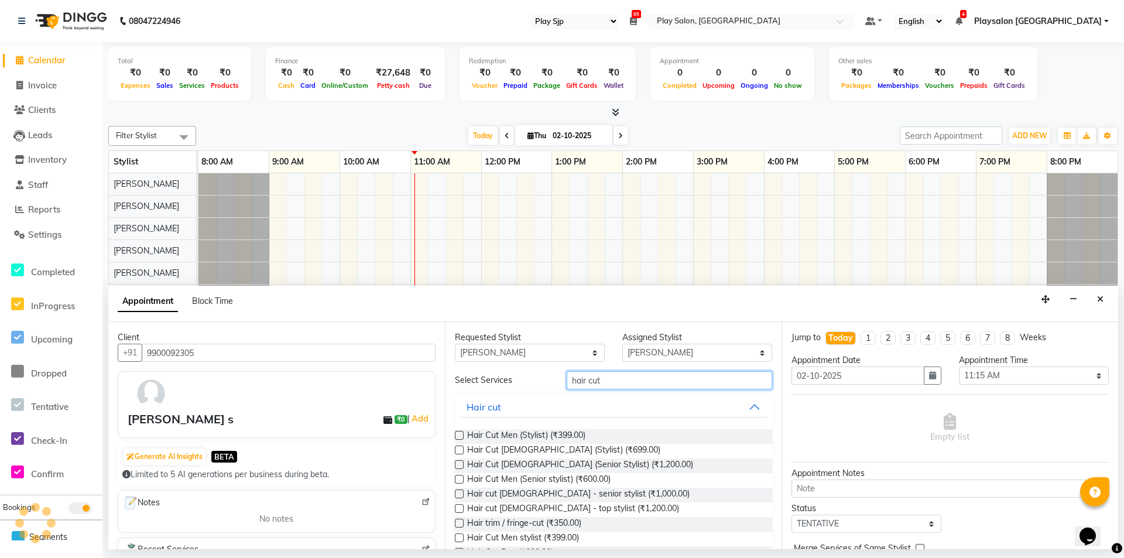
type input "hair cut"
click at [460, 467] on label at bounding box center [459, 464] width 9 height 9
click at [460, 467] on input "checkbox" at bounding box center [459, 466] width 8 height 8
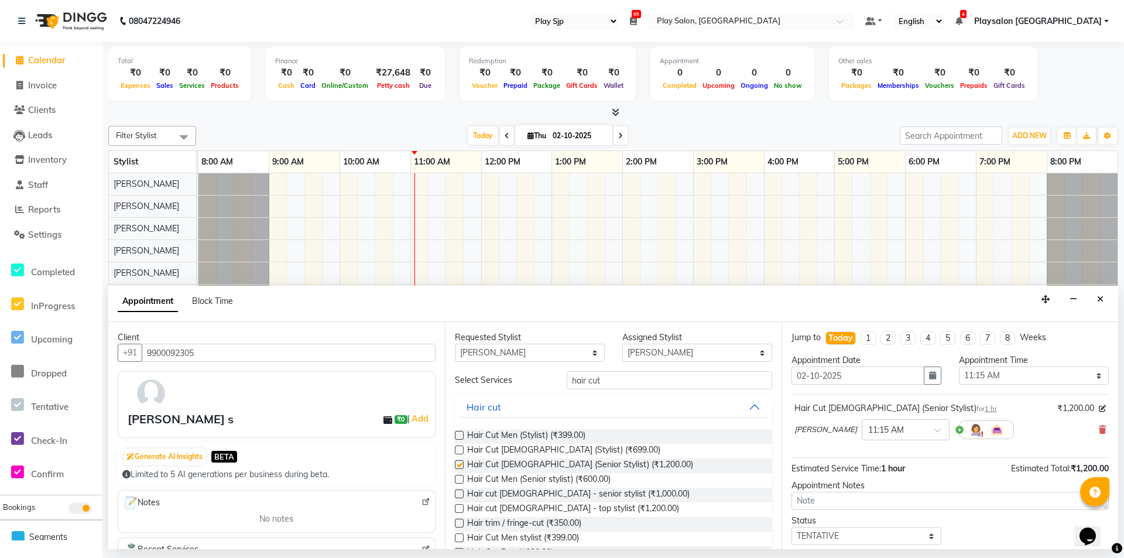
checkbox input "false"
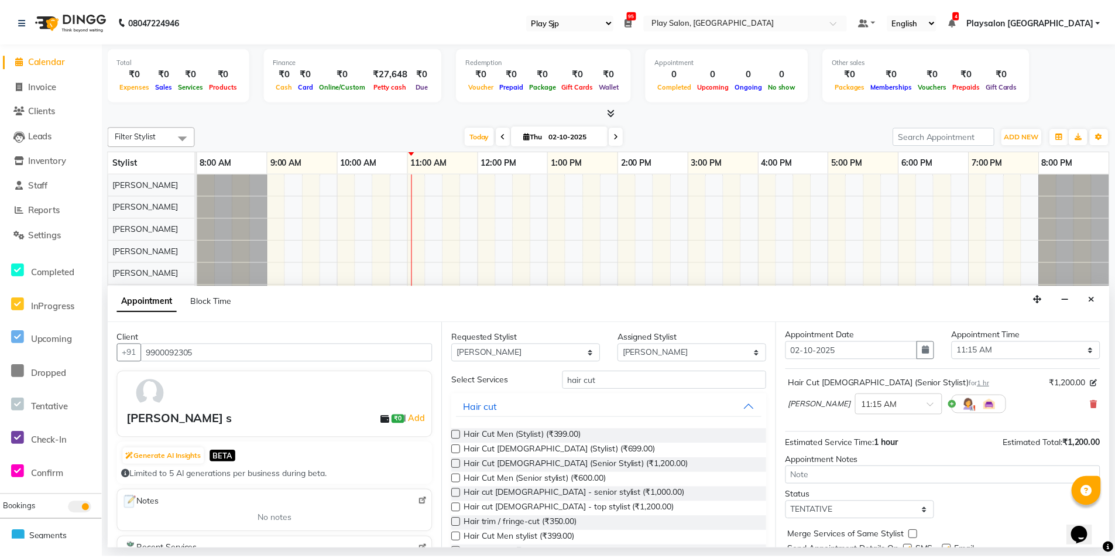
scroll to position [70, 0]
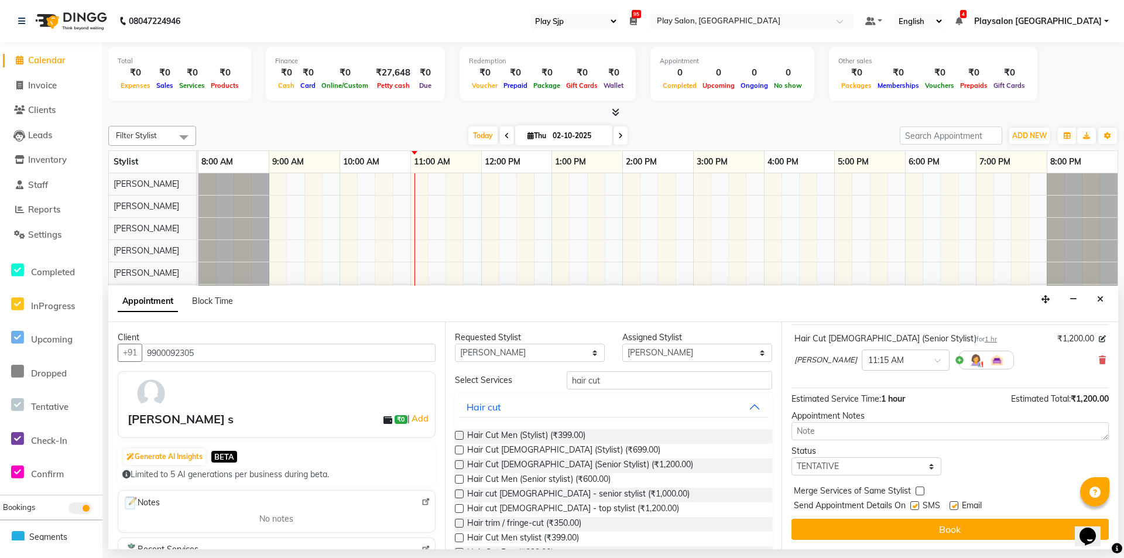
click at [956, 507] on label at bounding box center [954, 505] width 9 height 9
click at [956, 507] on input "checkbox" at bounding box center [954, 507] width 8 height 8
checkbox input "false"
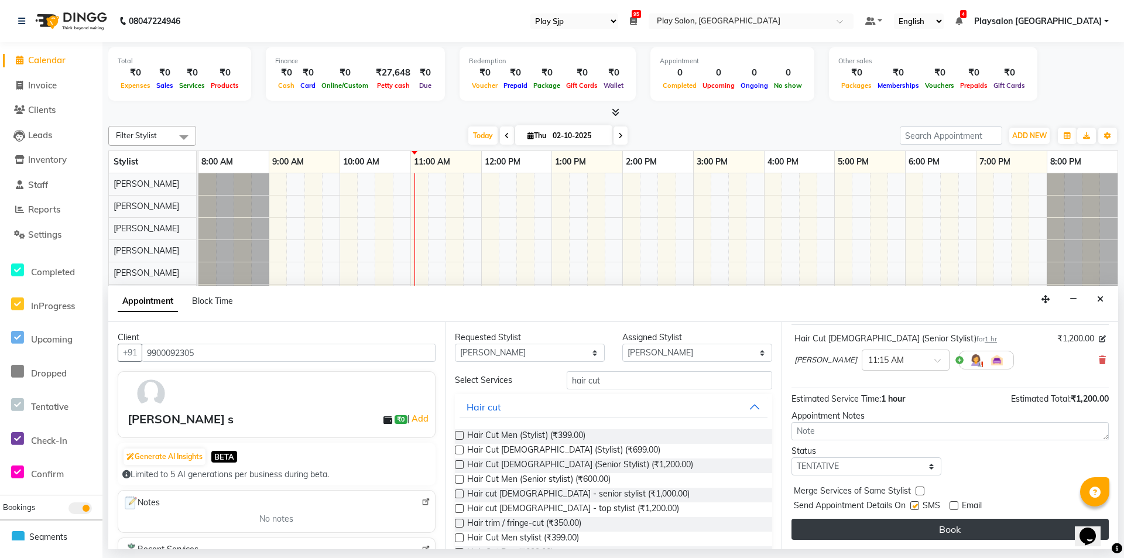
click at [964, 530] on button "Book" at bounding box center [949, 529] width 317 height 21
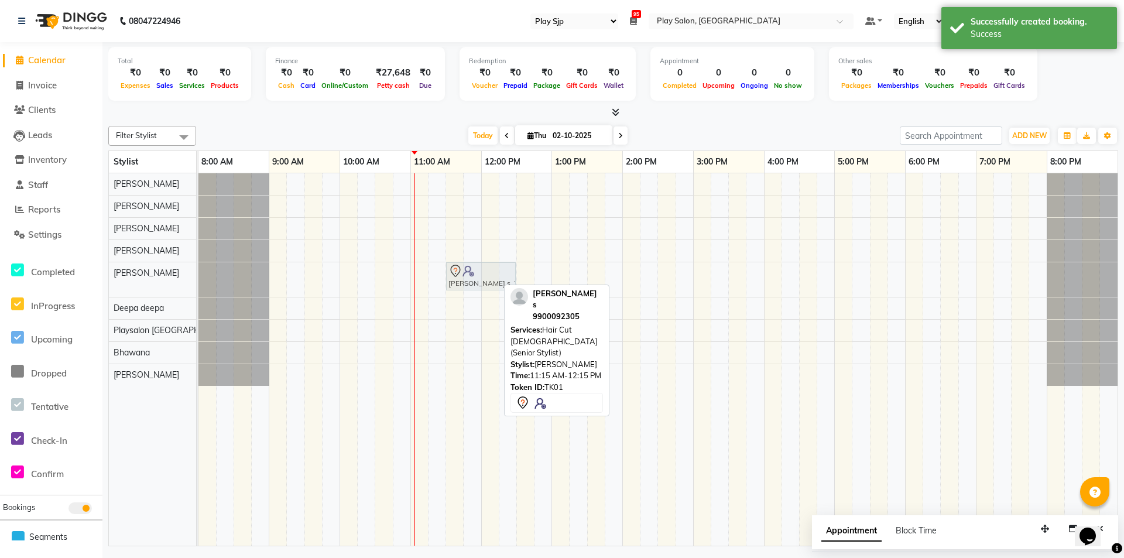
drag, startPoint x: 456, startPoint y: 274, endPoint x: 471, endPoint y: 275, distance: 15.2
click at [198, 275] on div "[PERSON_NAME] s, TK01, 11:15 AM-12:15 PM, Hair Cut [DEMOGRAPHIC_DATA] (Senior S…" at bounding box center [198, 279] width 0 height 35
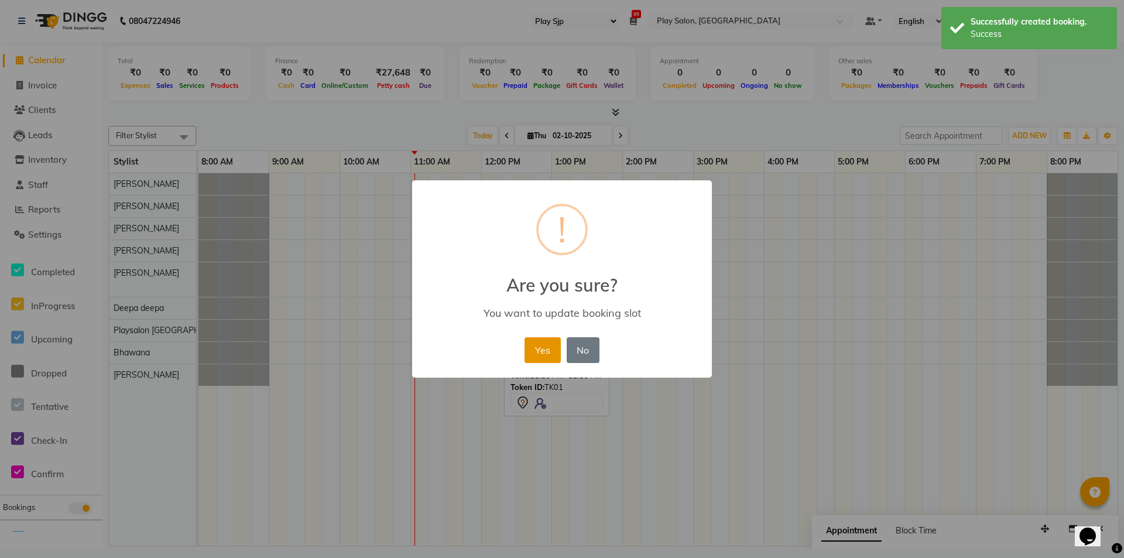
click at [554, 356] on button "Yes" at bounding box center [543, 350] width 36 height 26
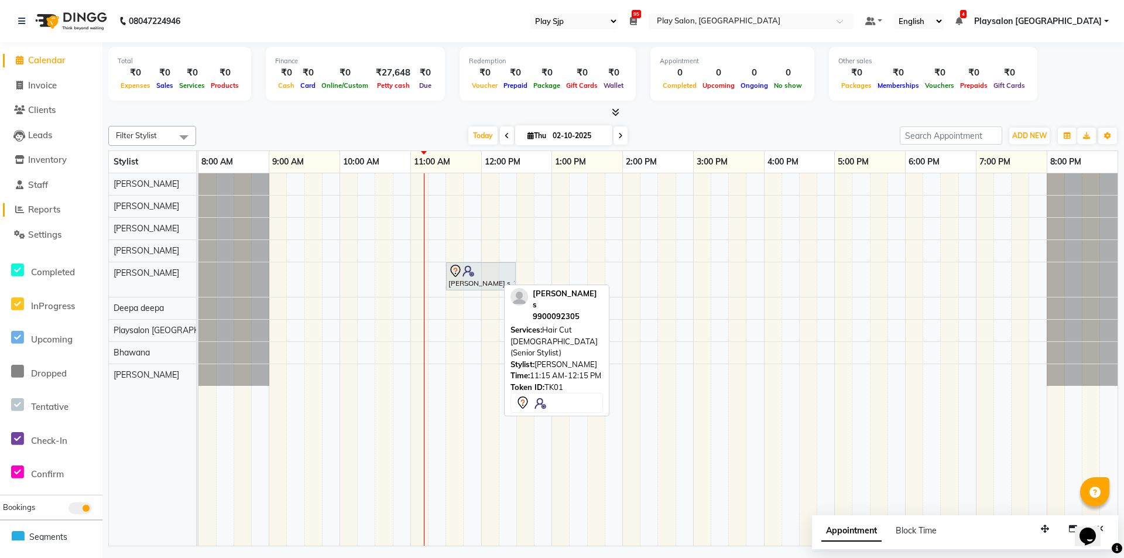
click at [47, 204] on span "Reports" at bounding box center [44, 209] width 32 height 11
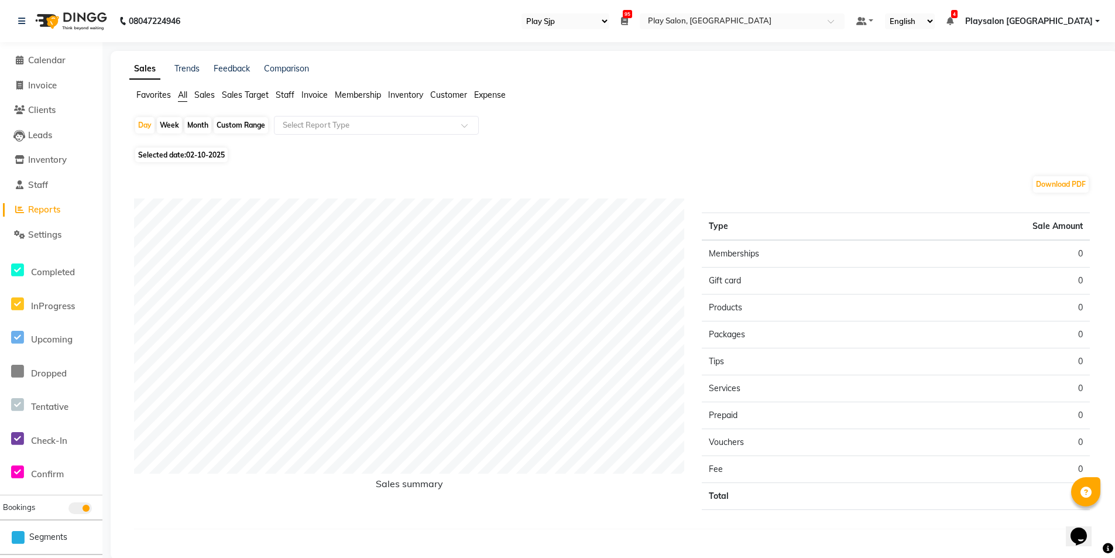
click at [204, 153] on span "02-10-2025" at bounding box center [205, 154] width 39 height 9
select select "10"
select select "2025"
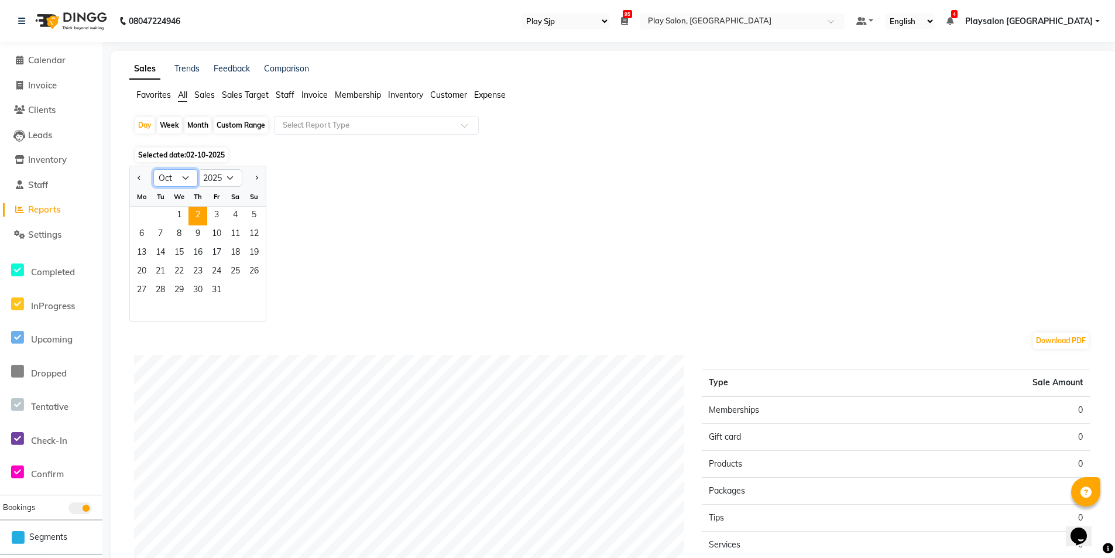
click at [189, 175] on select "Jan Feb Mar Apr May Jun [DATE] Aug Sep Oct Nov Dec" at bounding box center [175, 178] width 44 height 18
select select "9"
click at [153, 169] on select "Jan Feb Mar Apr May Jun [DATE] Aug Sep Oct Nov Dec" at bounding box center [175, 178] width 44 height 18
click at [257, 272] on span "28" at bounding box center [254, 272] width 19 height 19
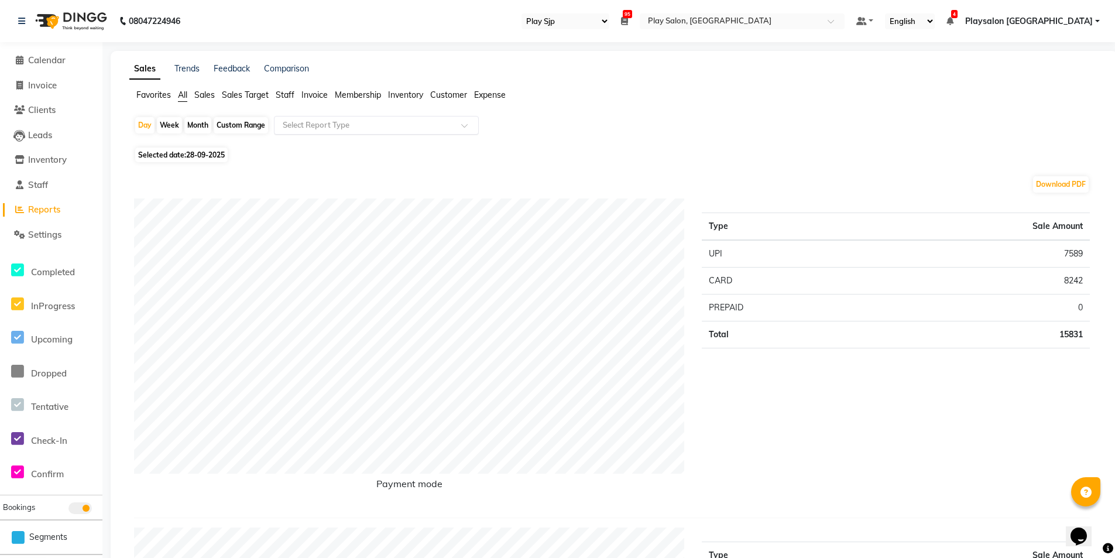
click at [327, 118] on div "Select Report Type" at bounding box center [376, 125] width 205 height 19
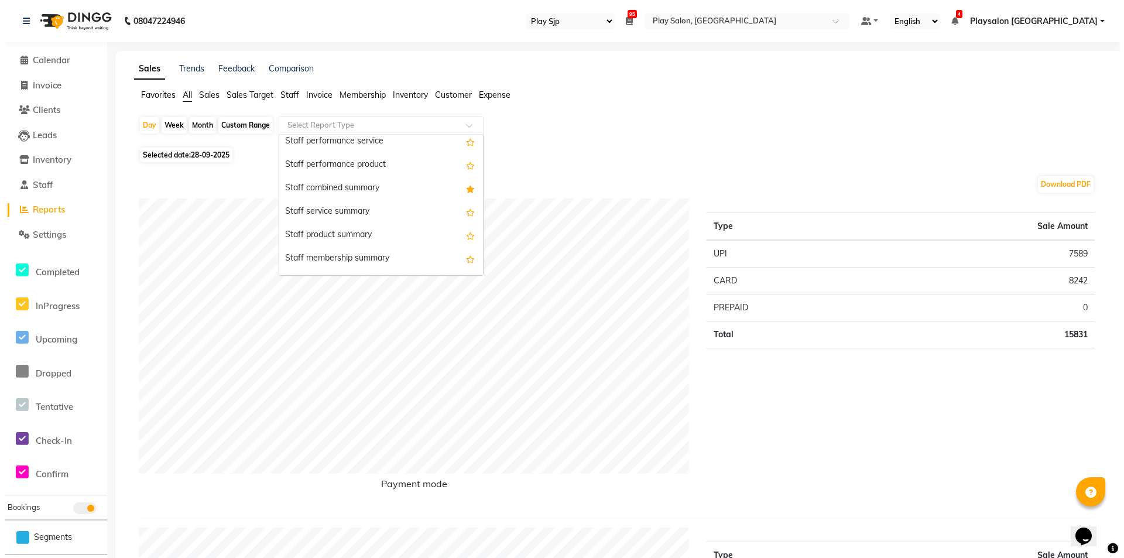
scroll to position [620, 0]
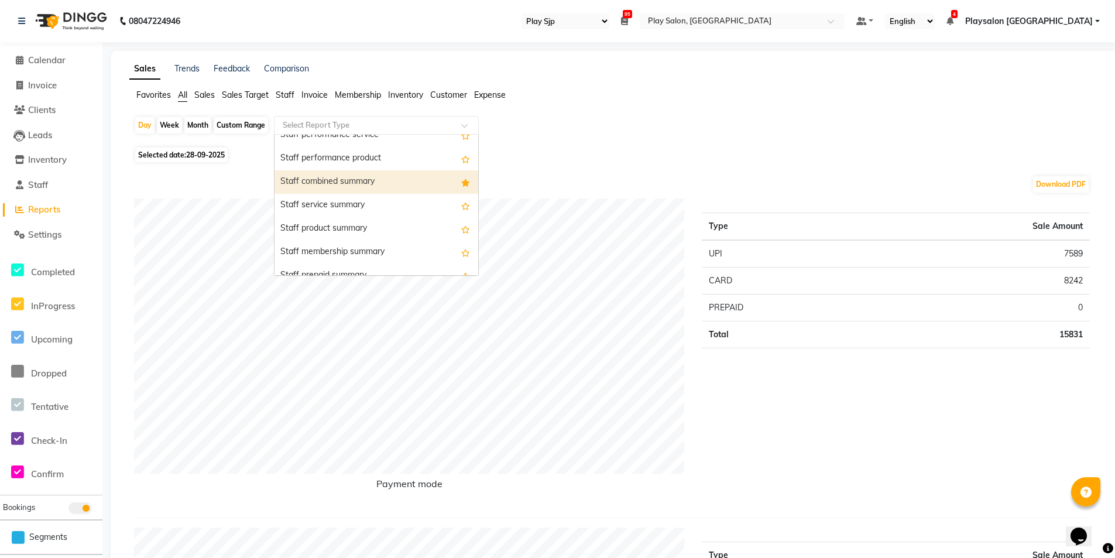
click at [431, 183] on div "Staff combined summary" at bounding box center [377, 181] width 204 height 23
select select "full_report"
select select "csv"
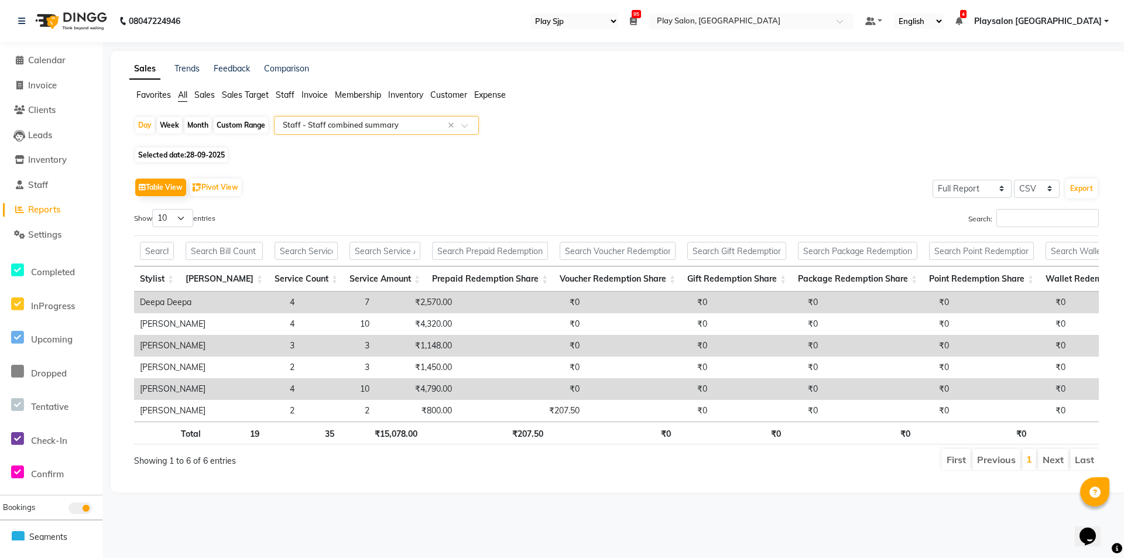
click at [218, 148] on span "Selected date: [DATE]" at bounding box center [181, 155] width 92 height 15
select select "9"
select select "2025"
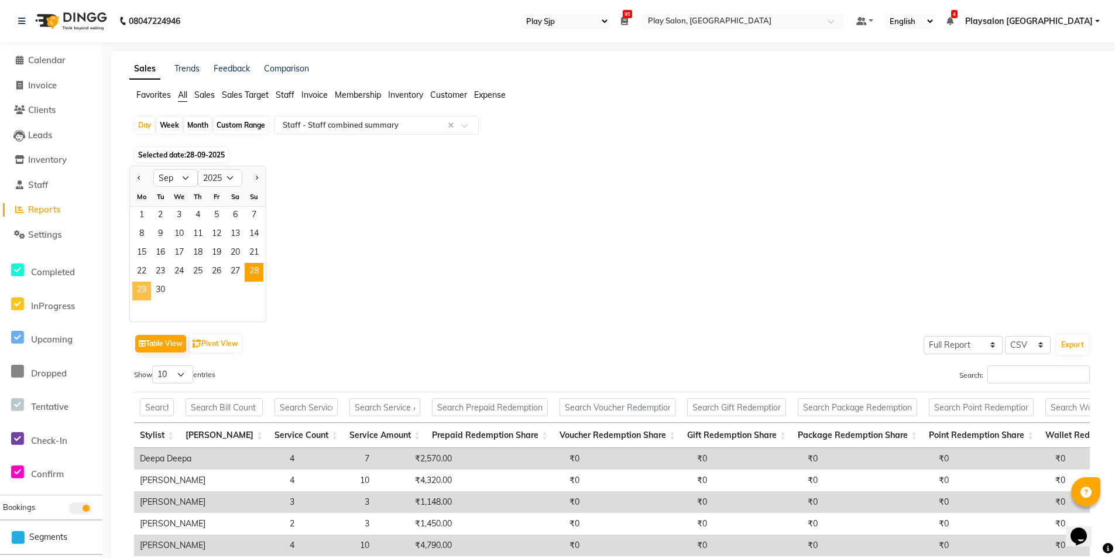
click at [145, 292] on span "29" at bounding box center [141, 291] width 19 height 19
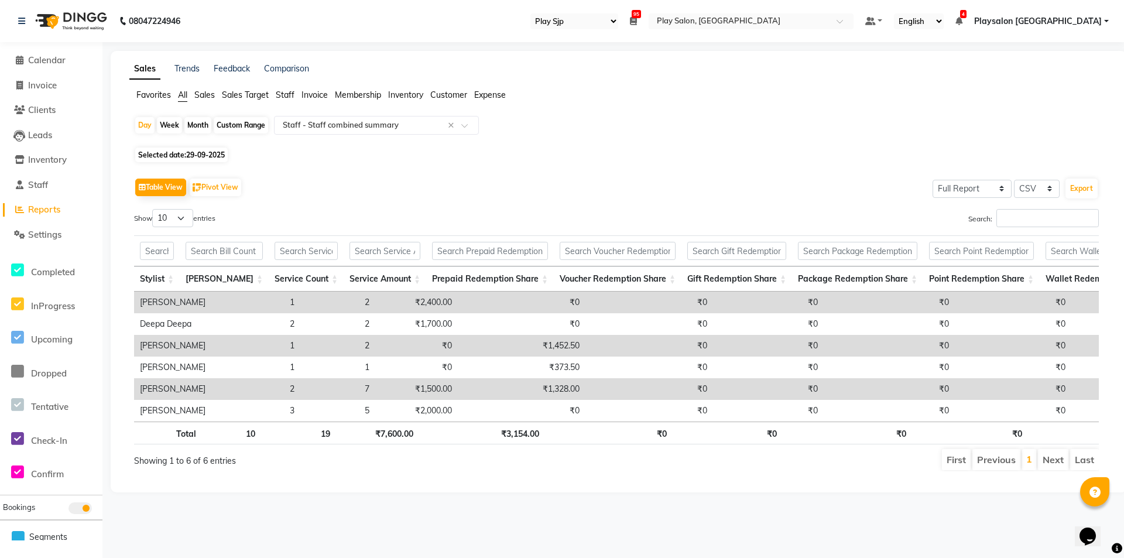
click at [197, 157] on span "29-09-2025" at bounding box center [205, 154] width 39 height 9
select select "9"
select select "2025"
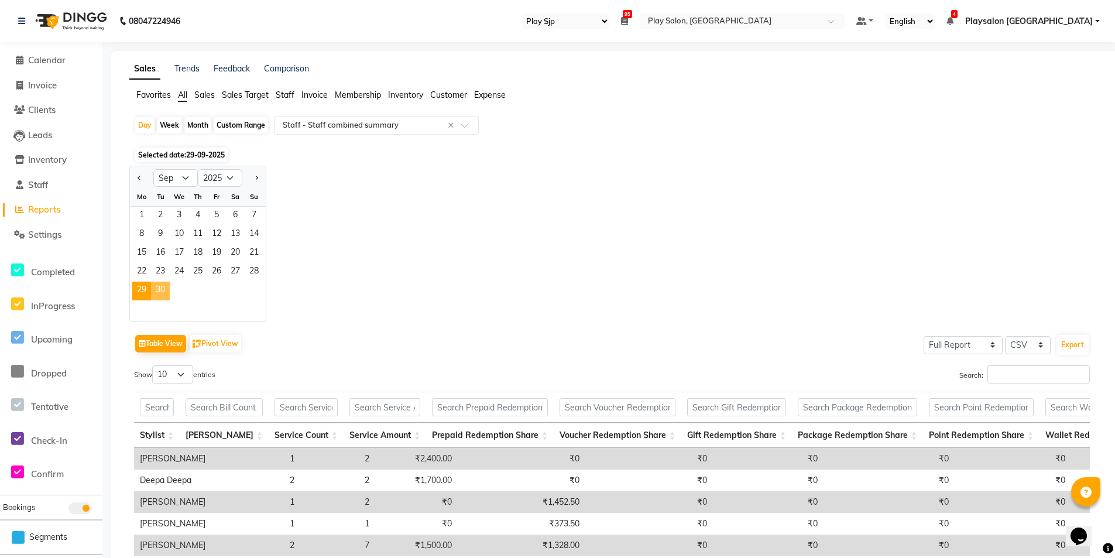
click at [161, 287] on span "30" at bounding box center [160, 291] width 19 height 19
